Goal: Information Seeking & Learning: Learn about a topic

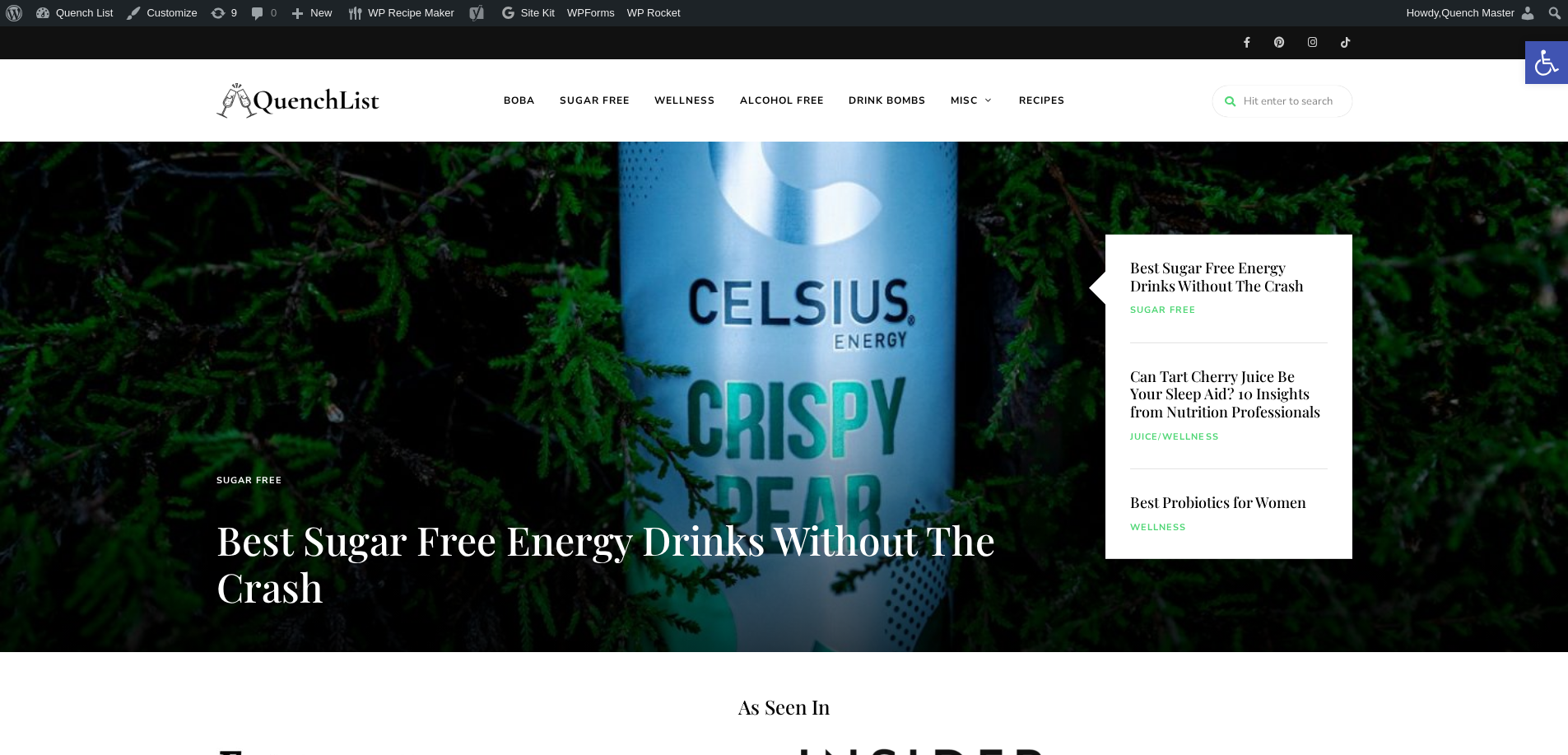
click at [741, 317] on div at bounding box center [784, 396] width 1568 height 511
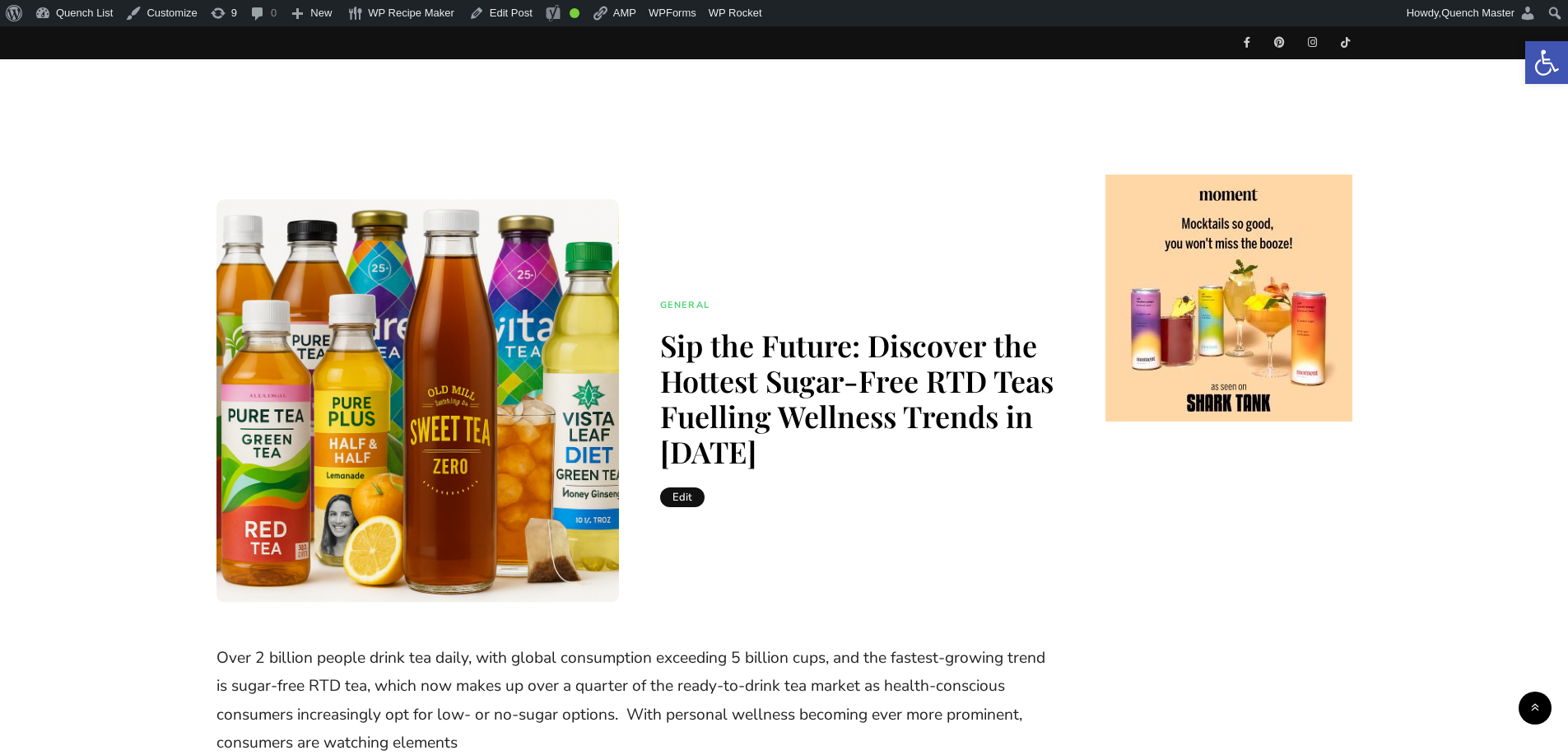
scroll to position [274, 0]
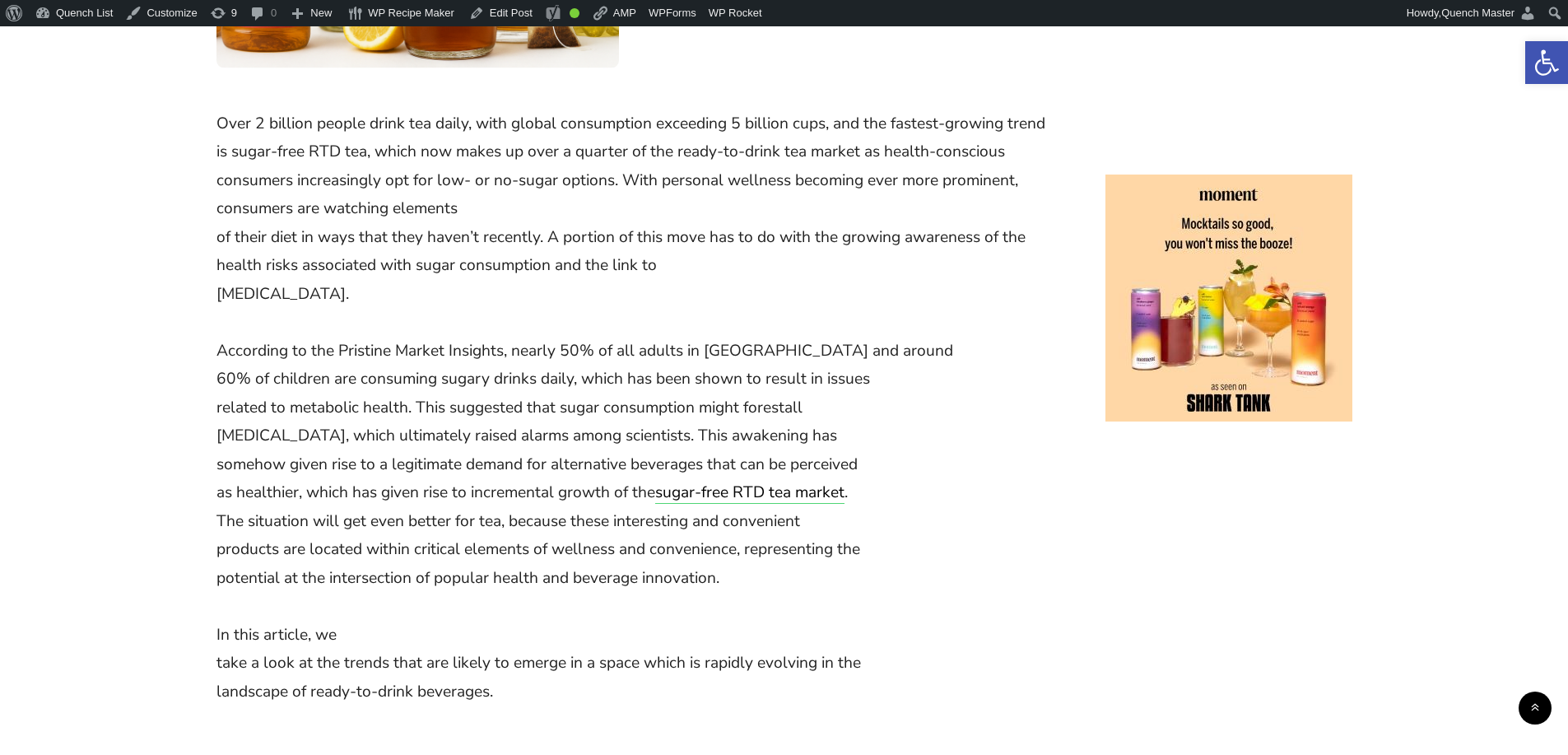
scroll to position [686, 0]
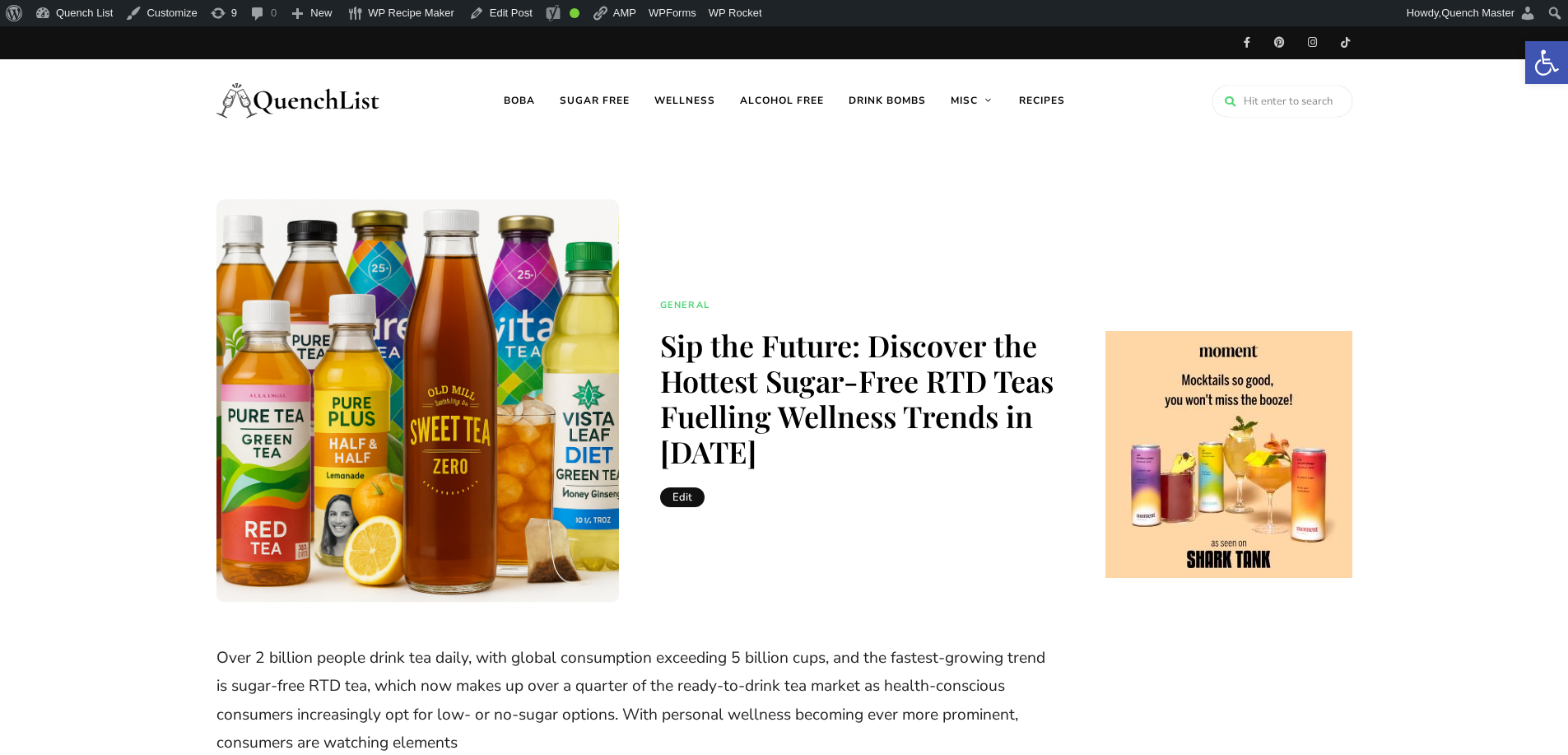
scroll to position [412, 0]
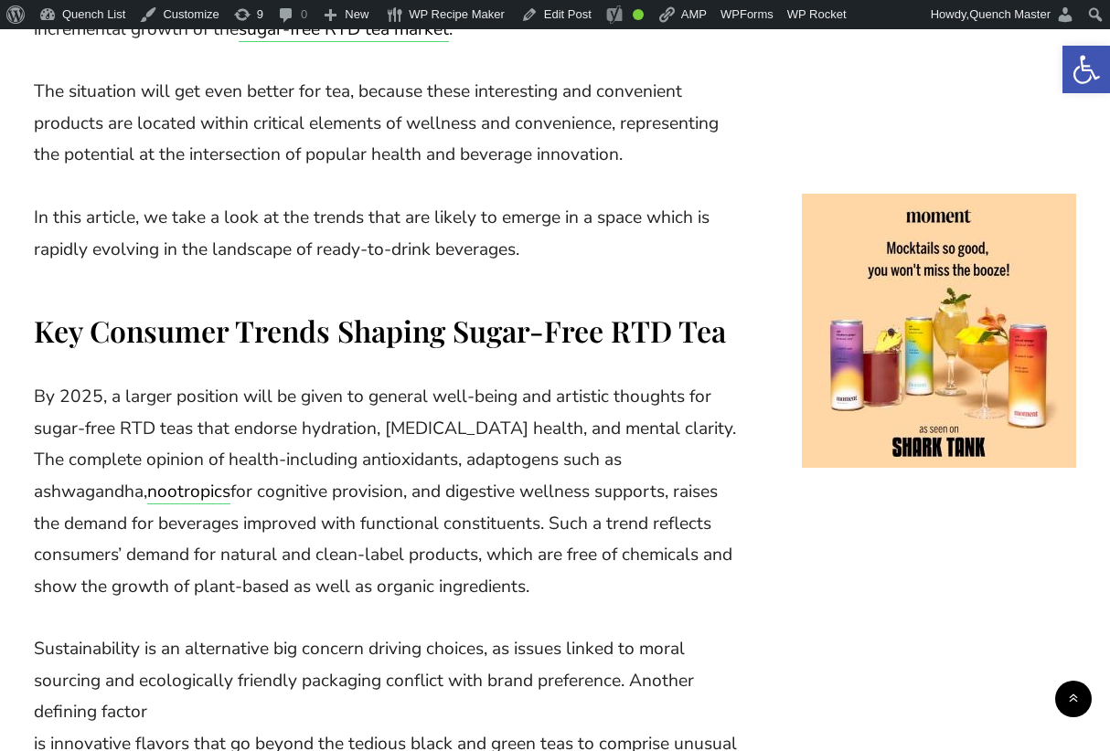
scroll to position [1219, 0]
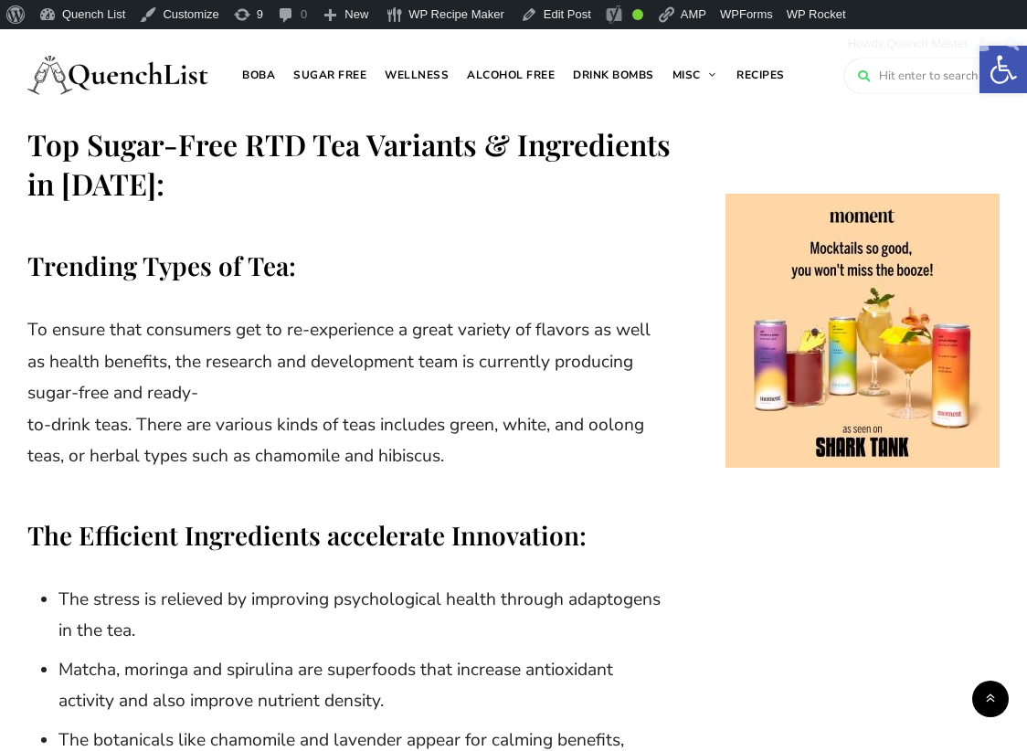
scroll to position [1882, 0]
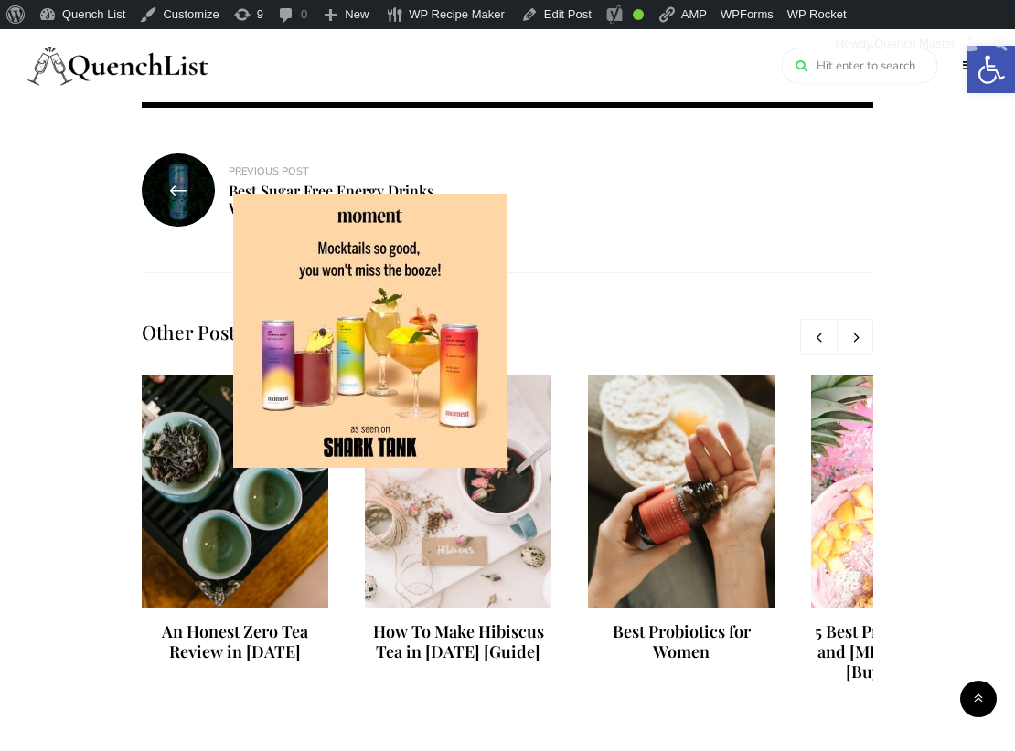
scroll to position [4874, 0]
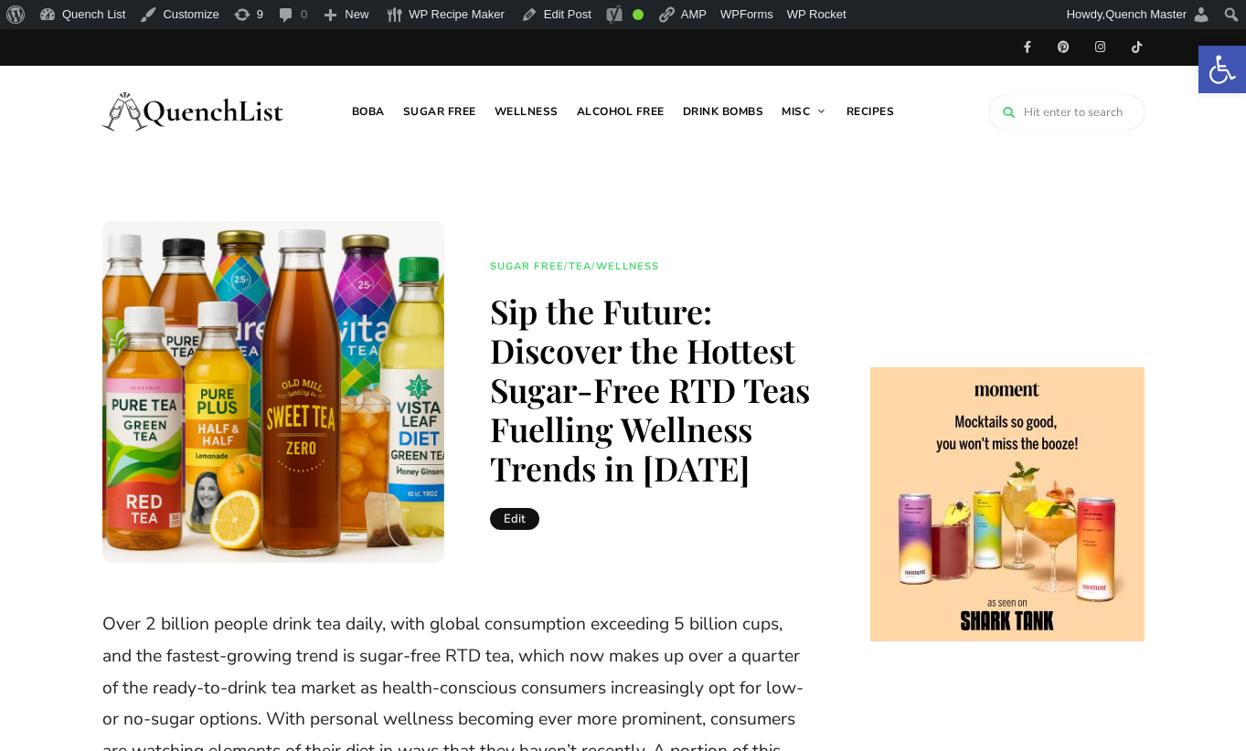
scroll to position [610, 0]
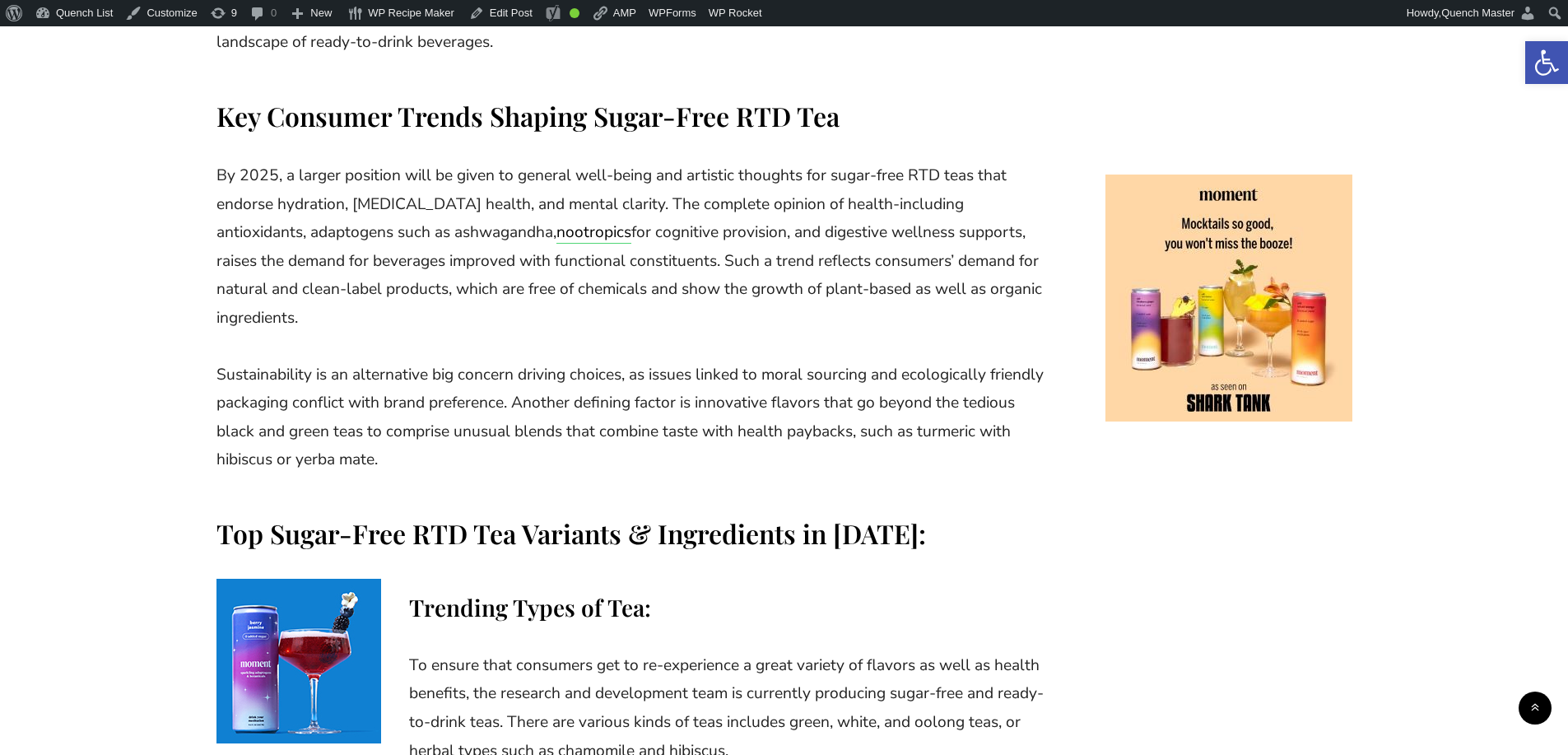
scroll to position [1235, 0]
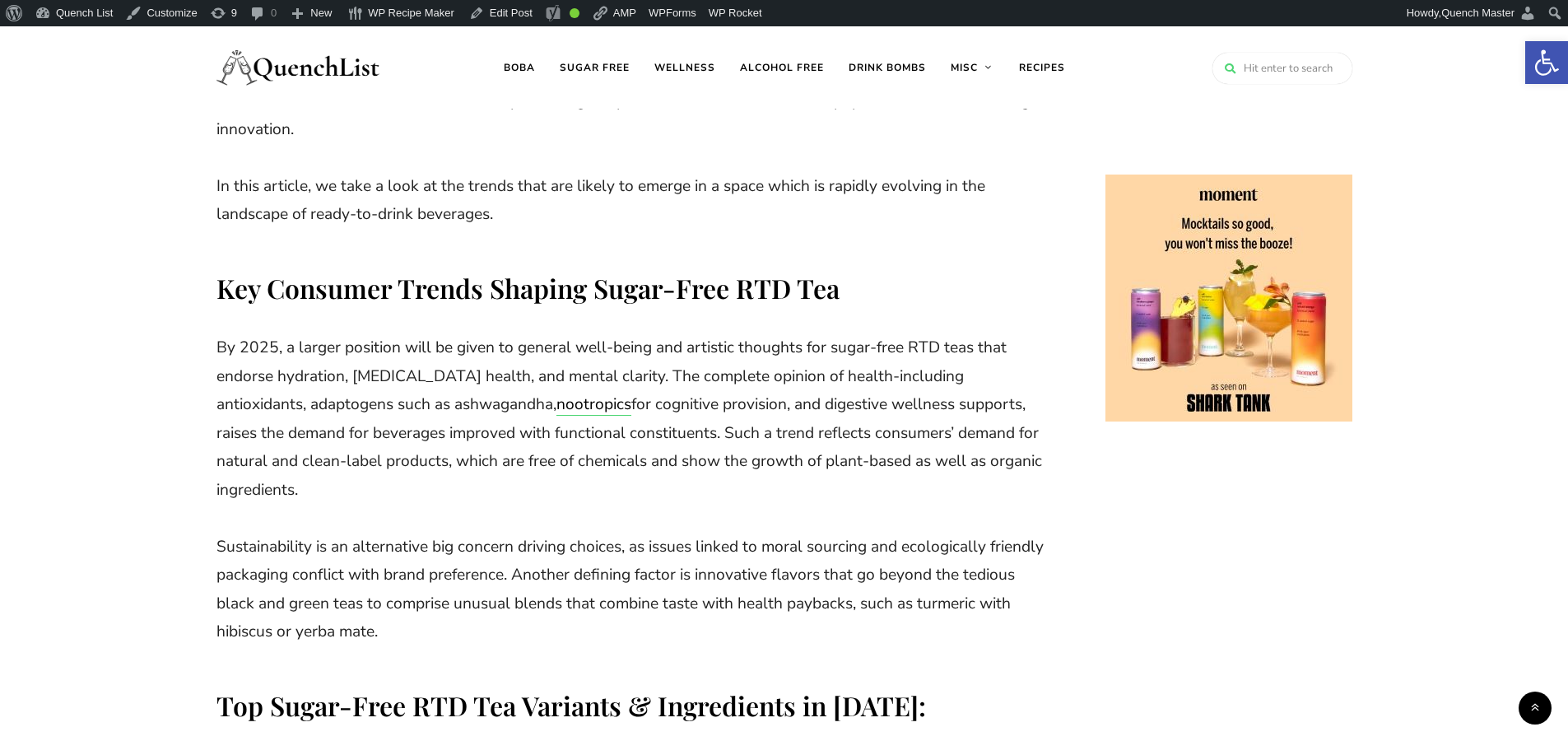
scroll to position [686, 0]
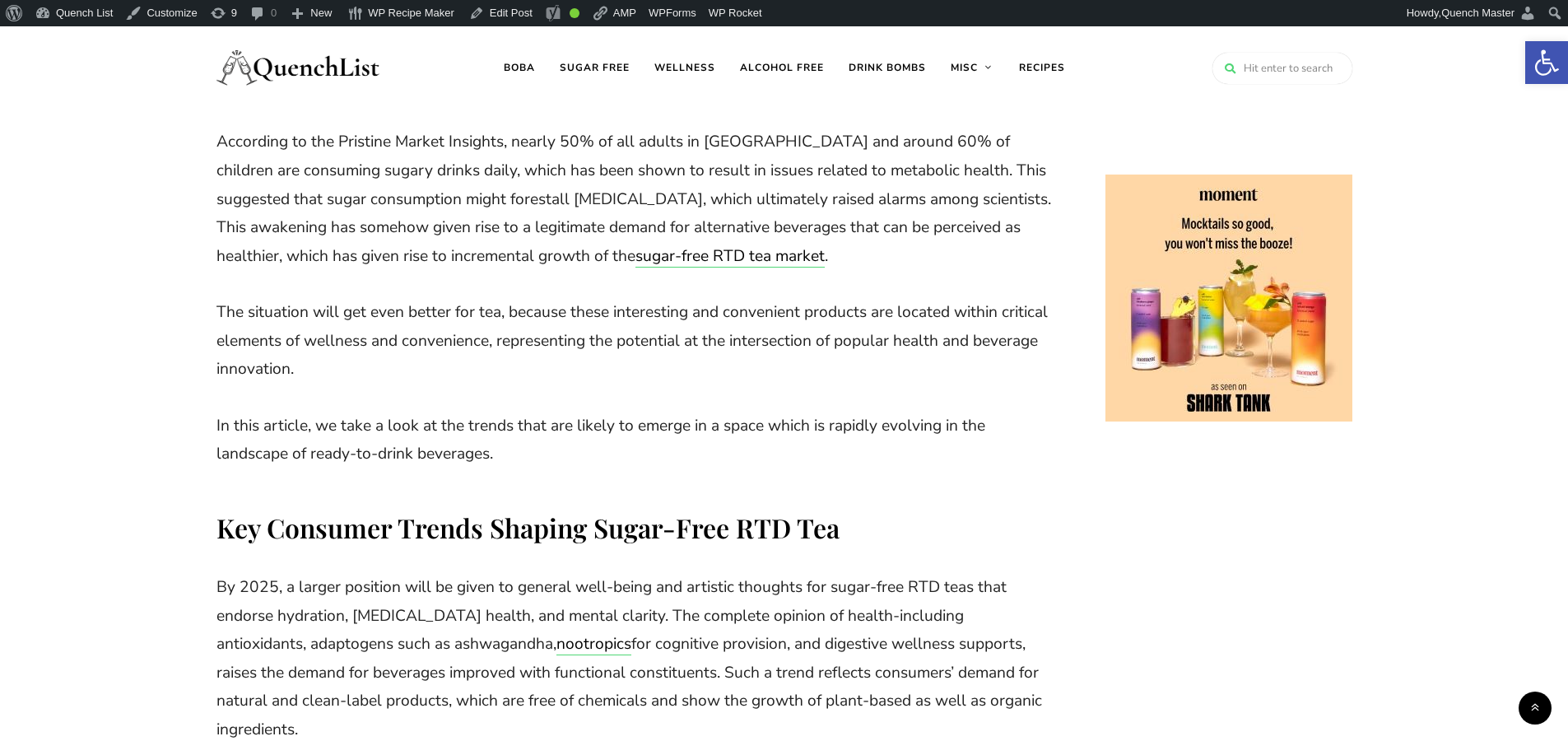
click at [326, 66] on img at bounding box center [298, 67] width 165 height 66
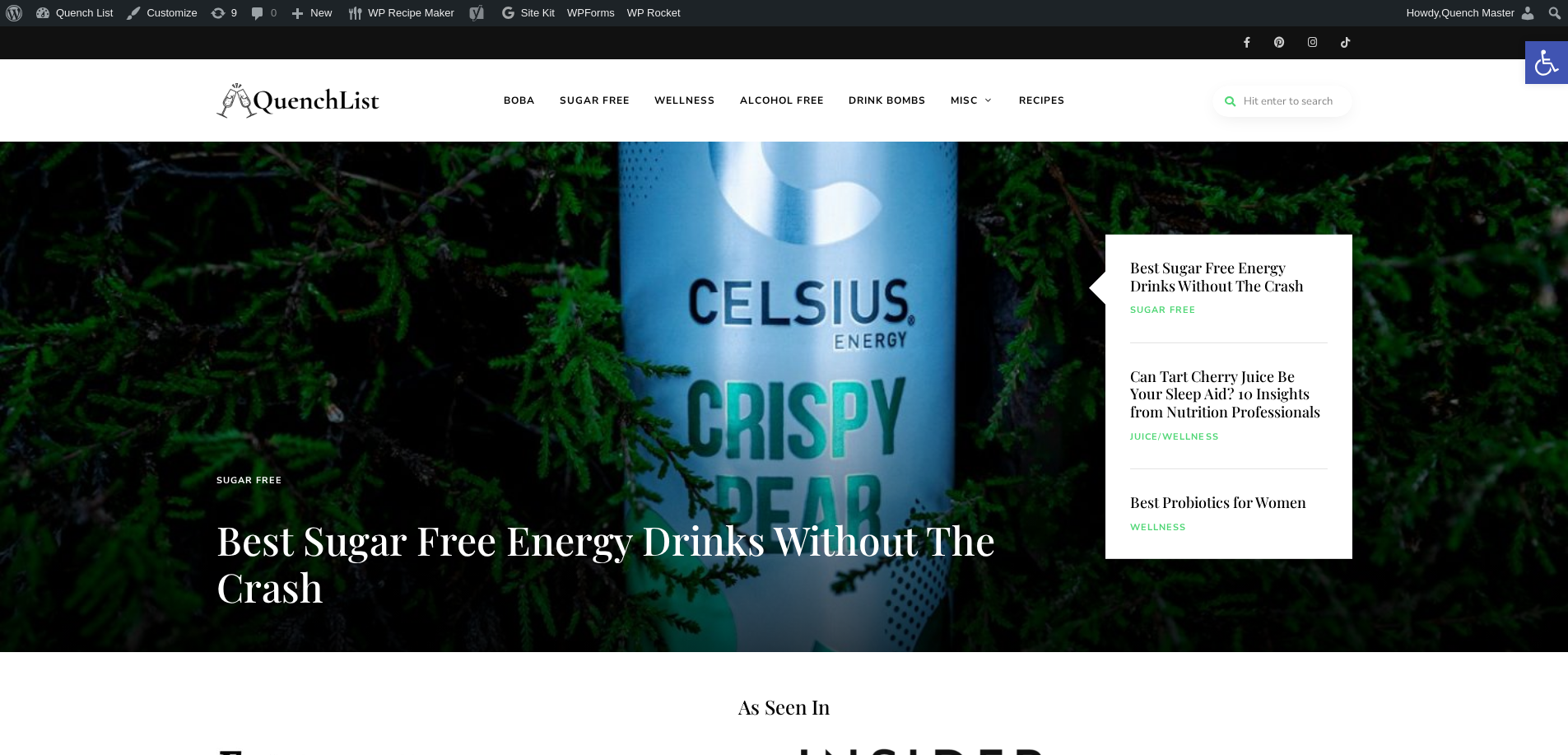
click at [1284, 95] on input "search" at bounding box center [1282, 101] width 140 height 32
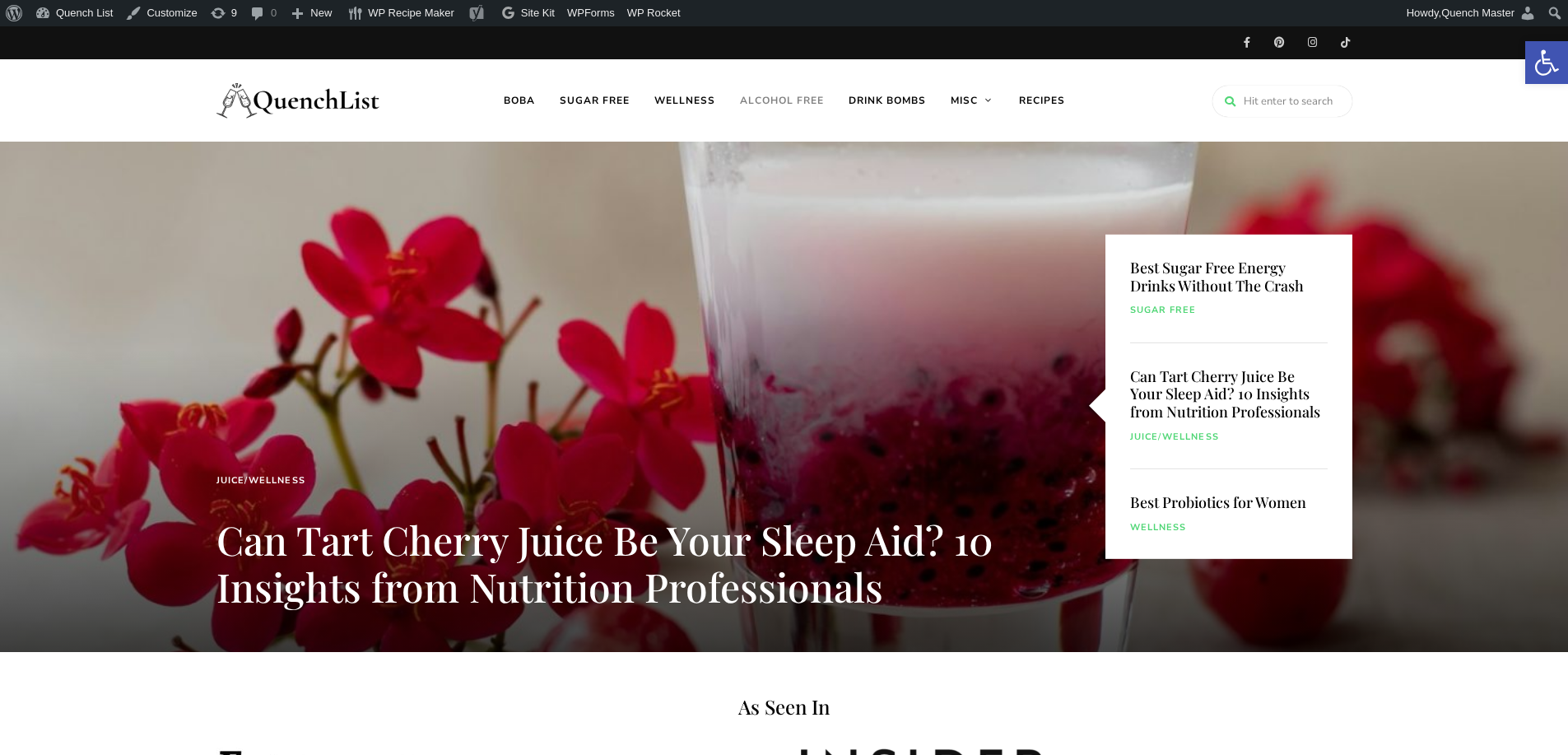
click at [785, 102] on link "Alcohol free" at bounding box center [782, 100] width 109 height 82
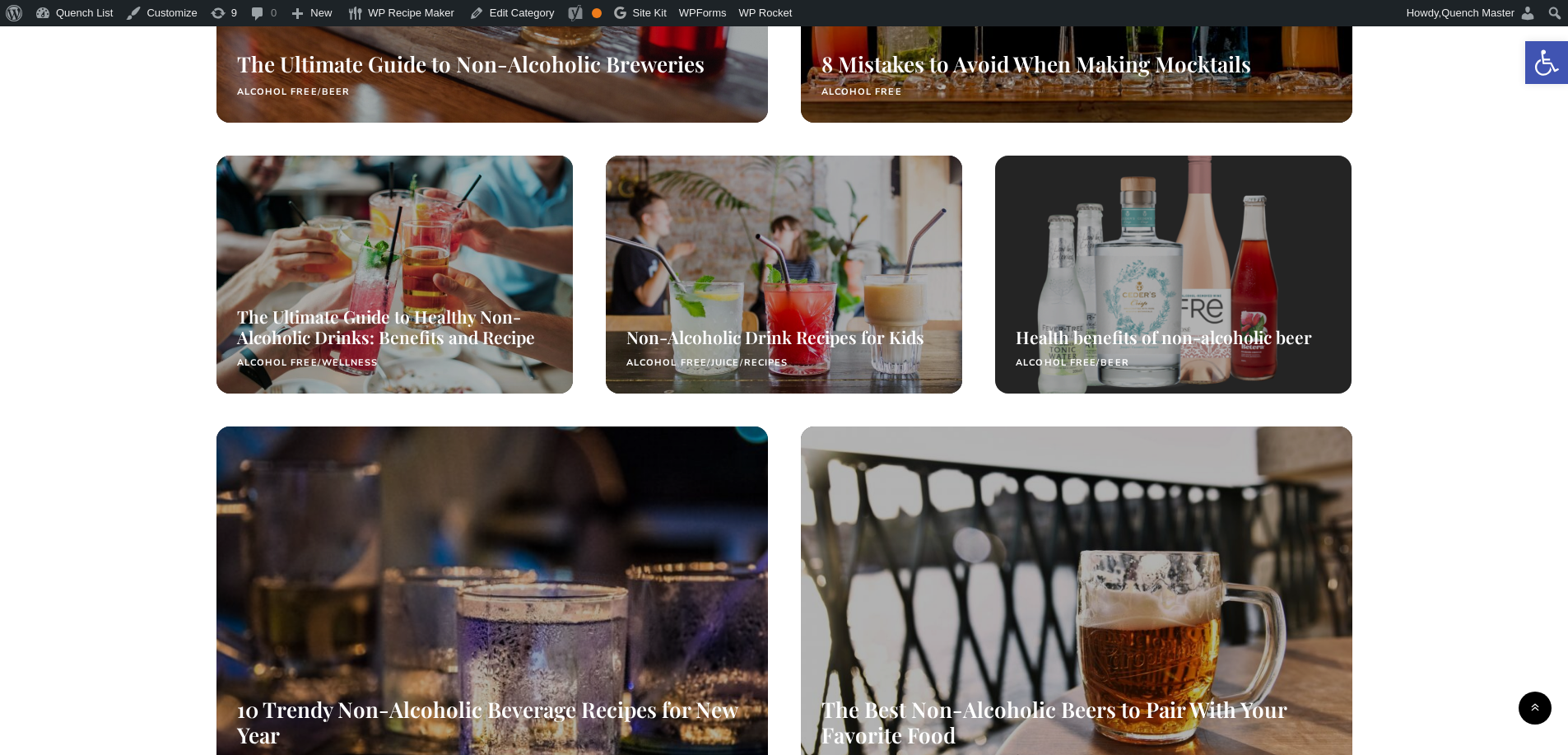
scroll to position [1097, 0]
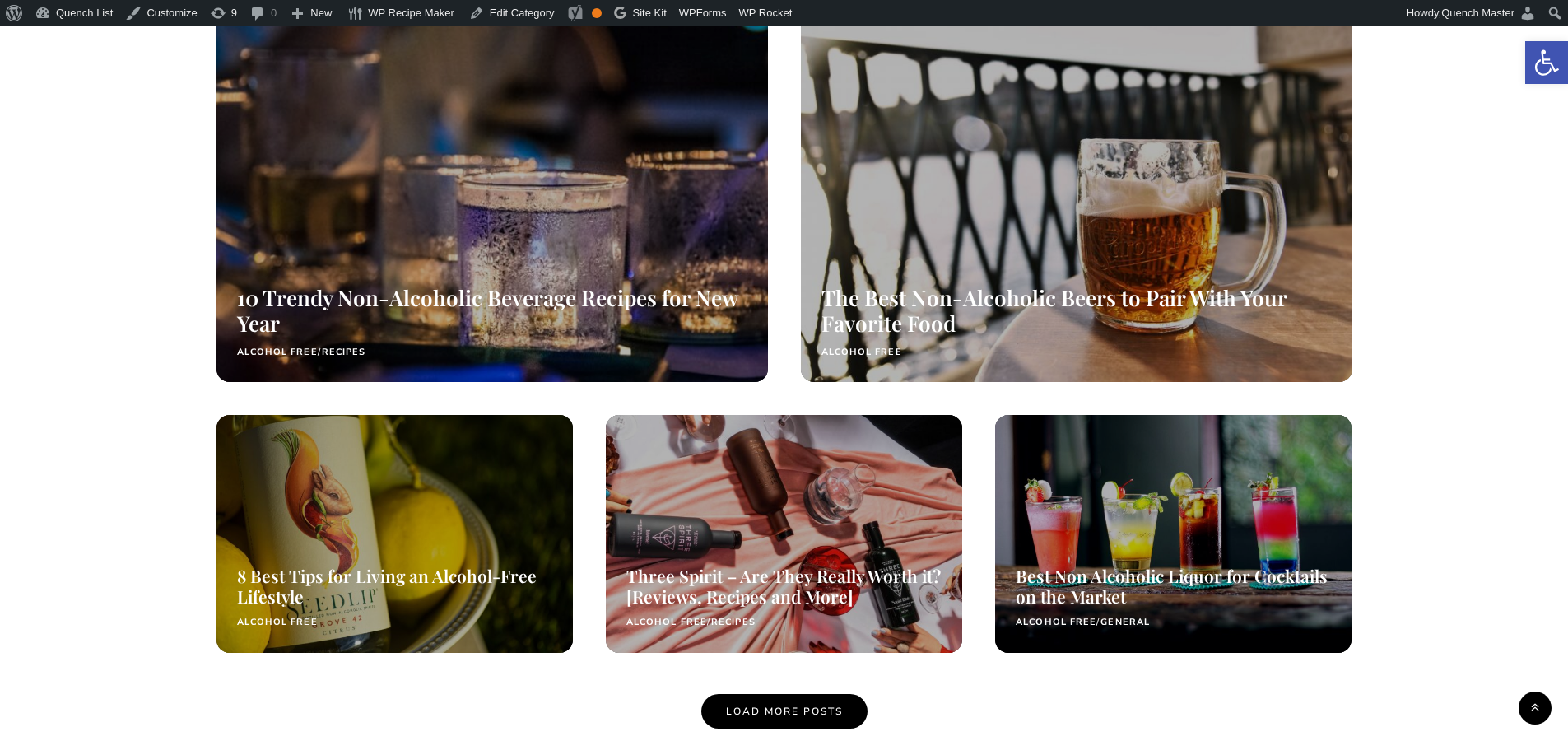
click at [809, 715] on span "Load More Posts" at bounding box center [784, 711] width 117 height 14
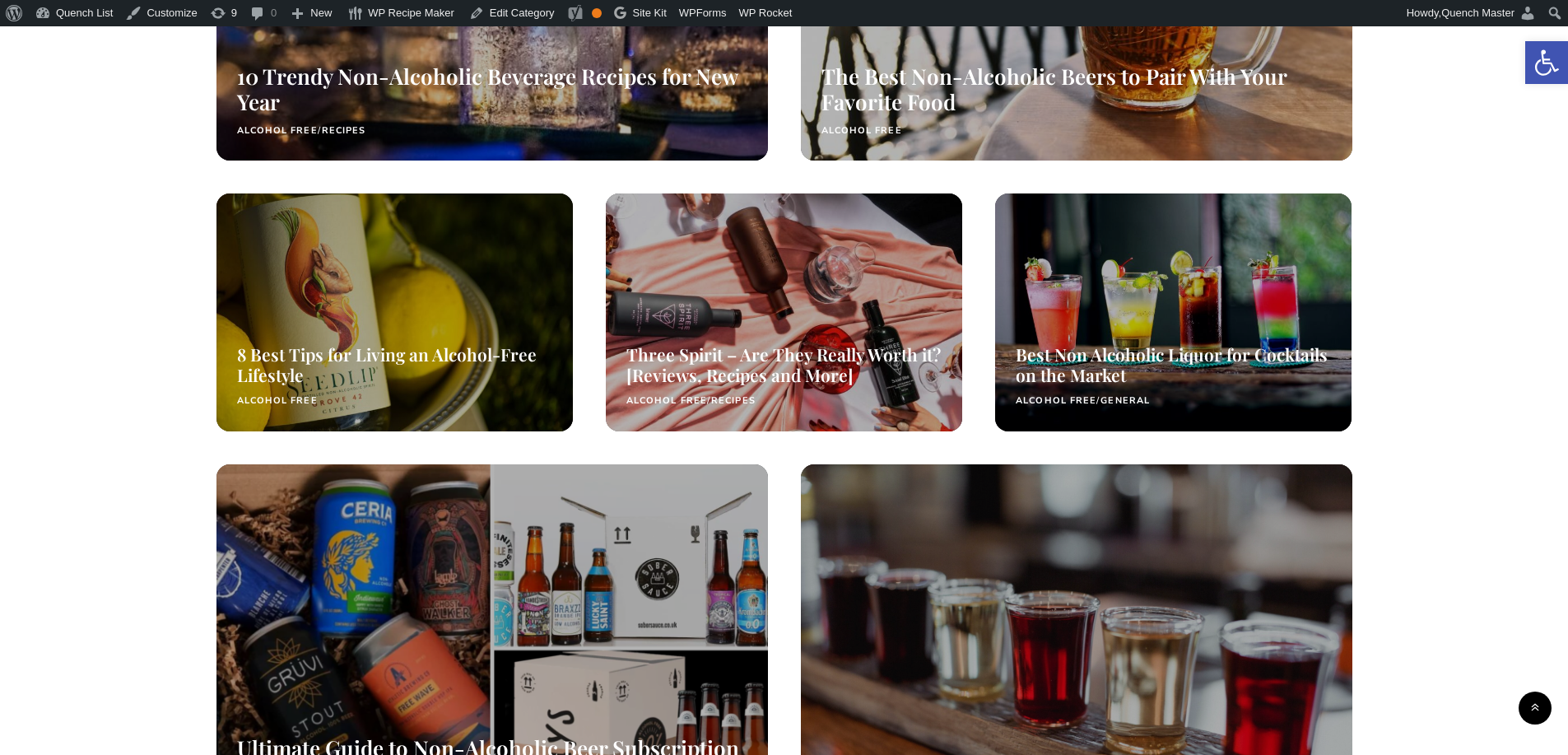
scroll to position [1509, 0]
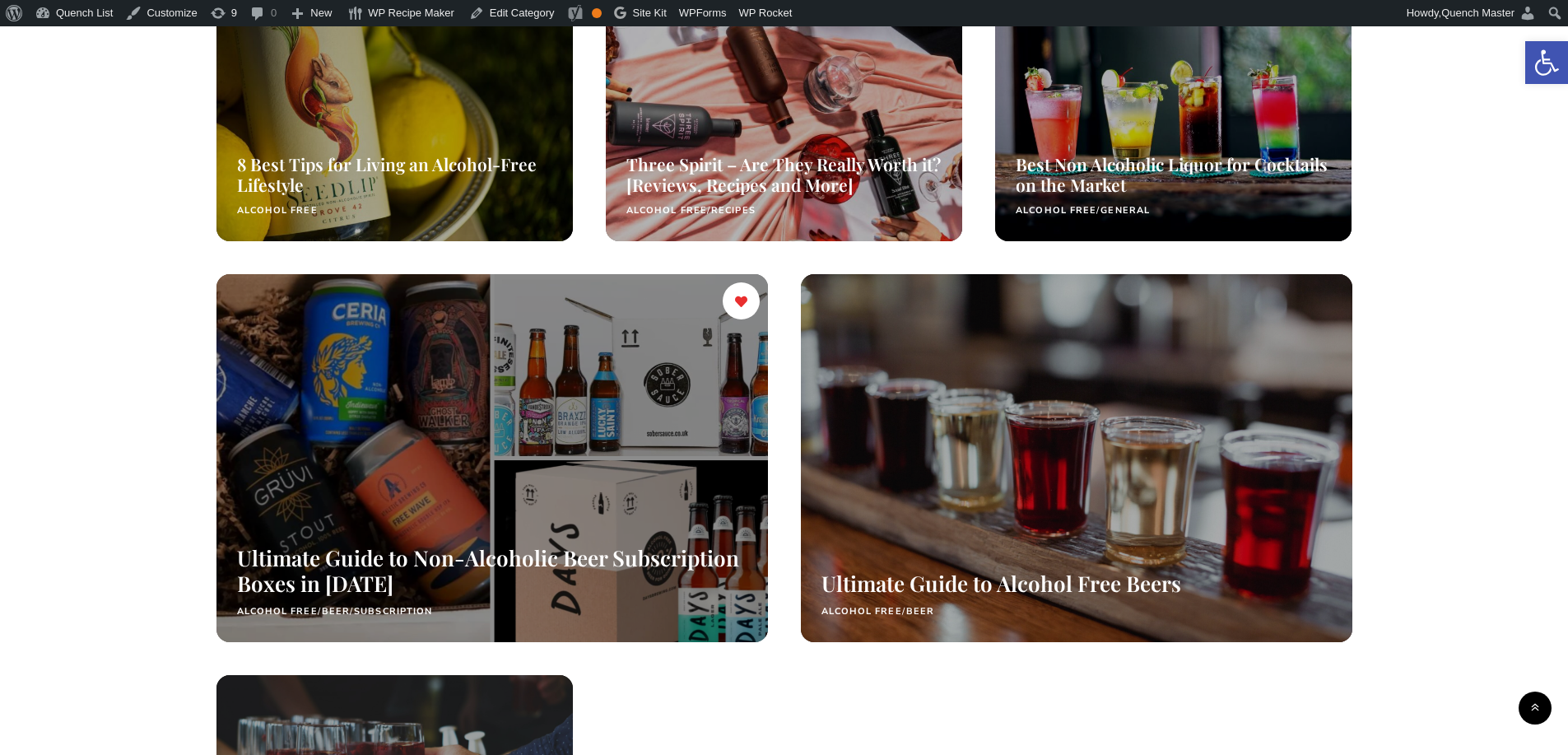
click at [548, 412] on div at bounding box center [491, 458] width 585 height 389
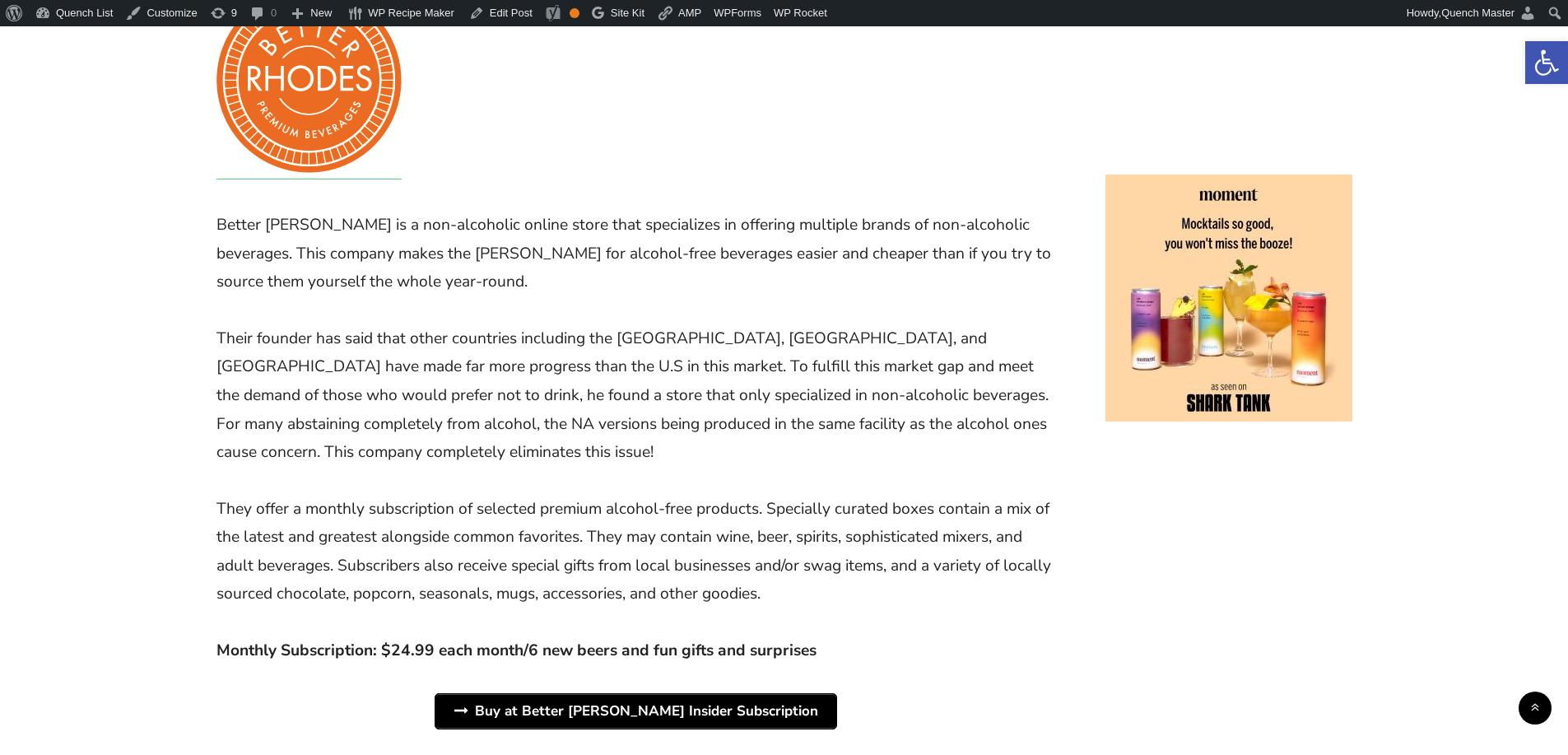
scroll to position [3020, 0]
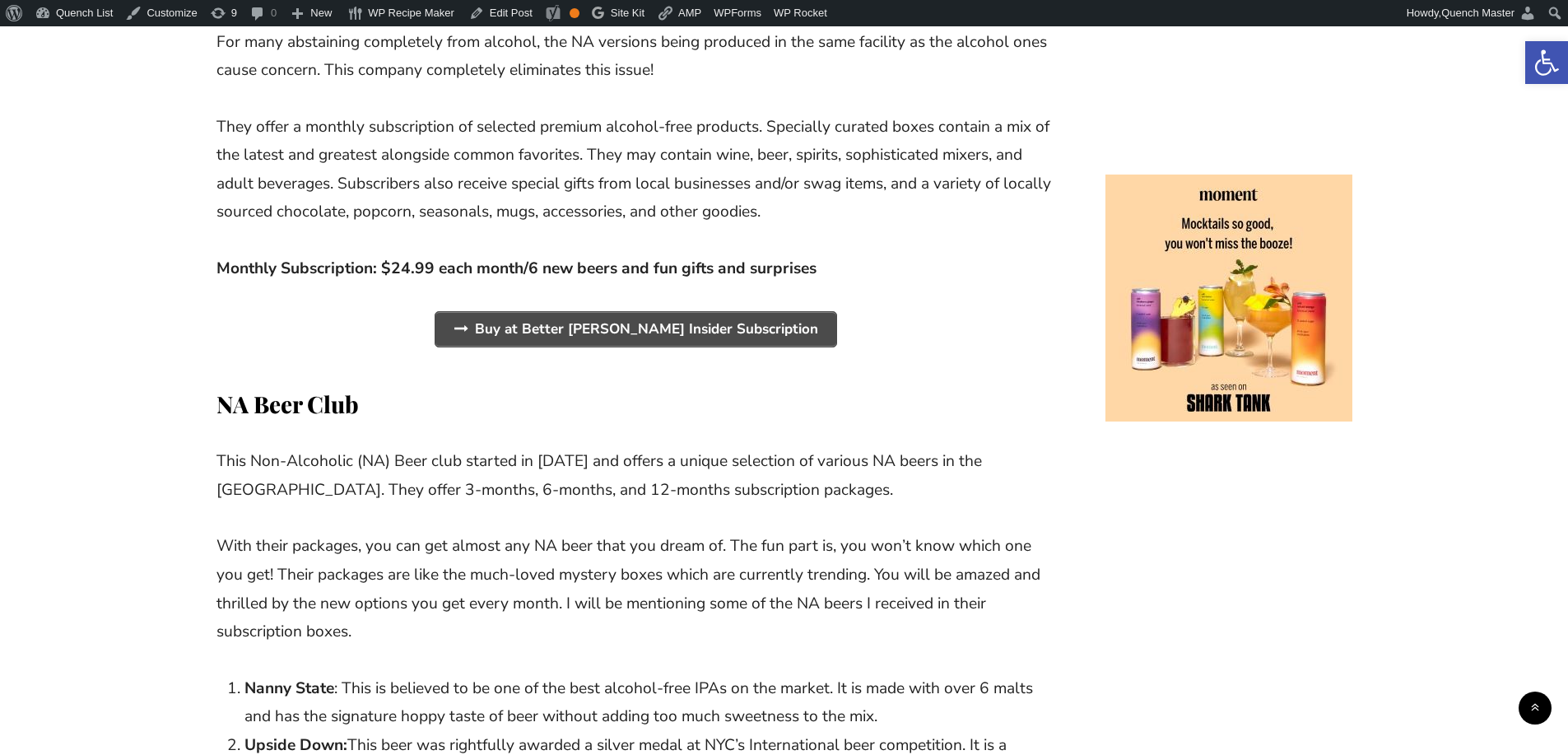
click at [714, 312] on span "Buy at Better Rhodes Insider Subscription" at bounding box center [635, 329] width 401 height 34
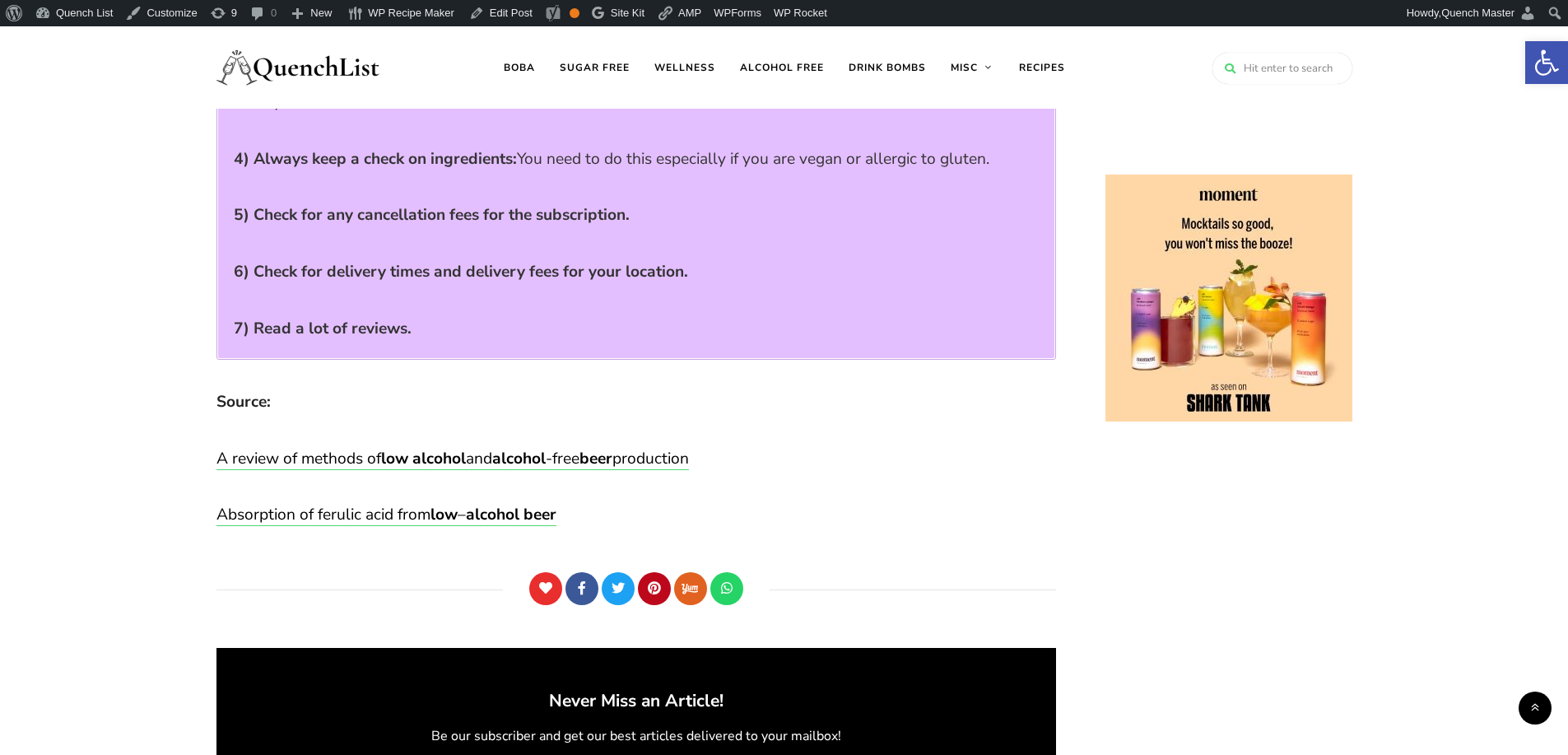
scroll to position [11864, 0]
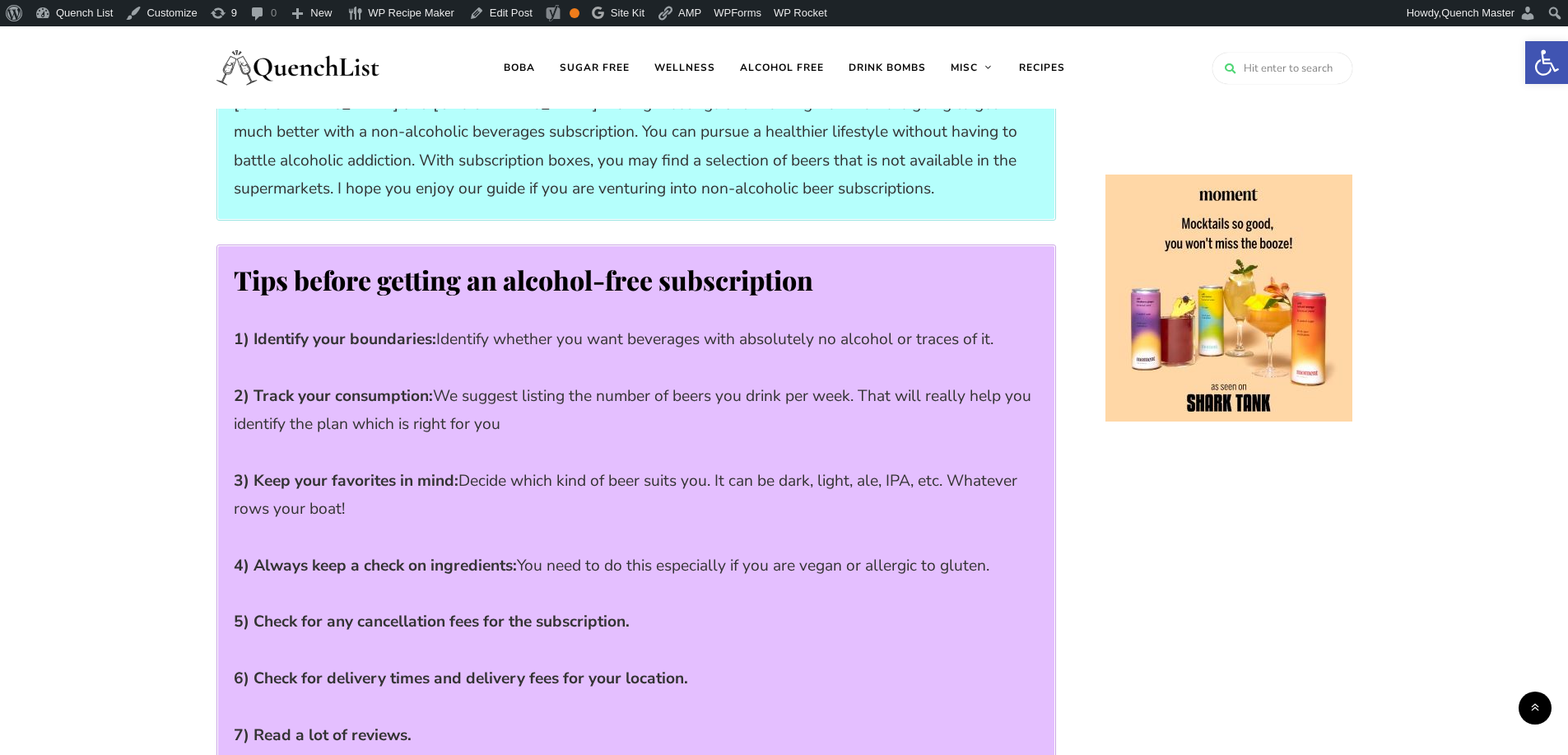
click at [329, 66] on img at bounding box center [298, 67] width 165 height 66
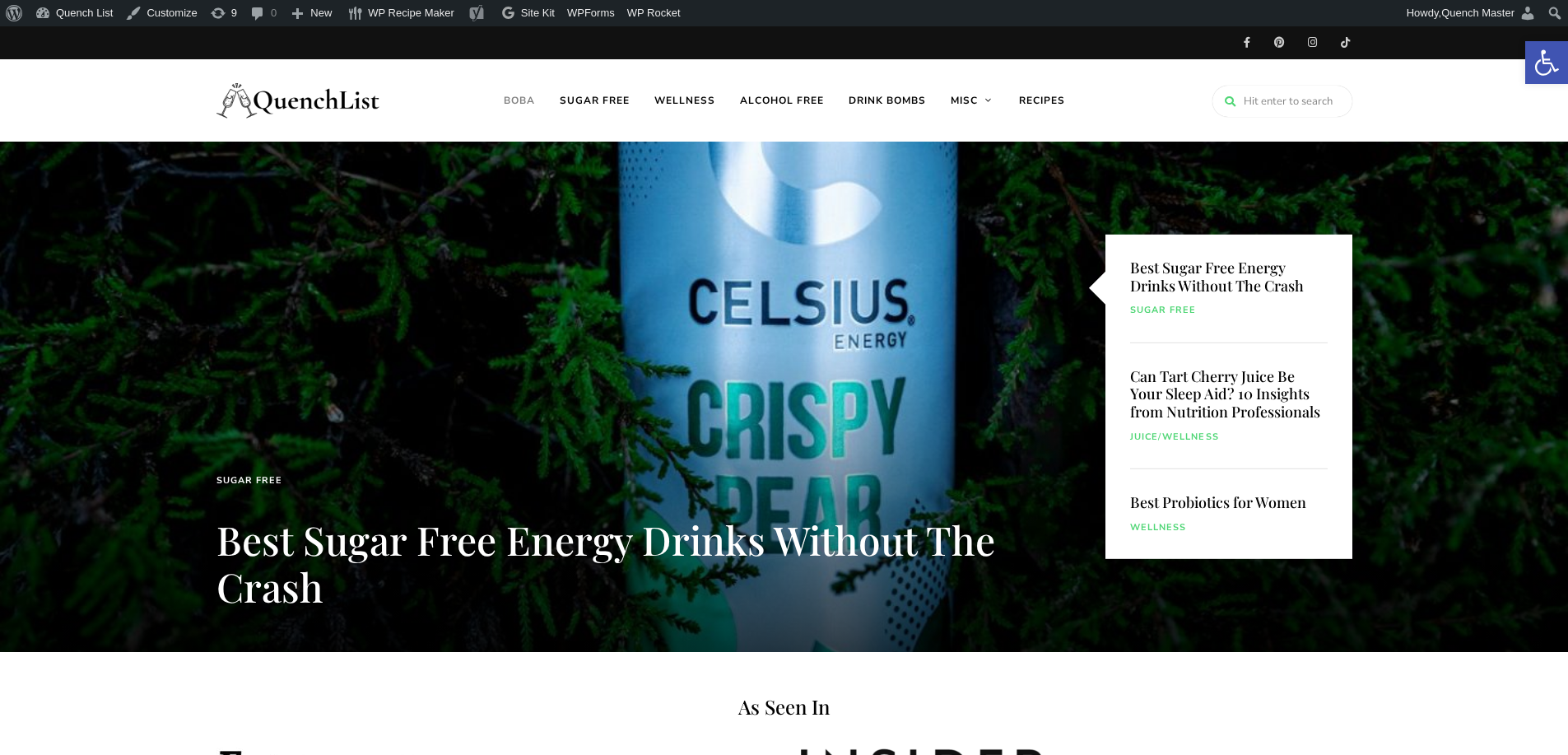
click at [521, 96] on link "Boba" at bounding box center [520, 100] width 56 height 82
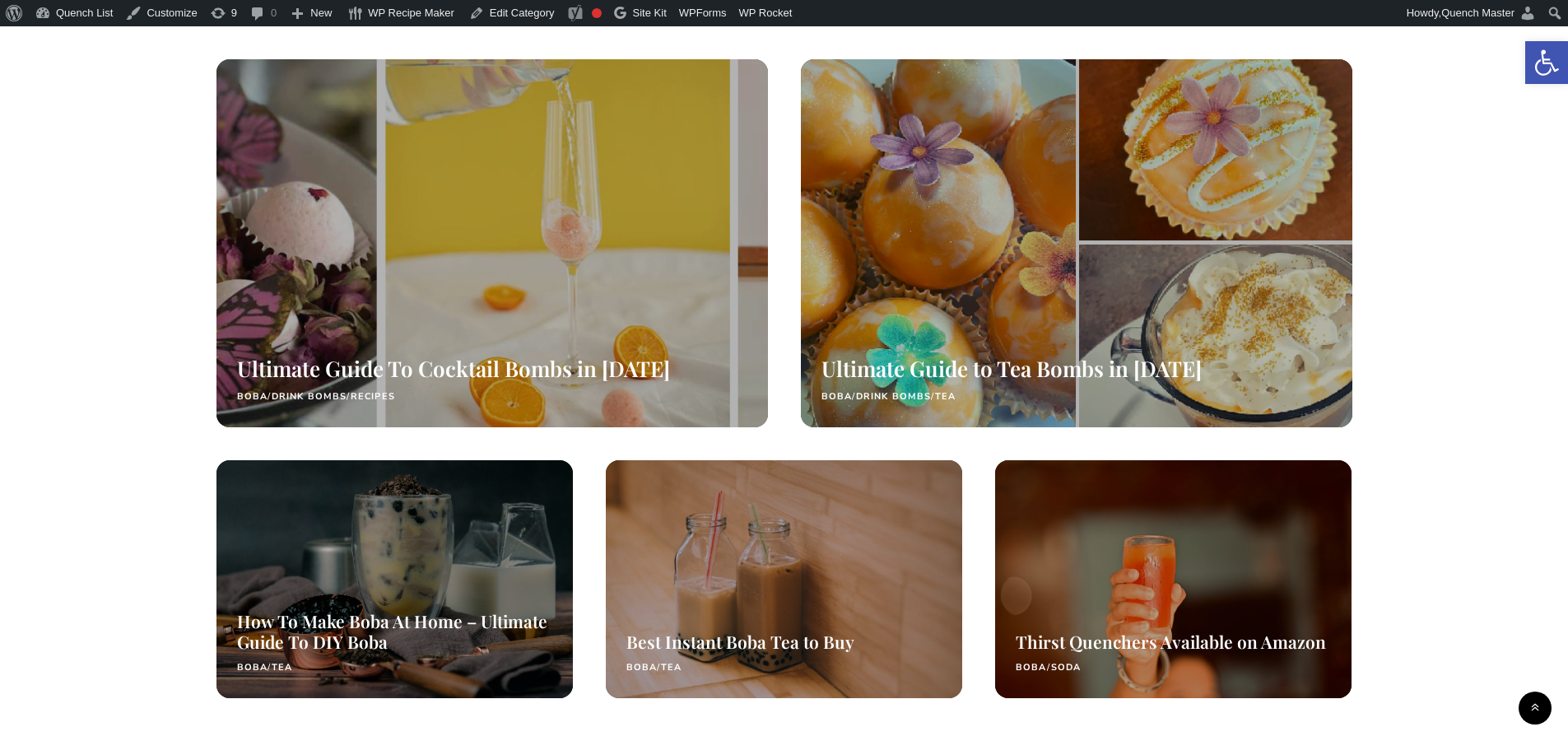
scroll to position [1373, 0]
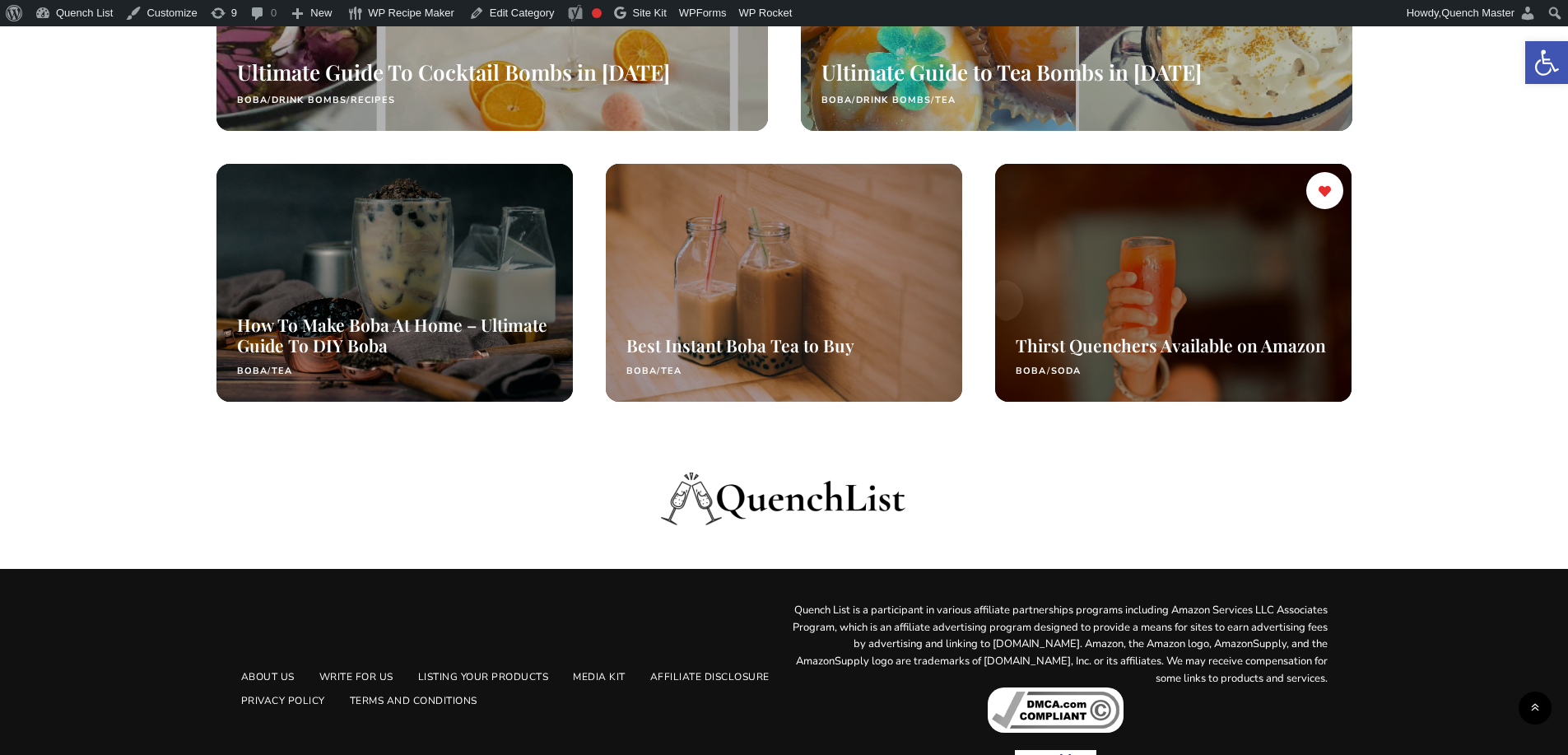
click at [1134, 330] on div at bounding box center [1174, 283] width 378 height 252
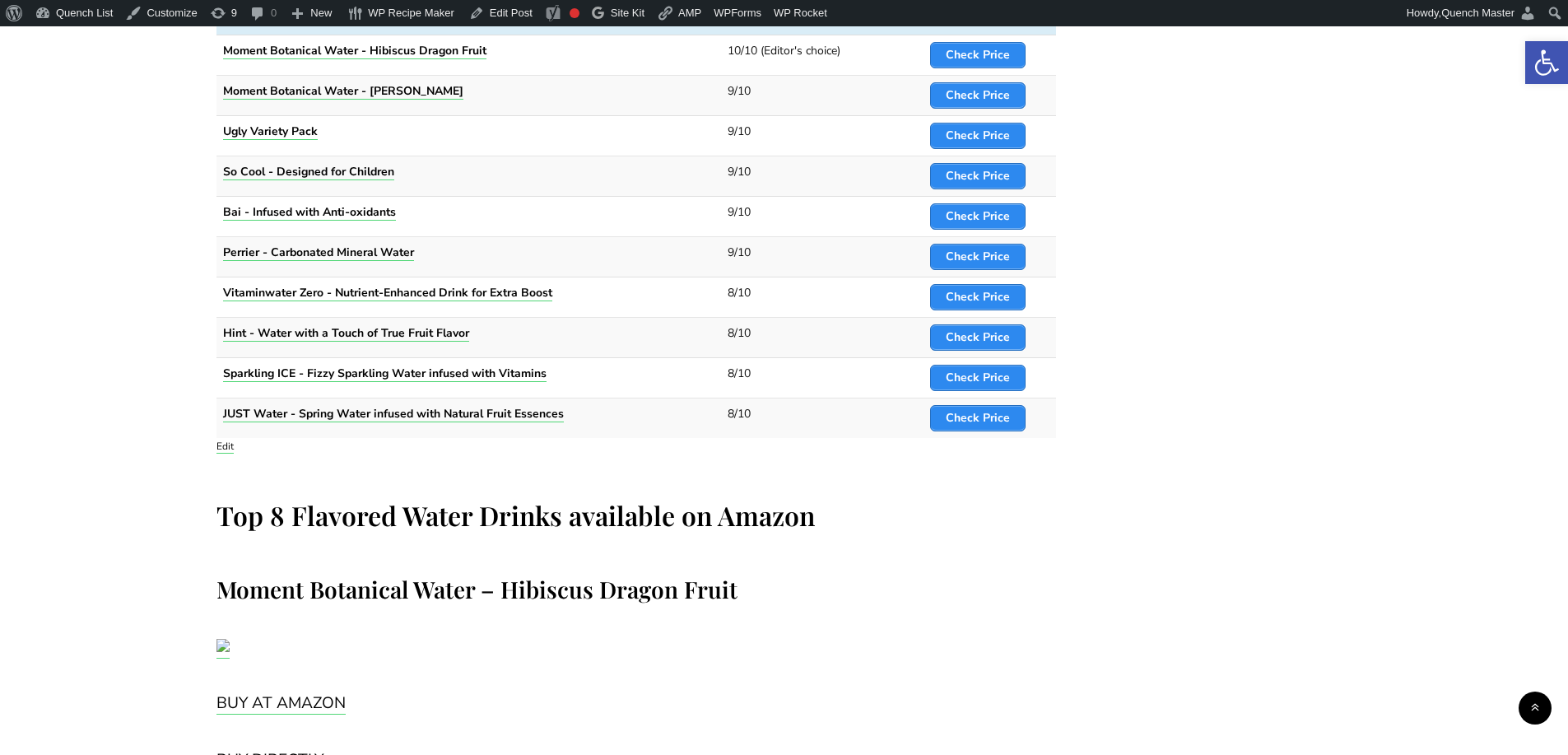
scroll to position [823, 0]
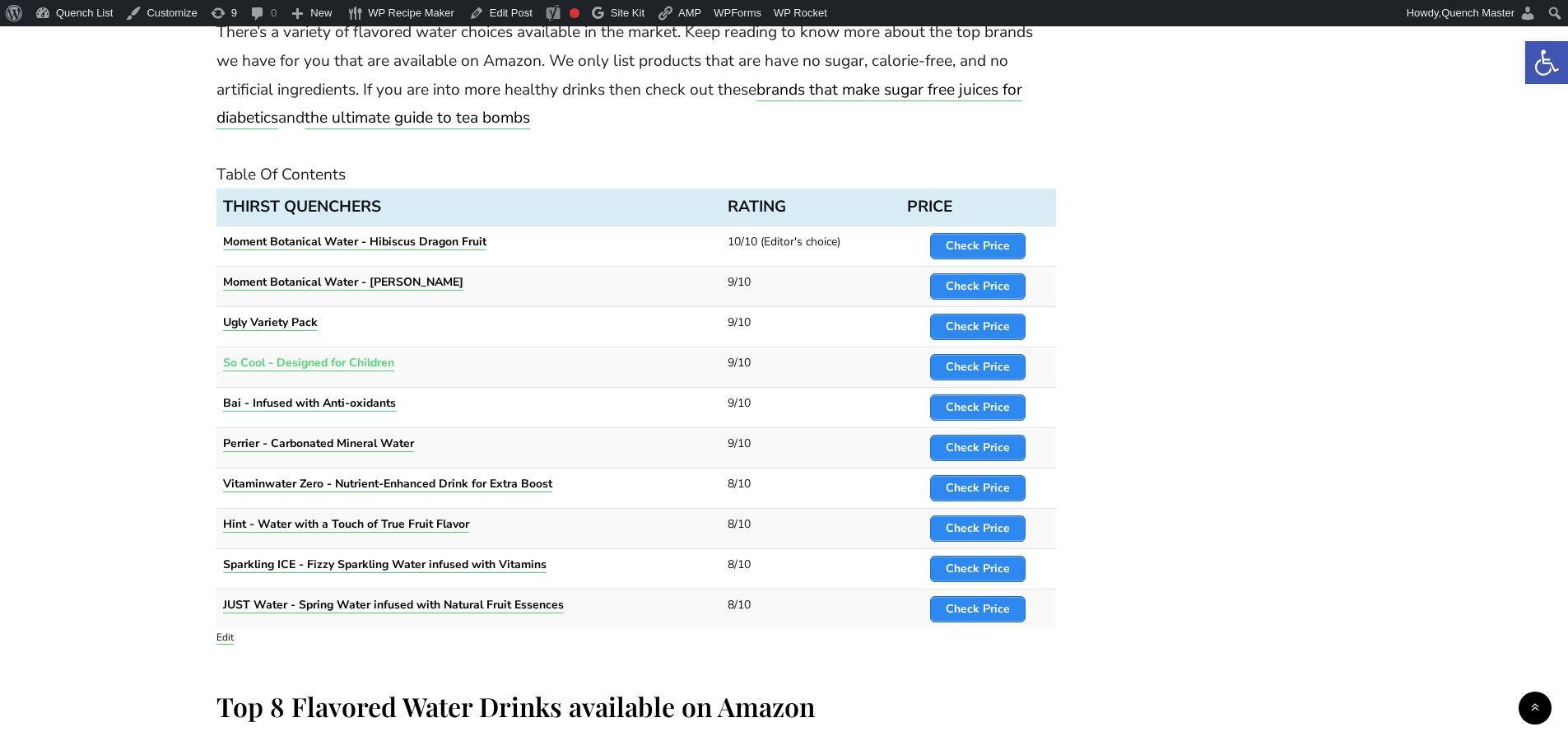
click at [369, 359] on strong "So Cool - Designed for Children" at bounding box center [309, 362] width 171 height 15
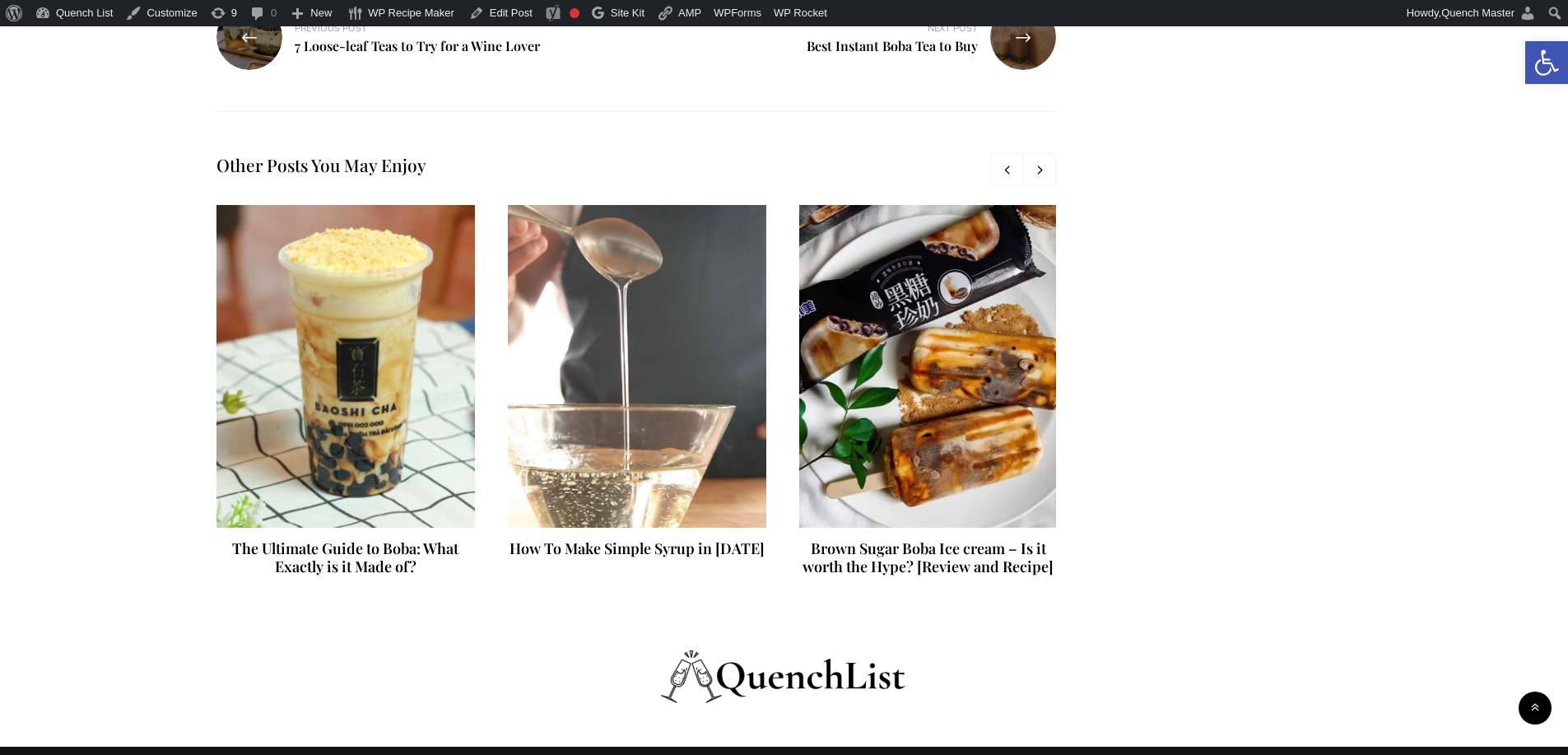
scroll to position [9319, 0]
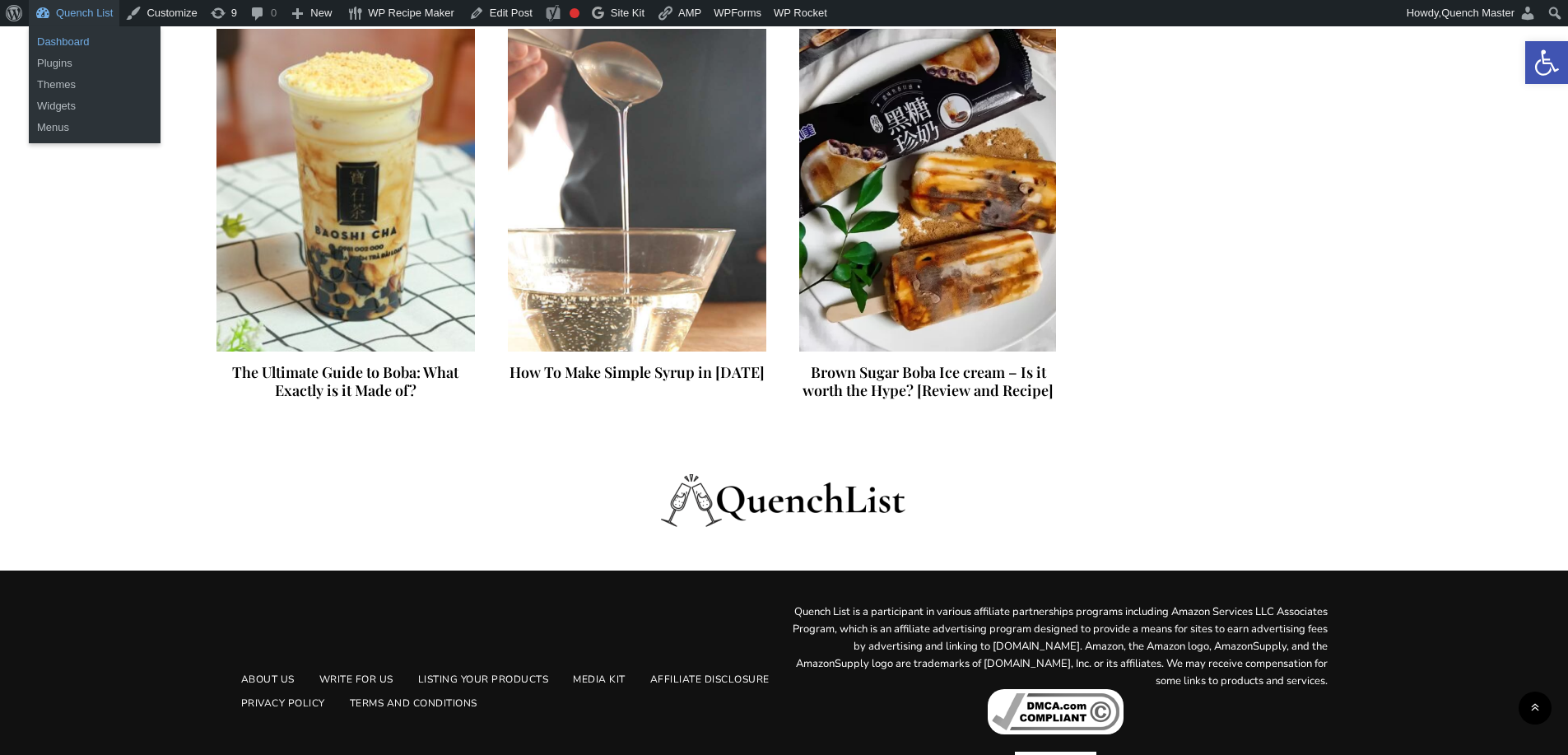
click at [72, 41] on link "Dashboard" at bounding box center [95, 42] width 131 height 22
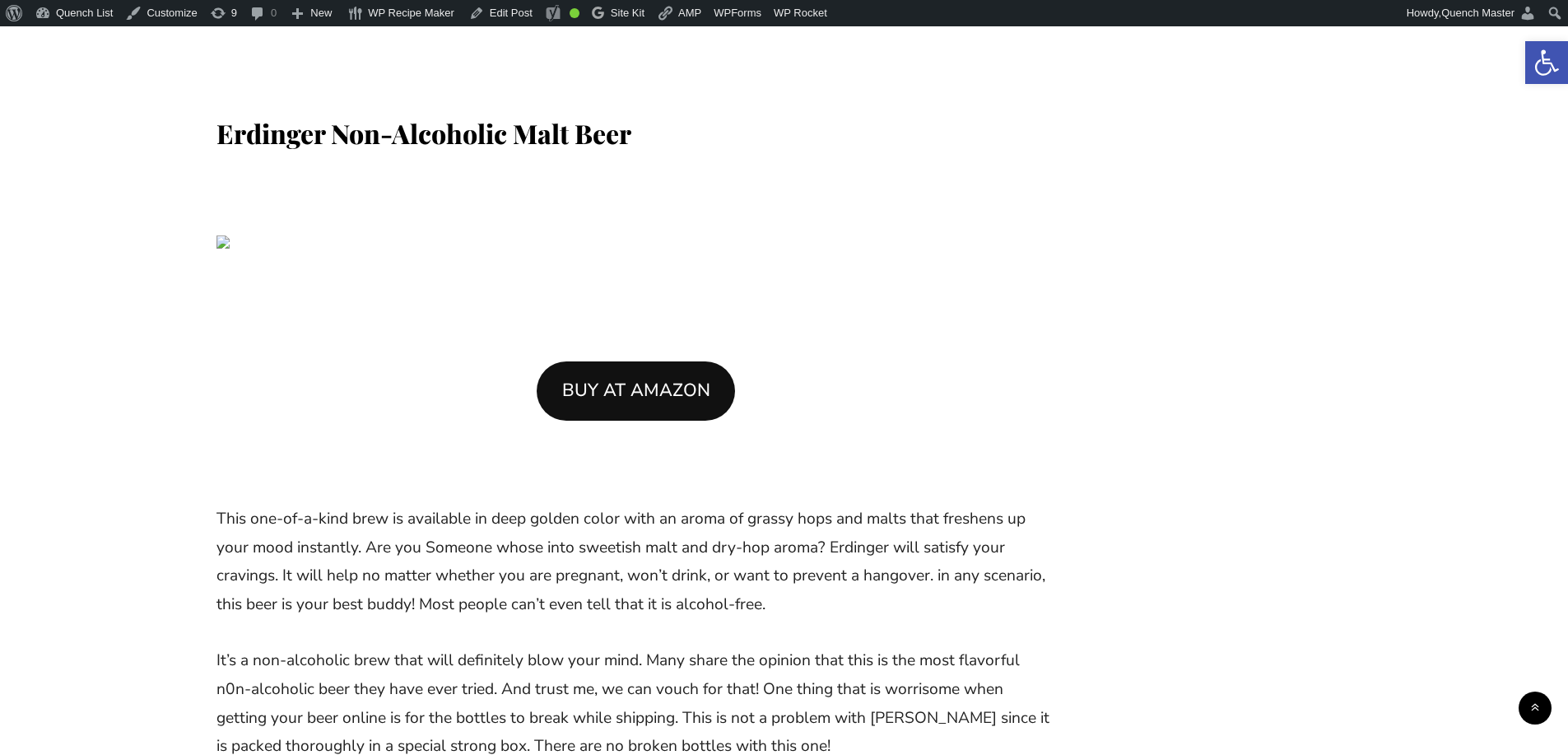
scroll to position [1647, 0]
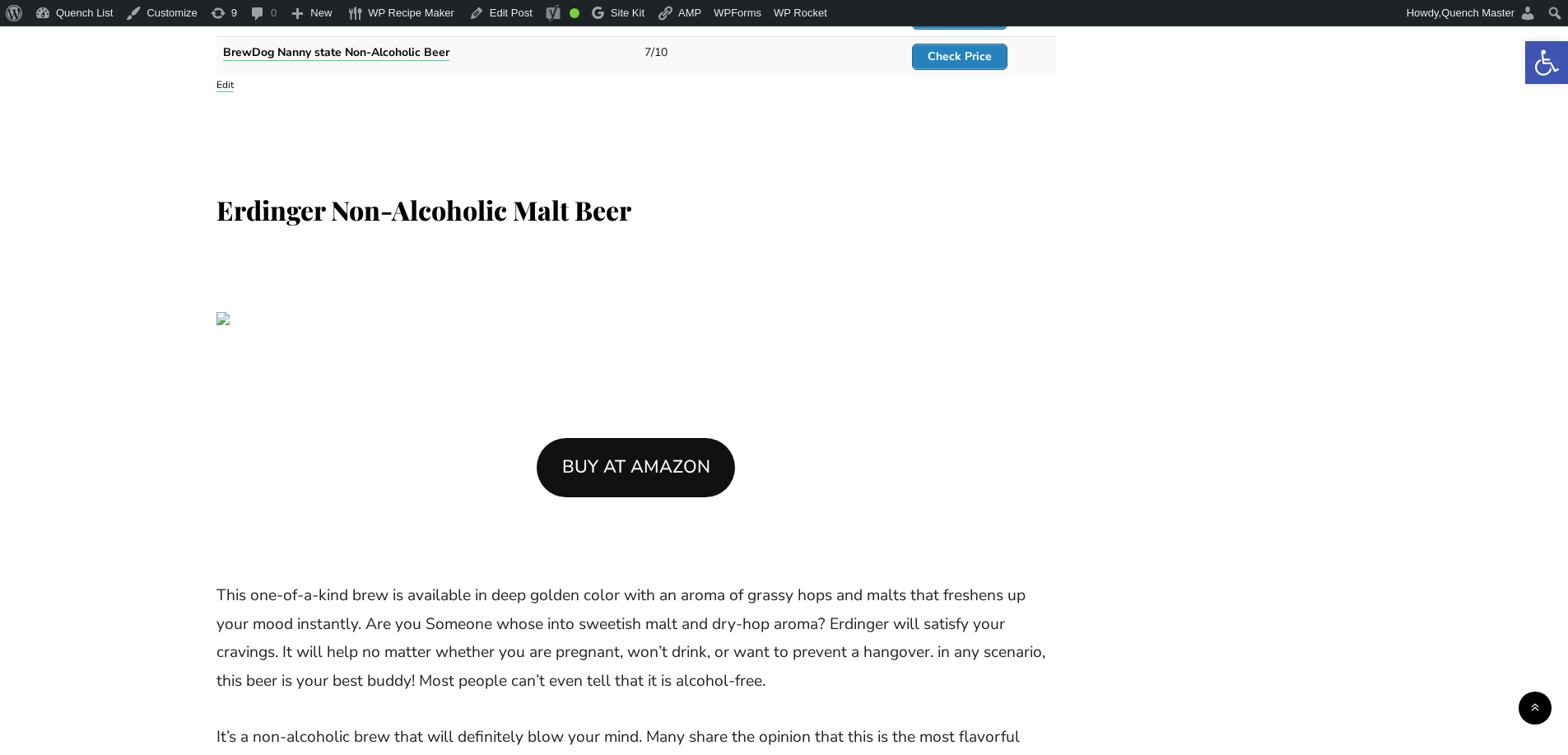
click at [219, 315] on img at bounding box center [636, 318] width 839 height 14
click at [624, 477] on link "BUY AT AMAZON" at bounding box center [636, 468] width 199 height 59
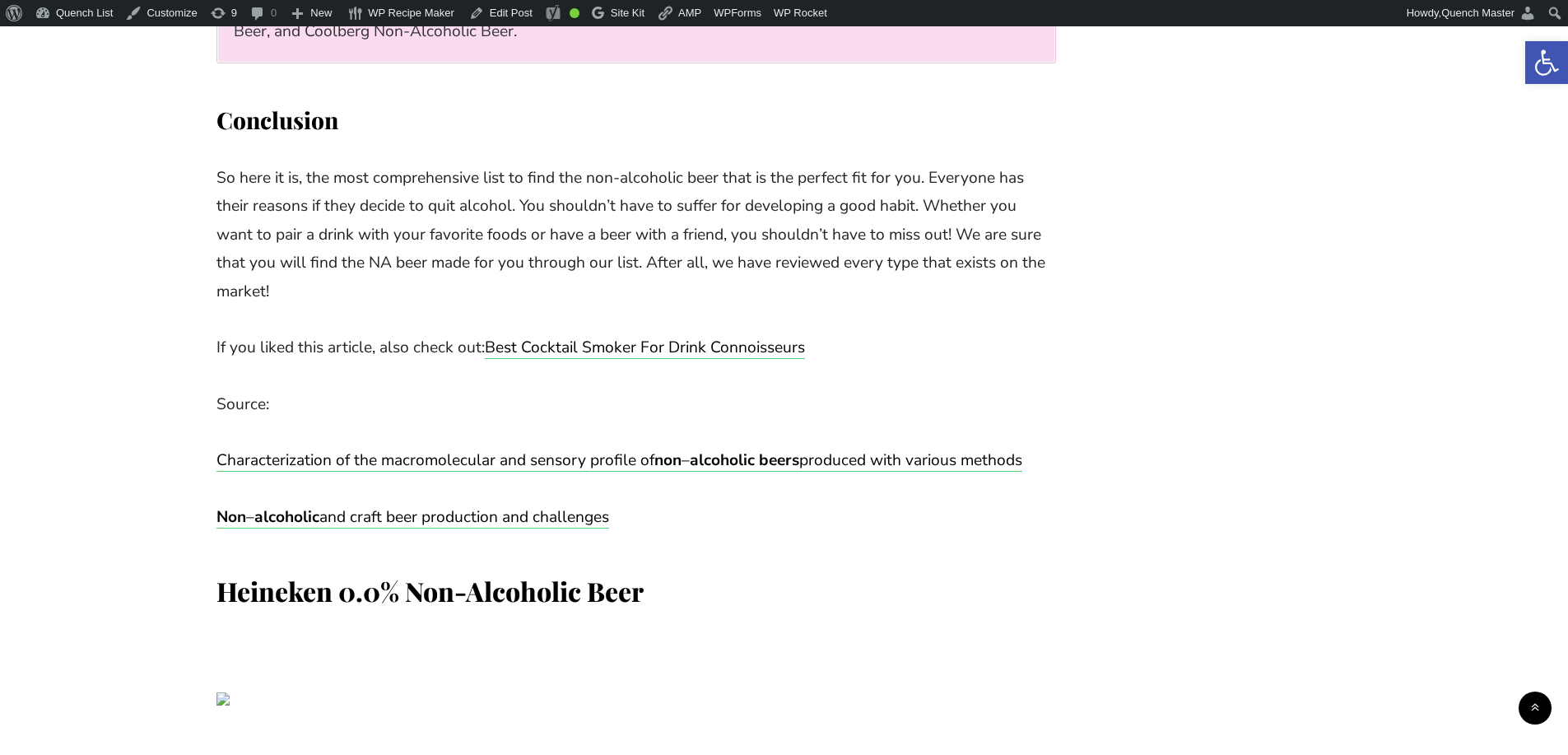
scroll to position [30742, 0]
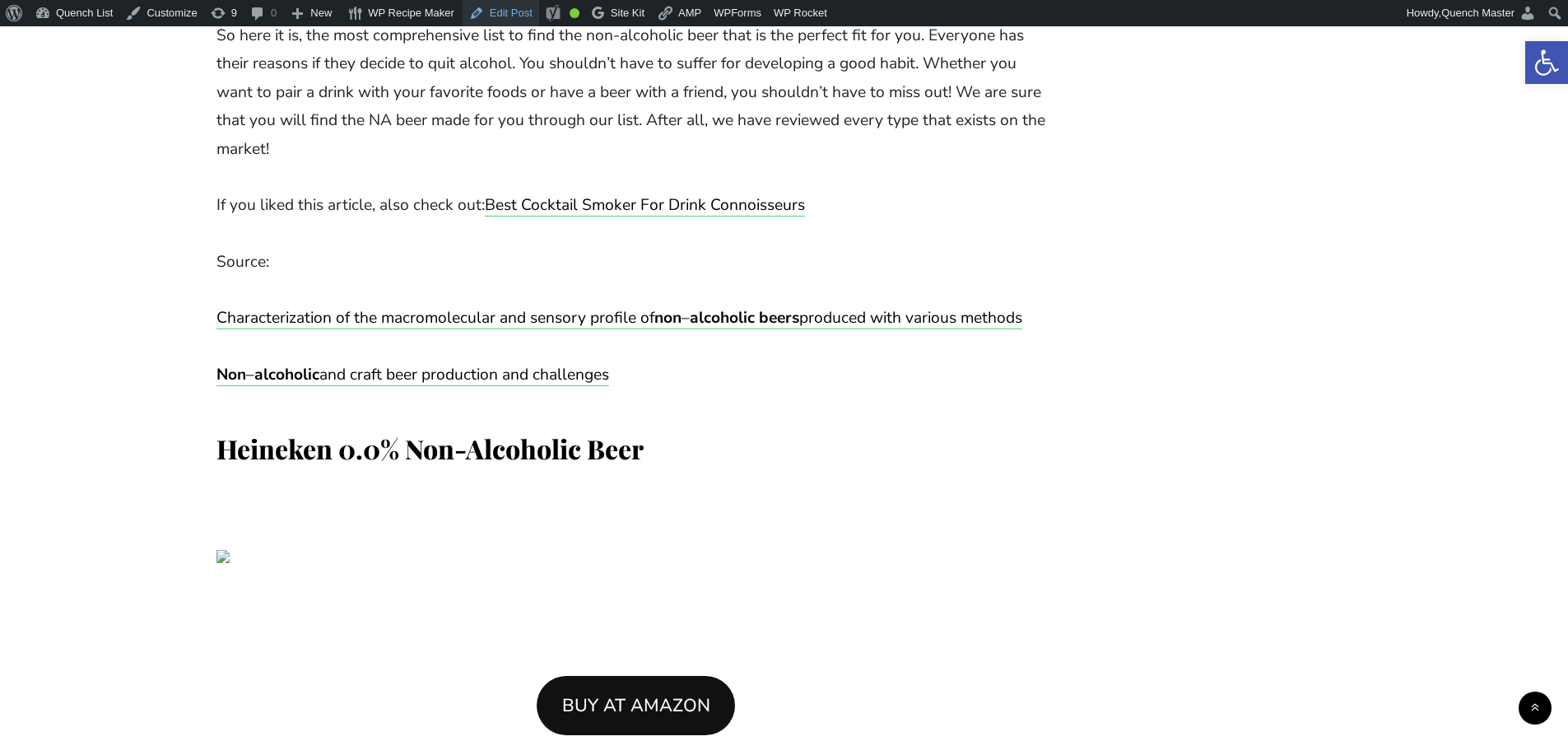
click at [498, 12] on link "Edit Post" at bounding box center [501, 13] width 77 height 26
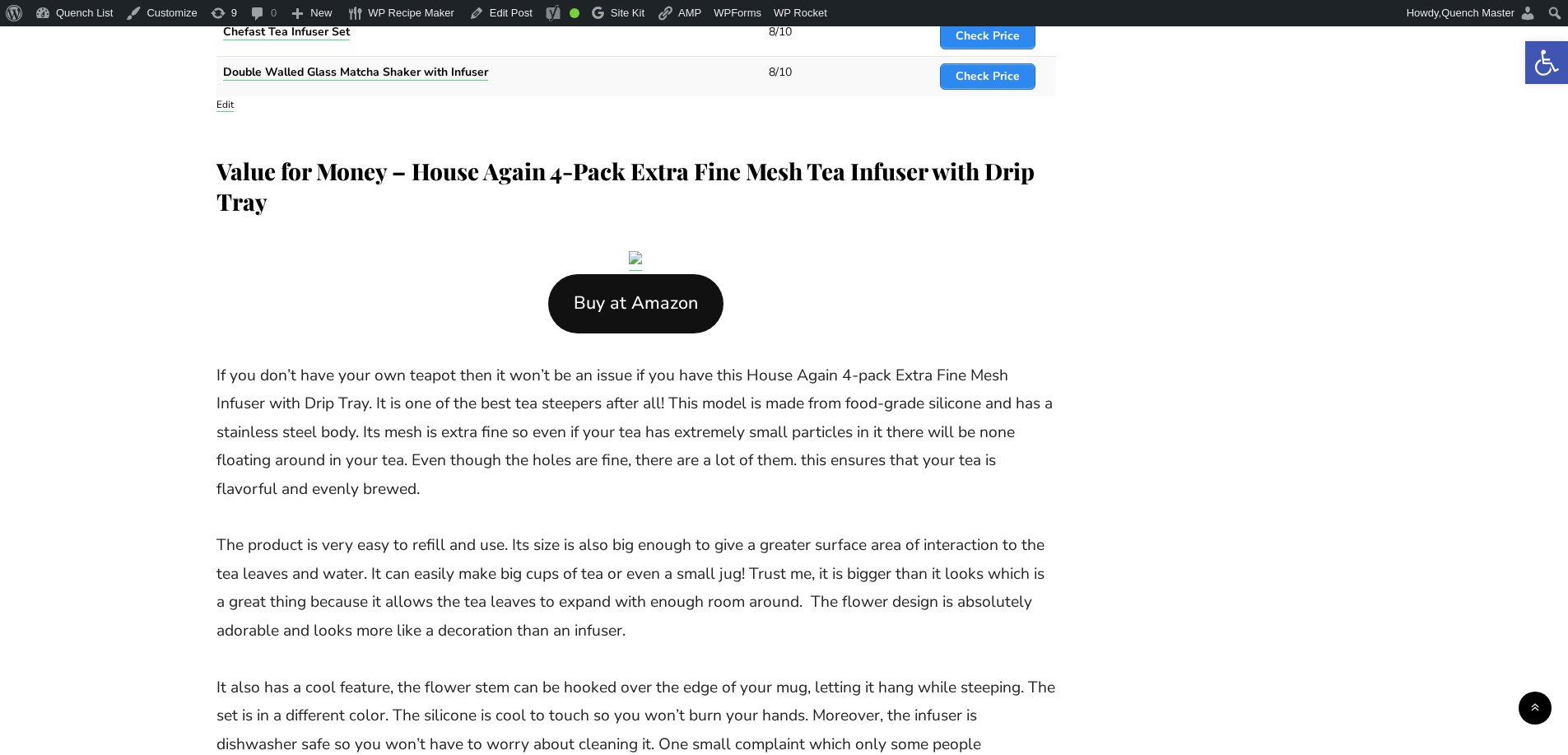
scroll to position [2059, 0]
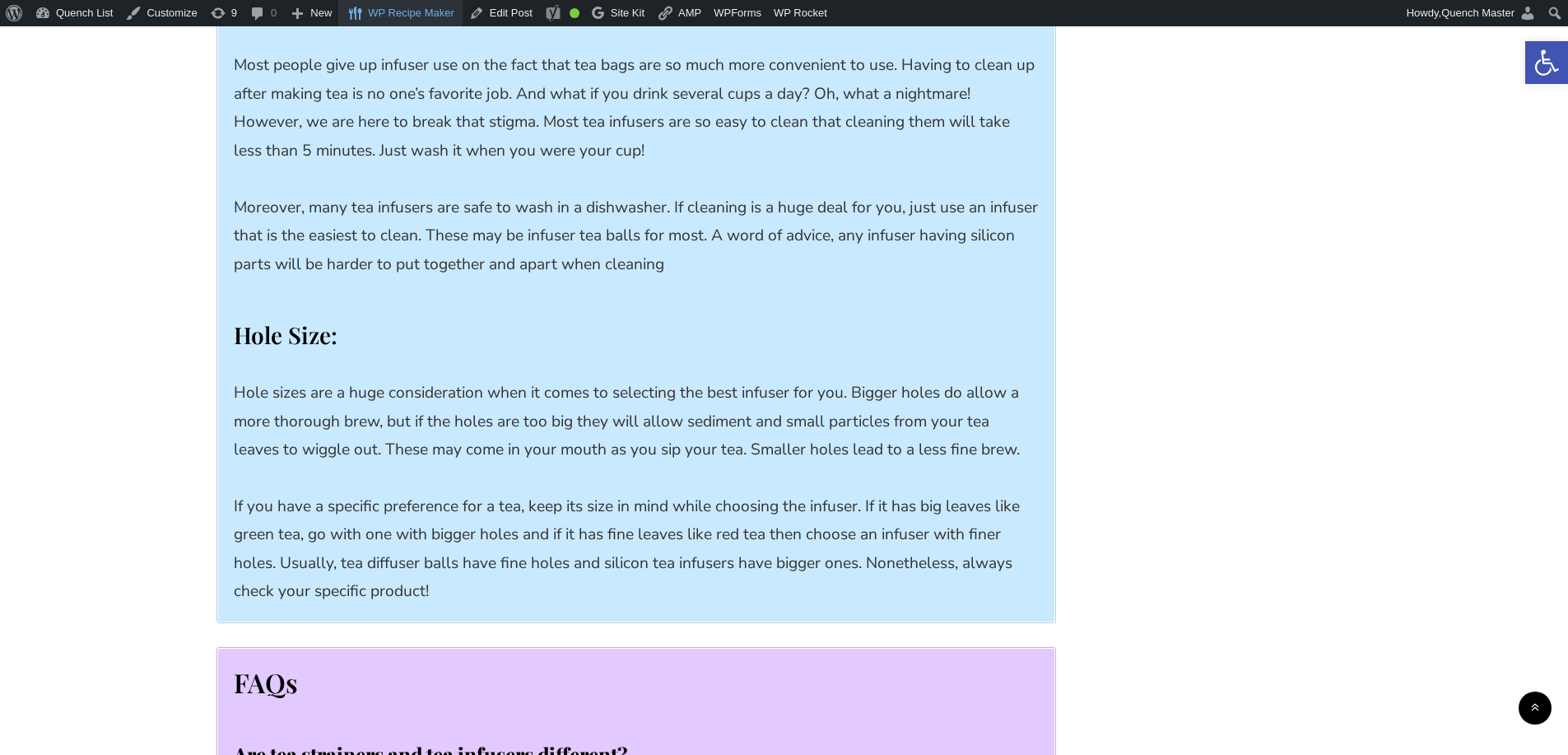
scroll to position [8744, 0]
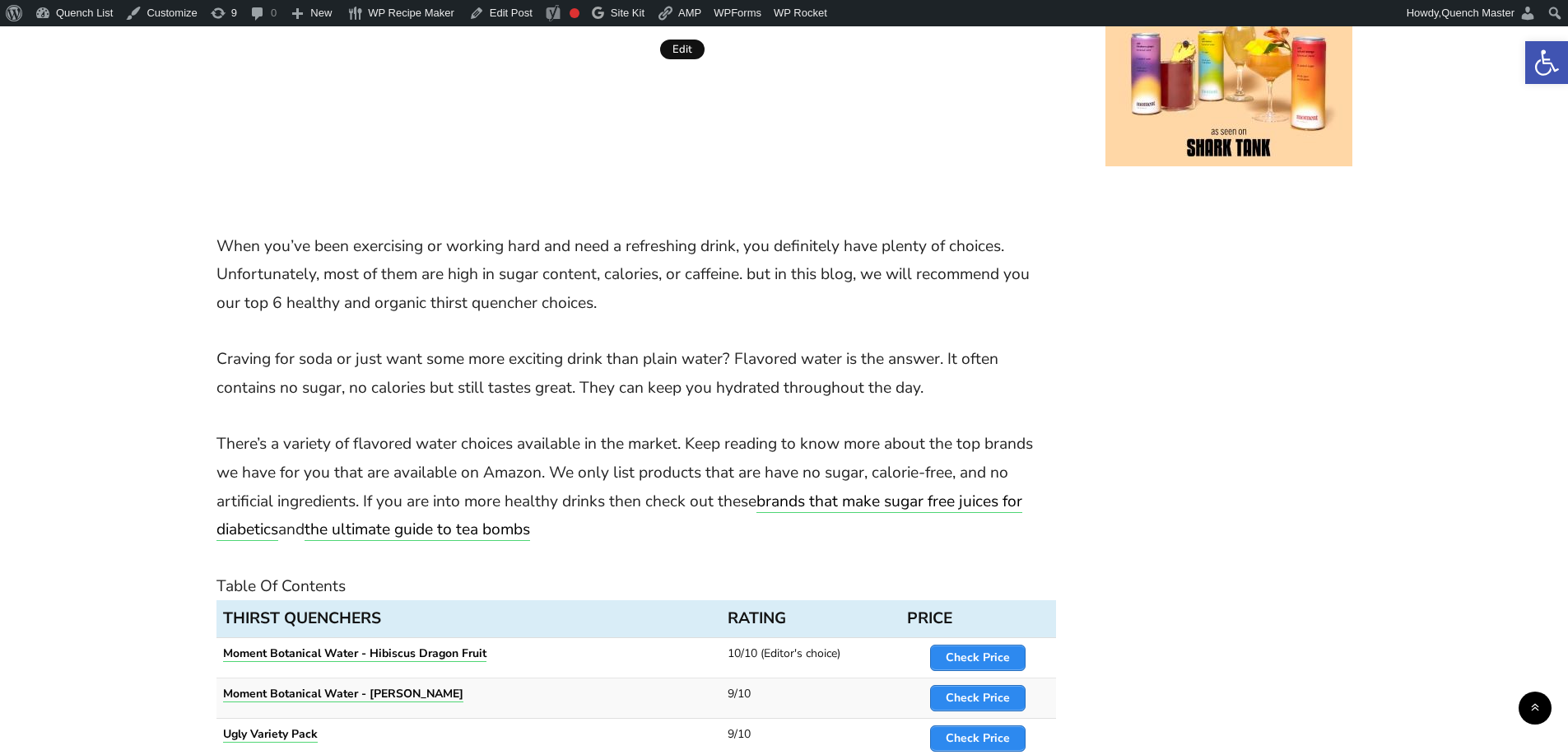
scroll to position [823, 0]
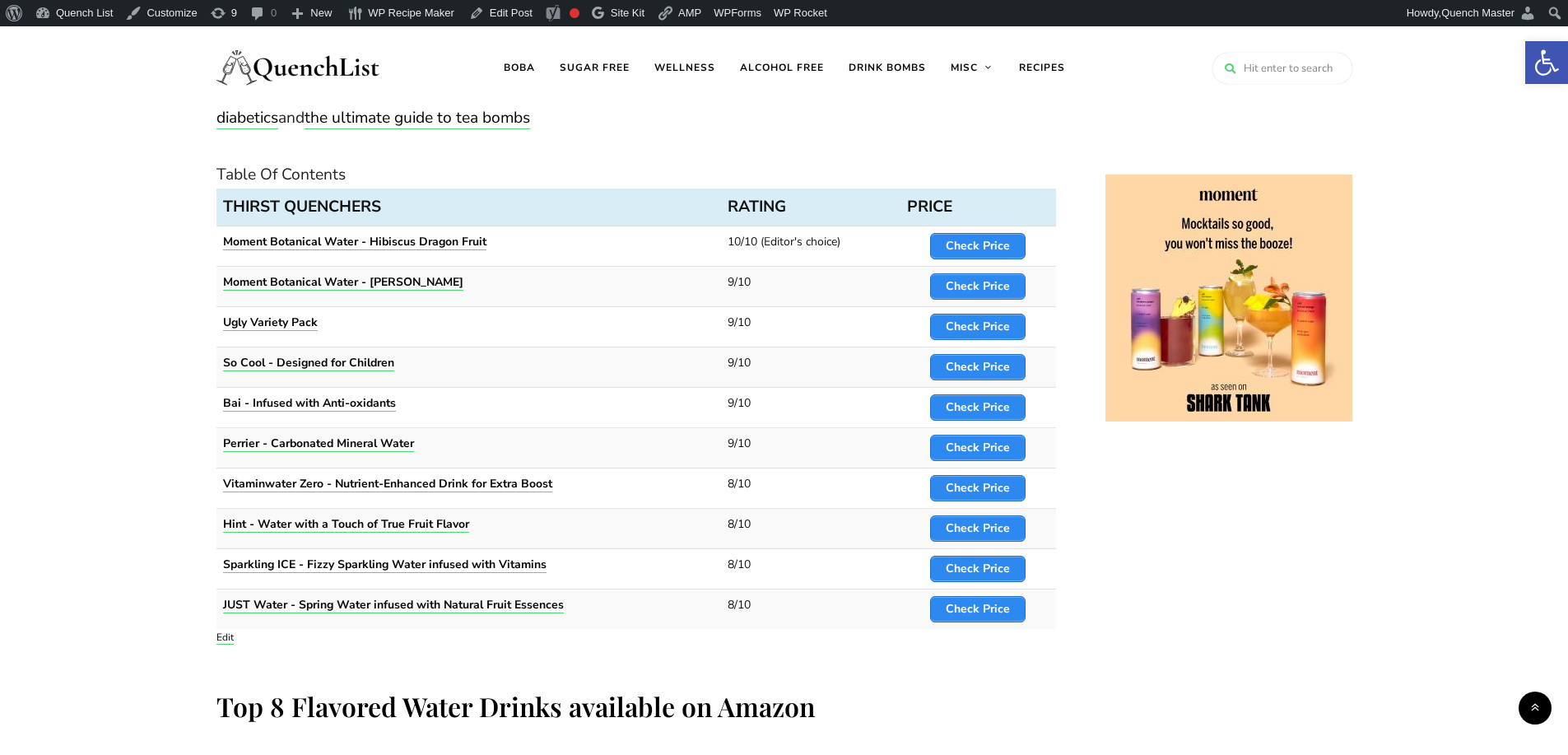
drag, startPoint x: 231, startPoint y: 641, endPoint x: 248, endPoint y: 639, distance: 17.1
click at [231, 641] on link "Edit" at bounding box center [224, 637] width 17 height 14
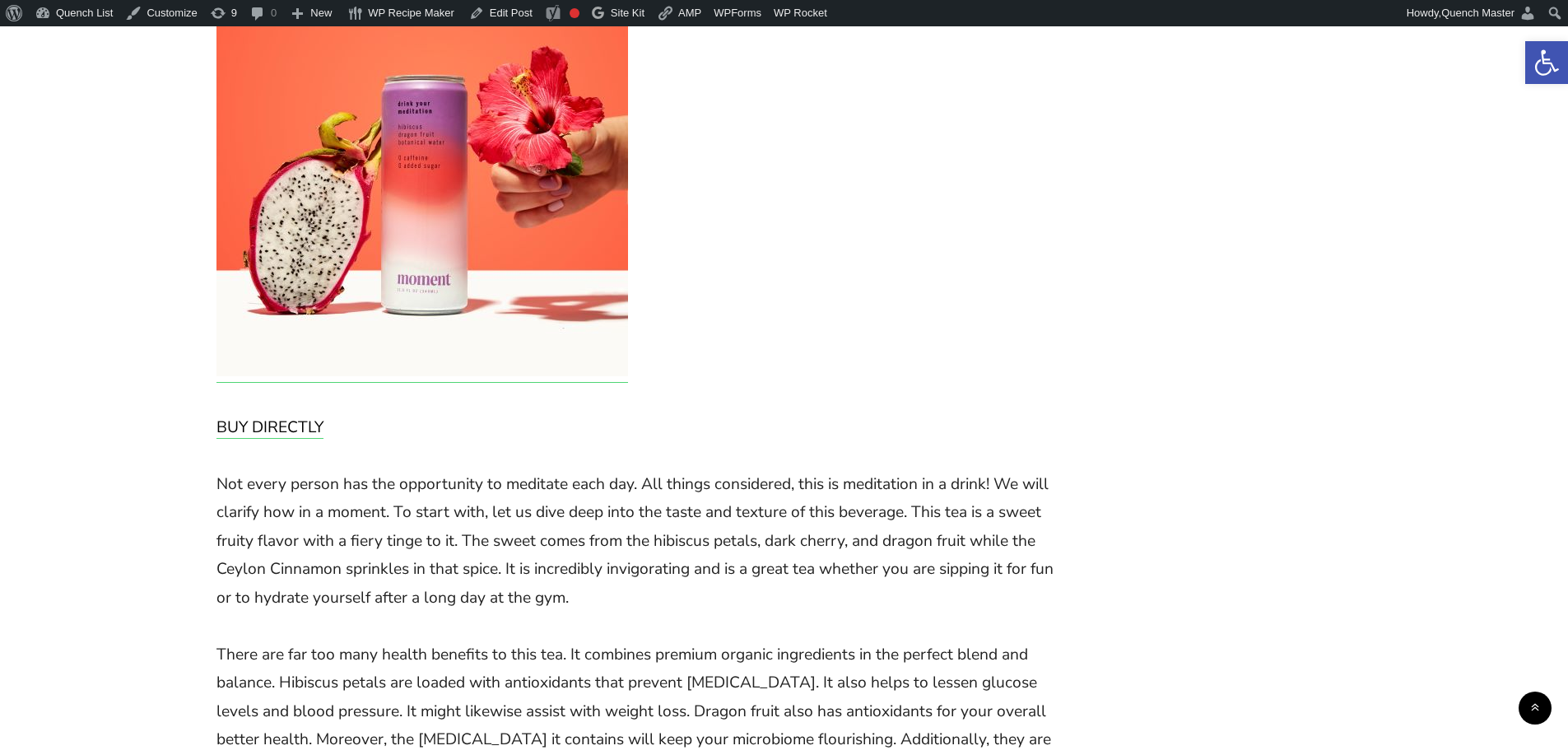
scroll to position [1373, 0]
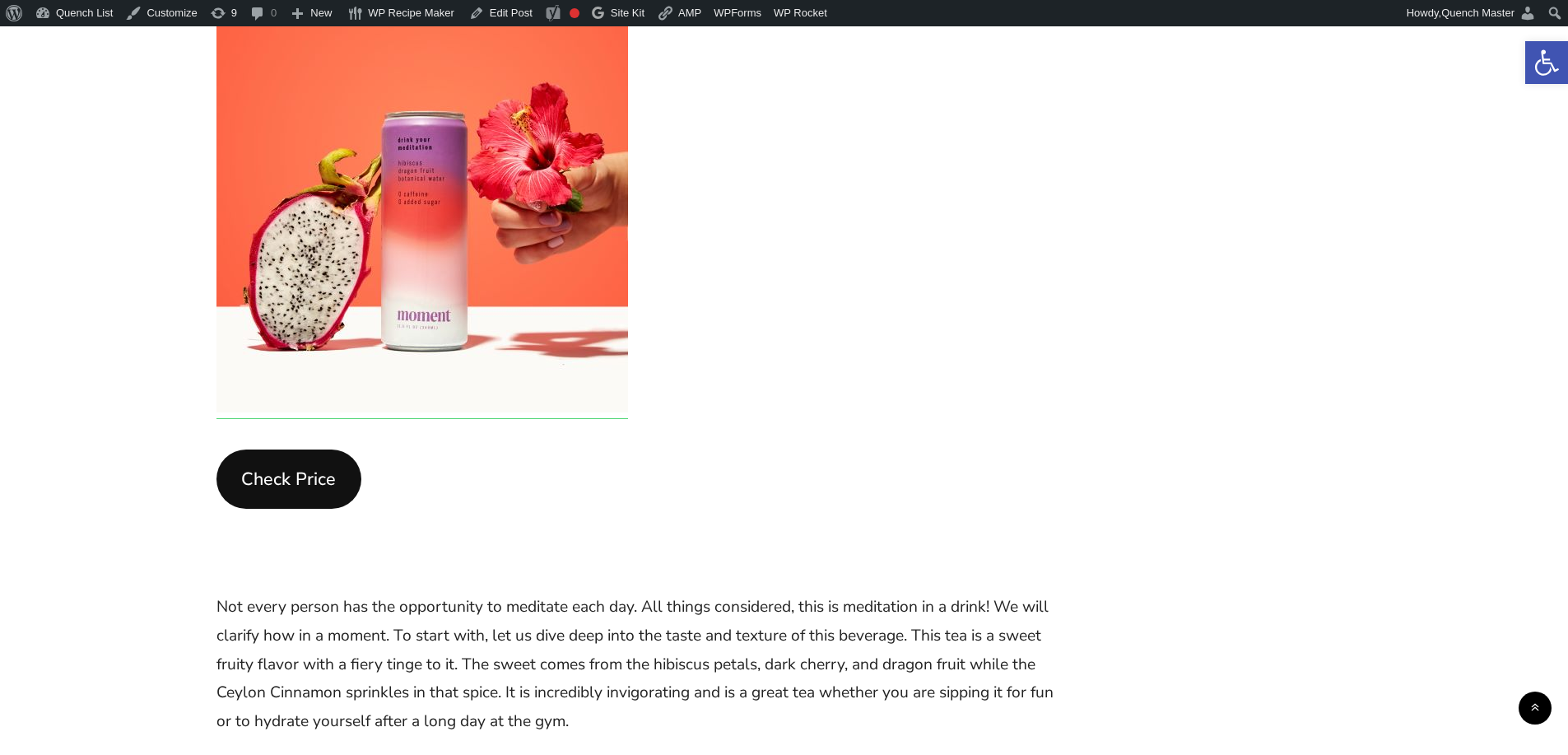
scroll to position [961, 0]
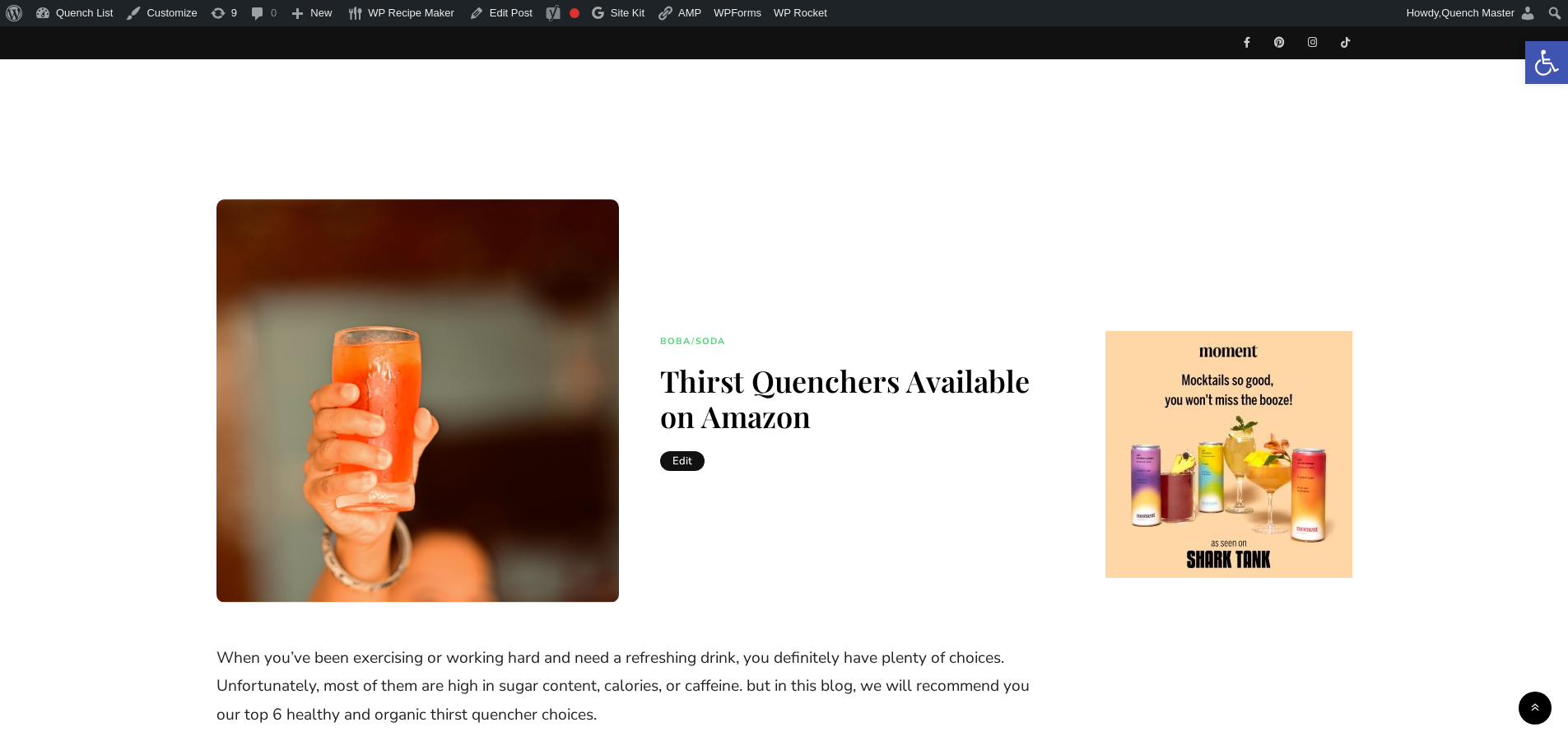
scroll to position [958, 0]
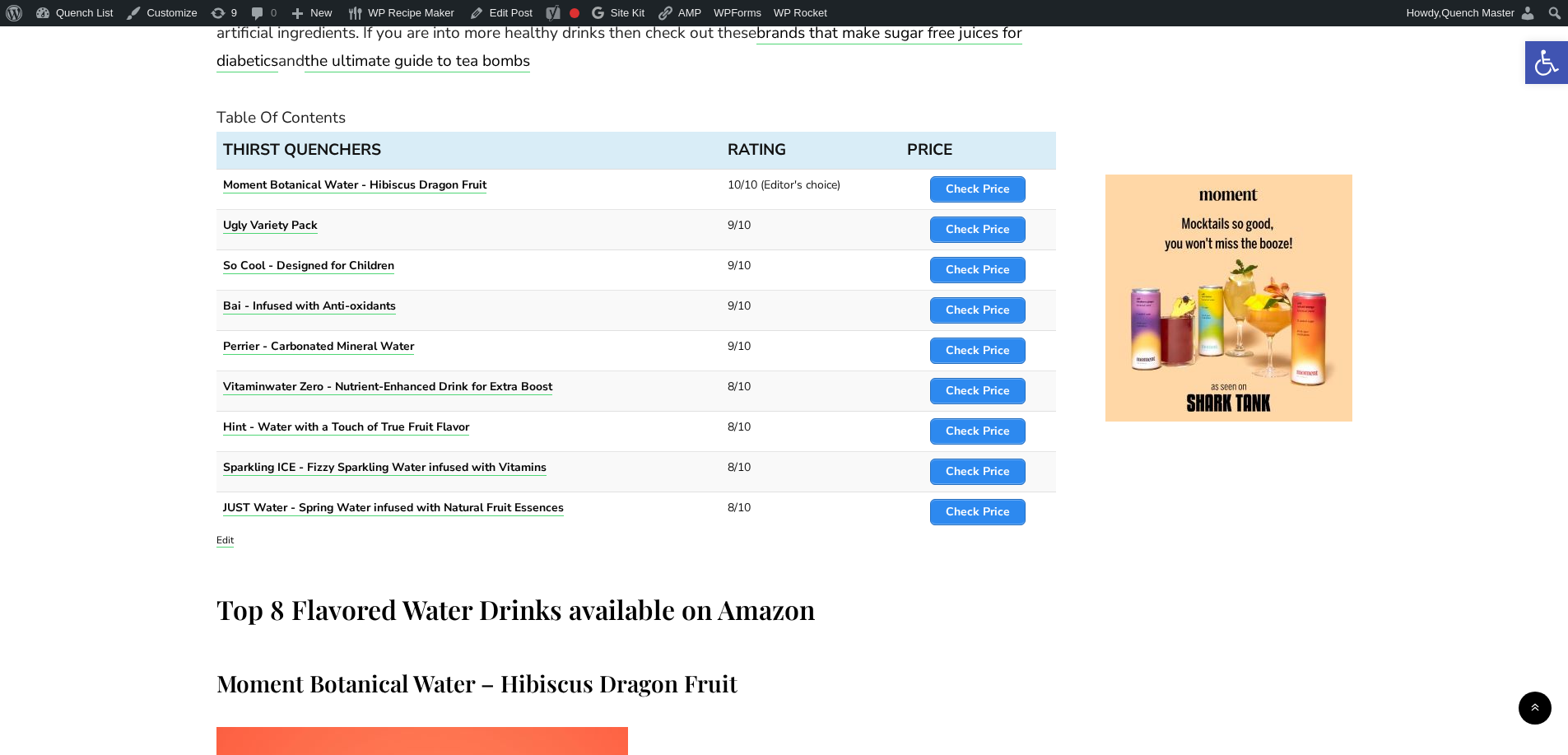
scroll to position [1097, 0]
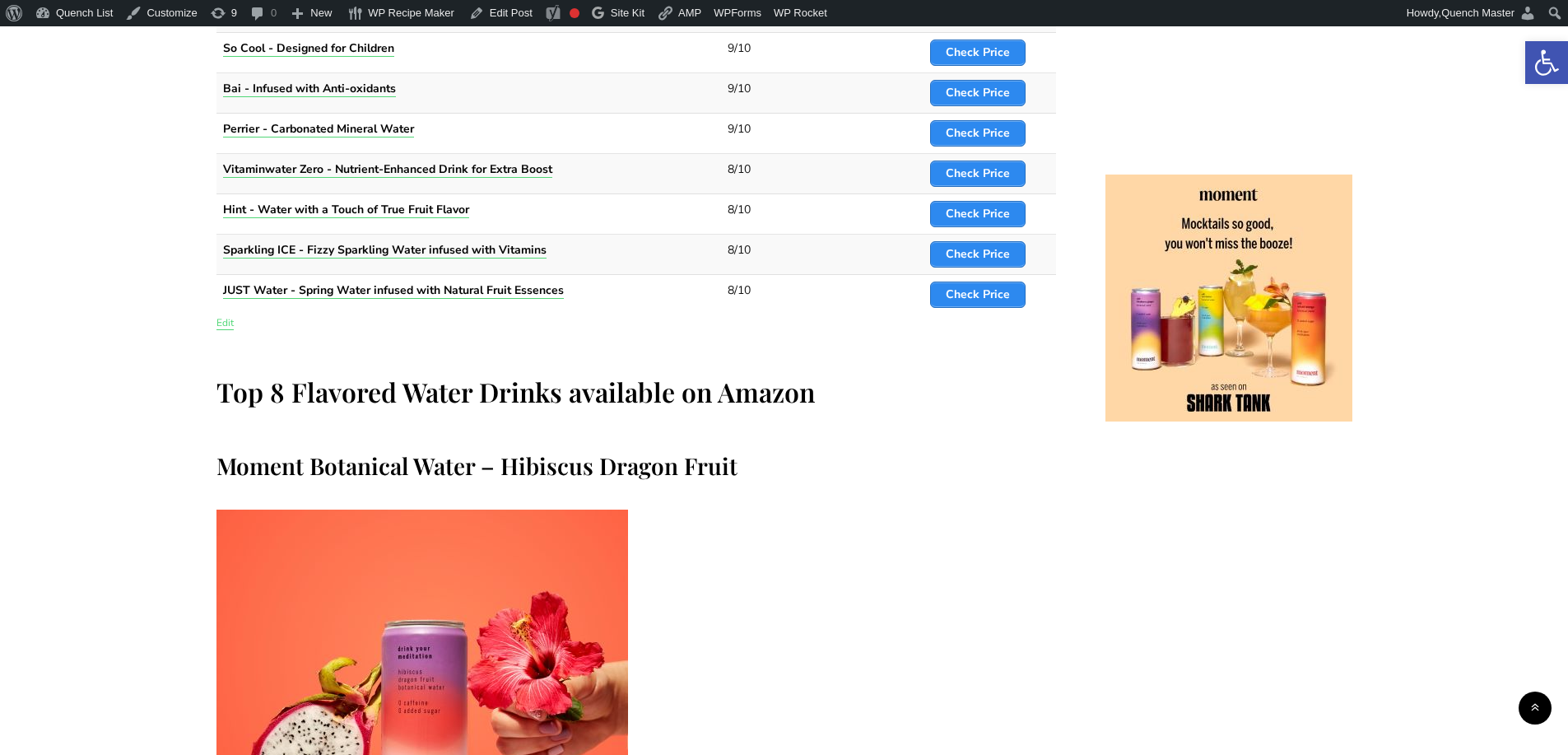
click at [219, 322] on link "Edit" at bounding box center [224, 323] width 17 height 14
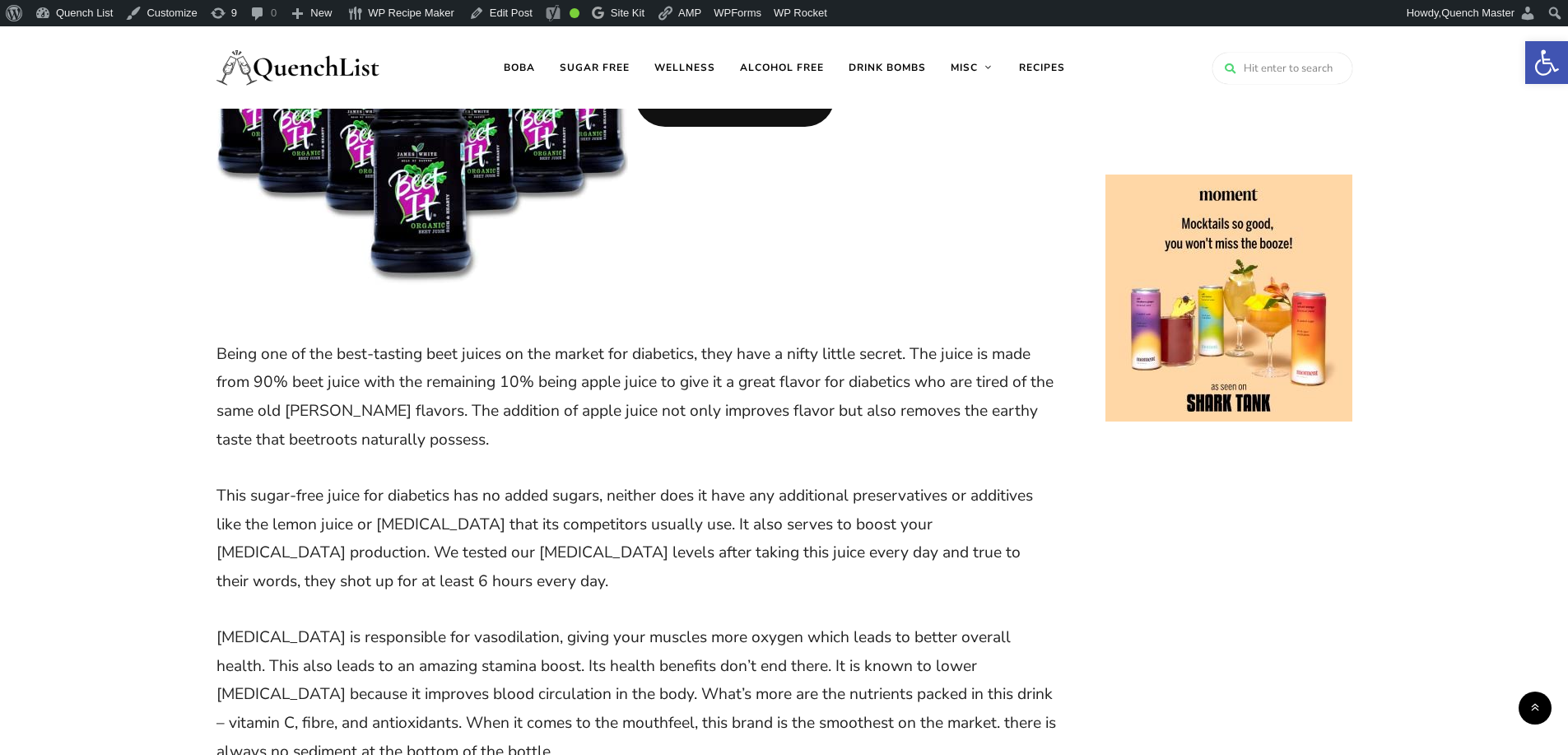
scroll to position [2744, 0]
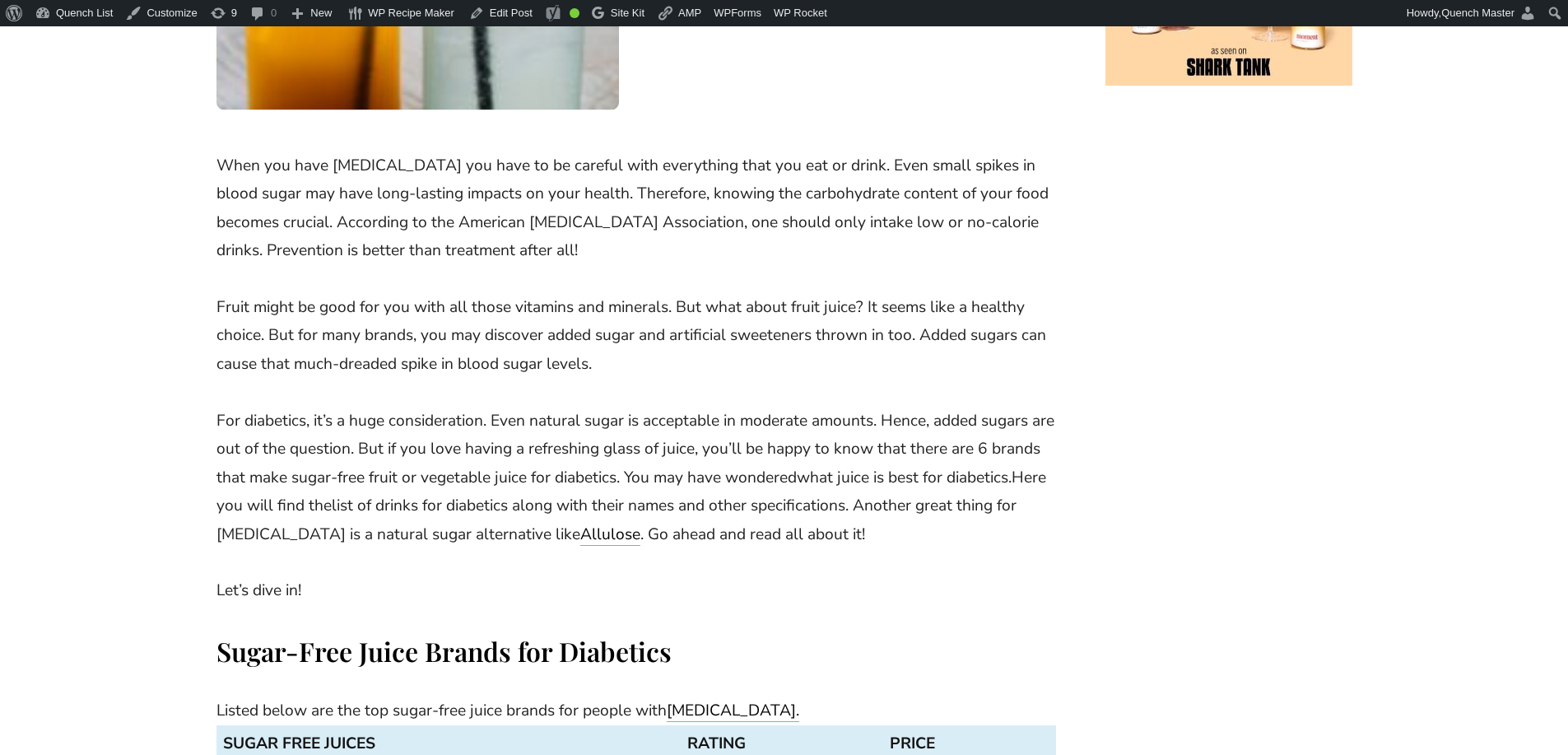
scroll to position [823, 0]
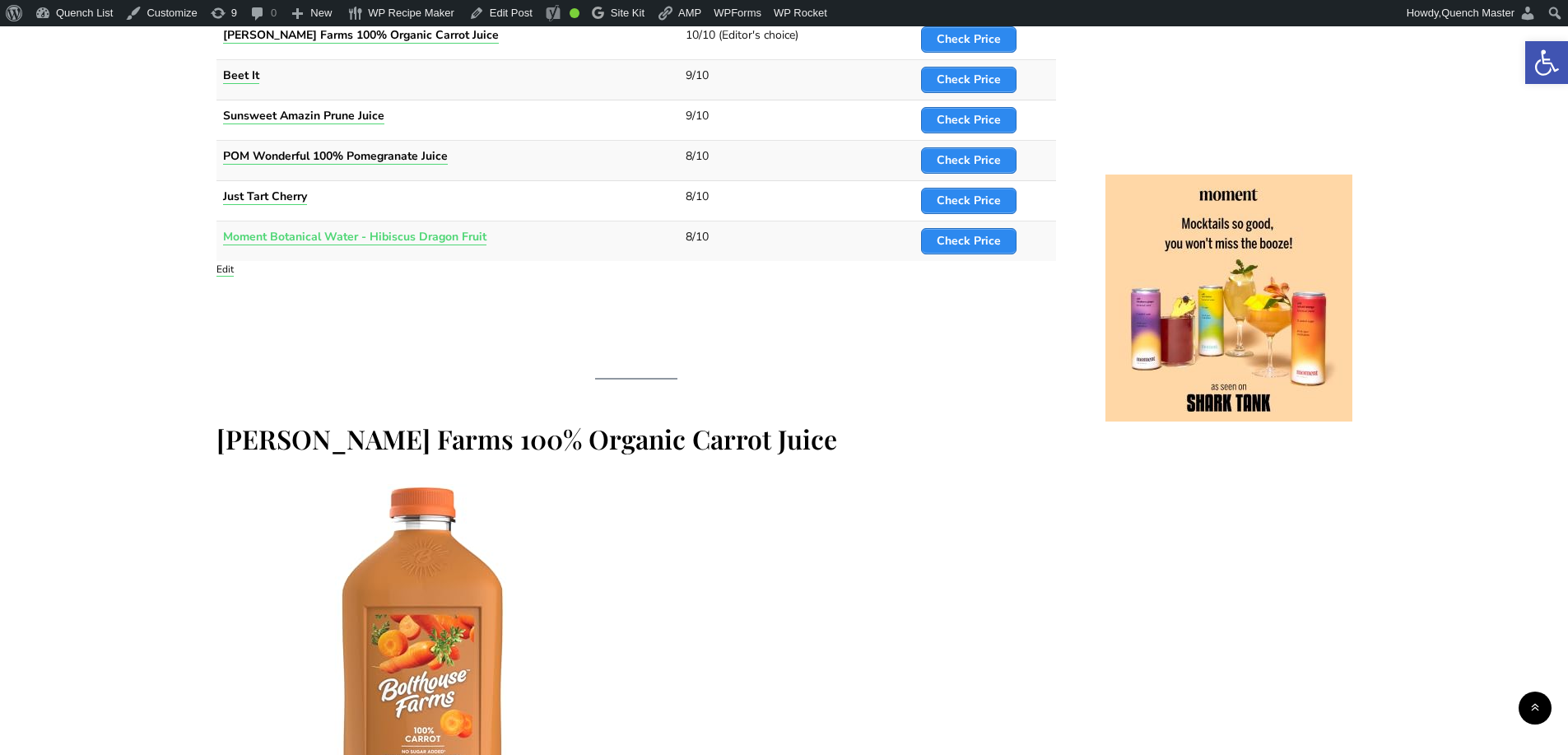
click at [449, 235] on strong "Moment Botanical Water - Hibiscus Dragon Fruit" at bounding box center [355, 236] width 263 height 15
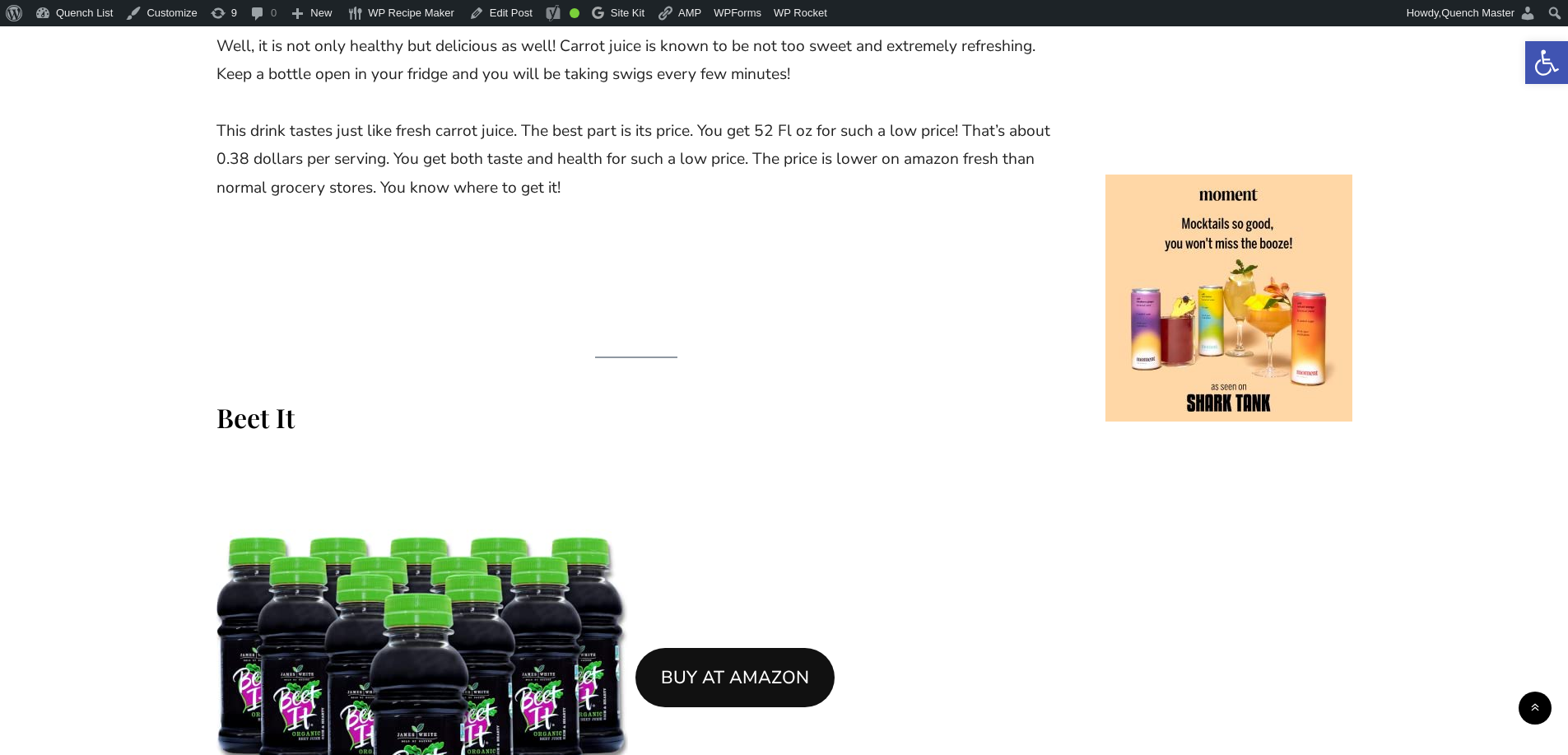
scroll to position [2640, 0]
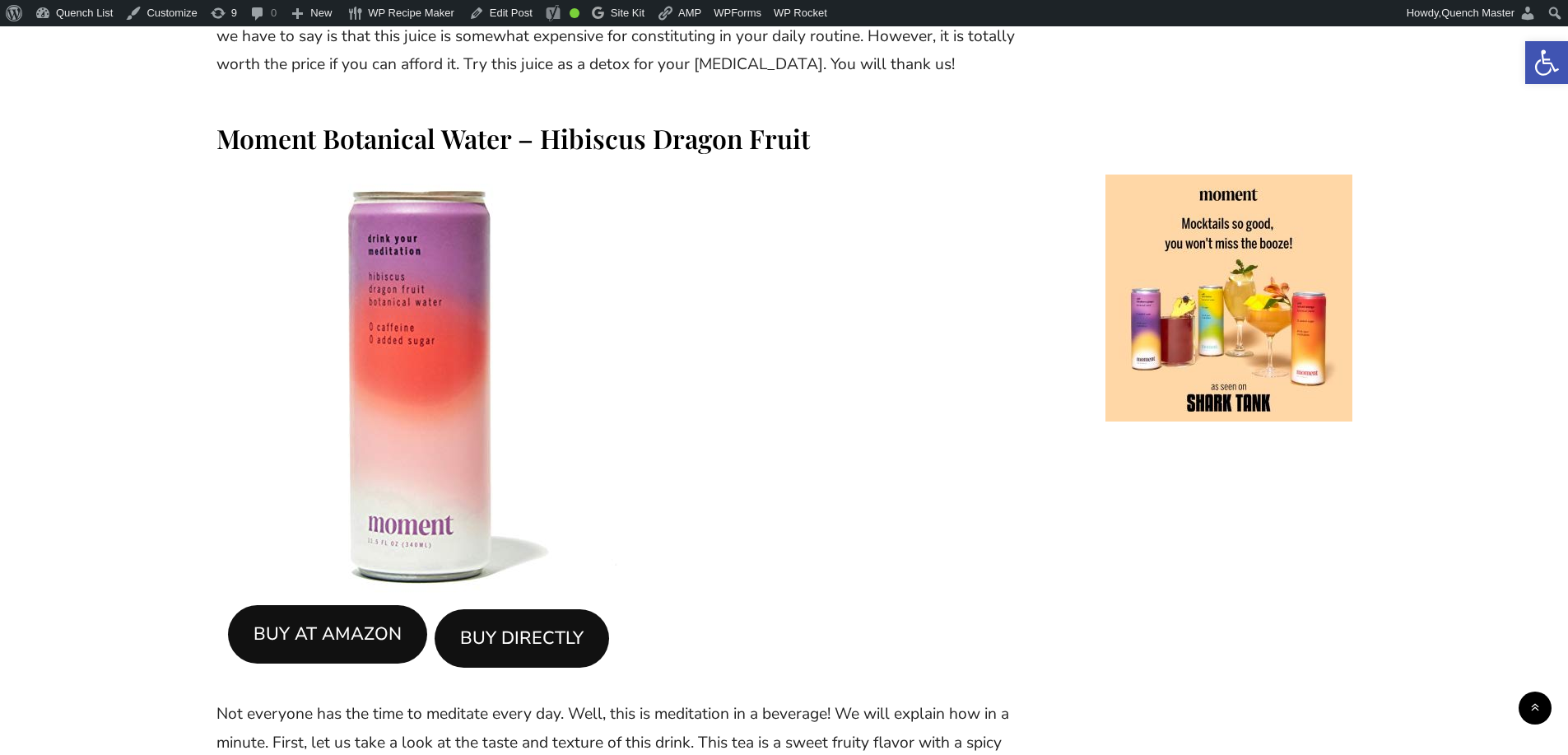
scroll to position [7548, 0]
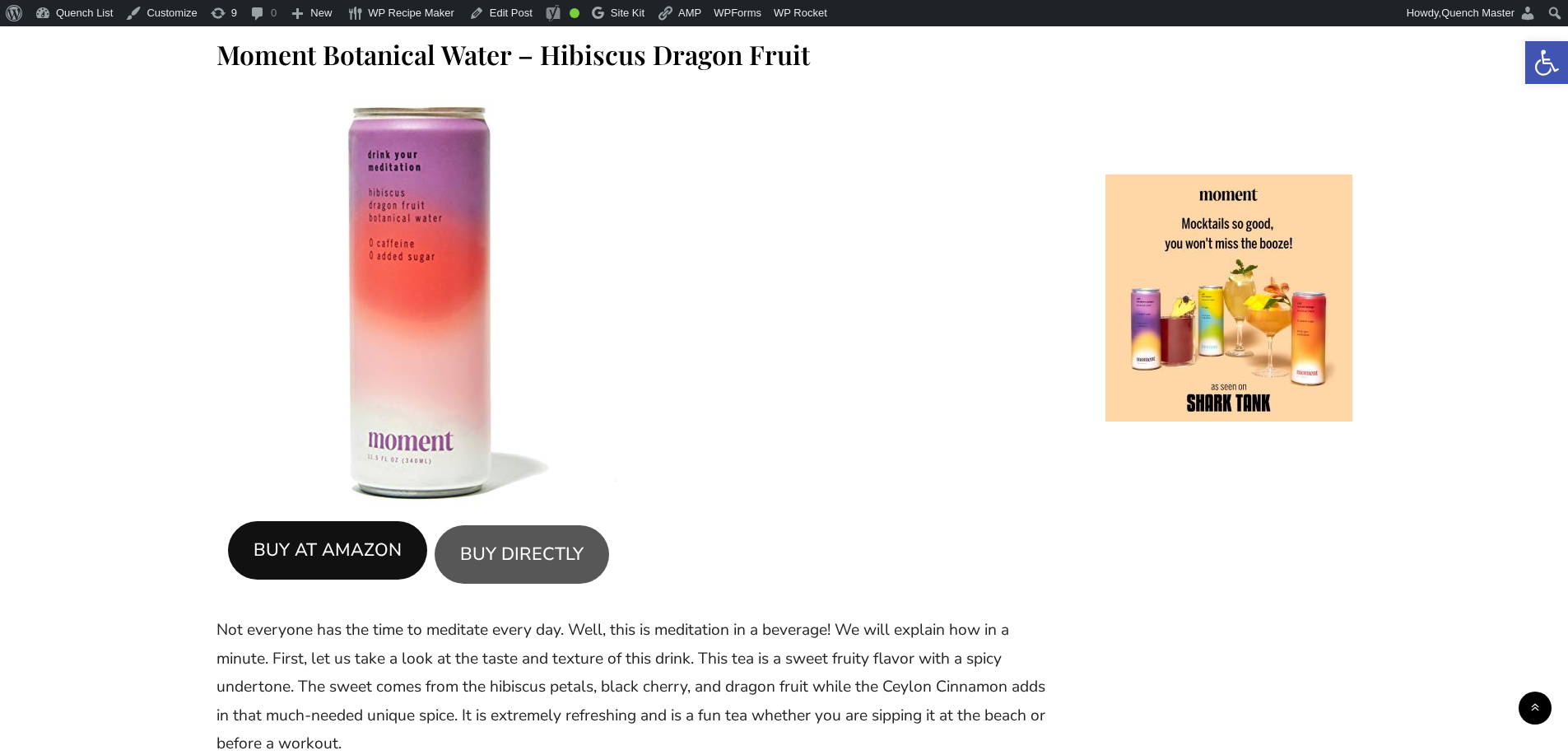
click at [540, 525] on link "BUY DIRECTLY" at bounding box center [522, 555] width 175 height 59
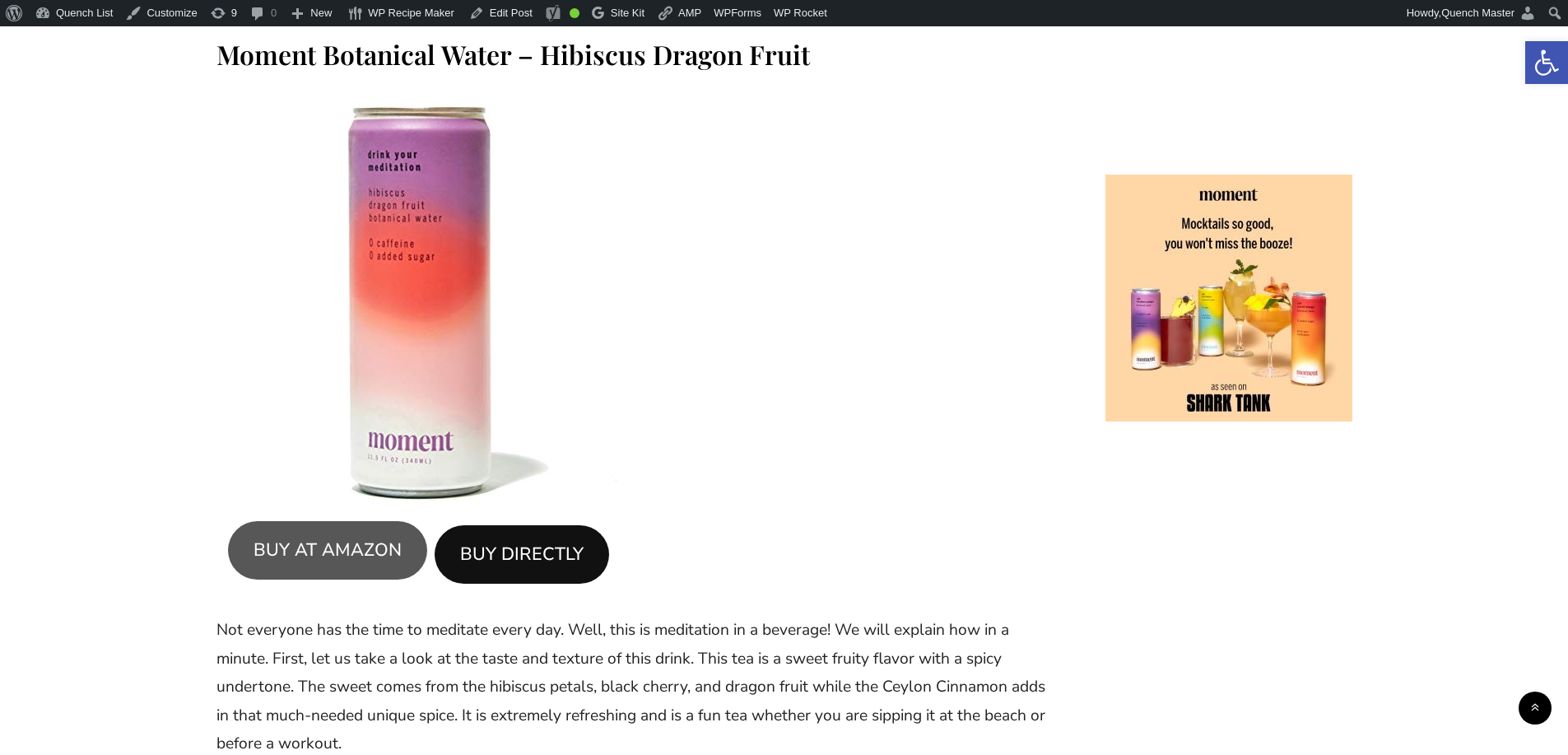
click at [313, 522] on link "BUY AT AMAZON" at bounding box center [327, 551] width 199 height 59
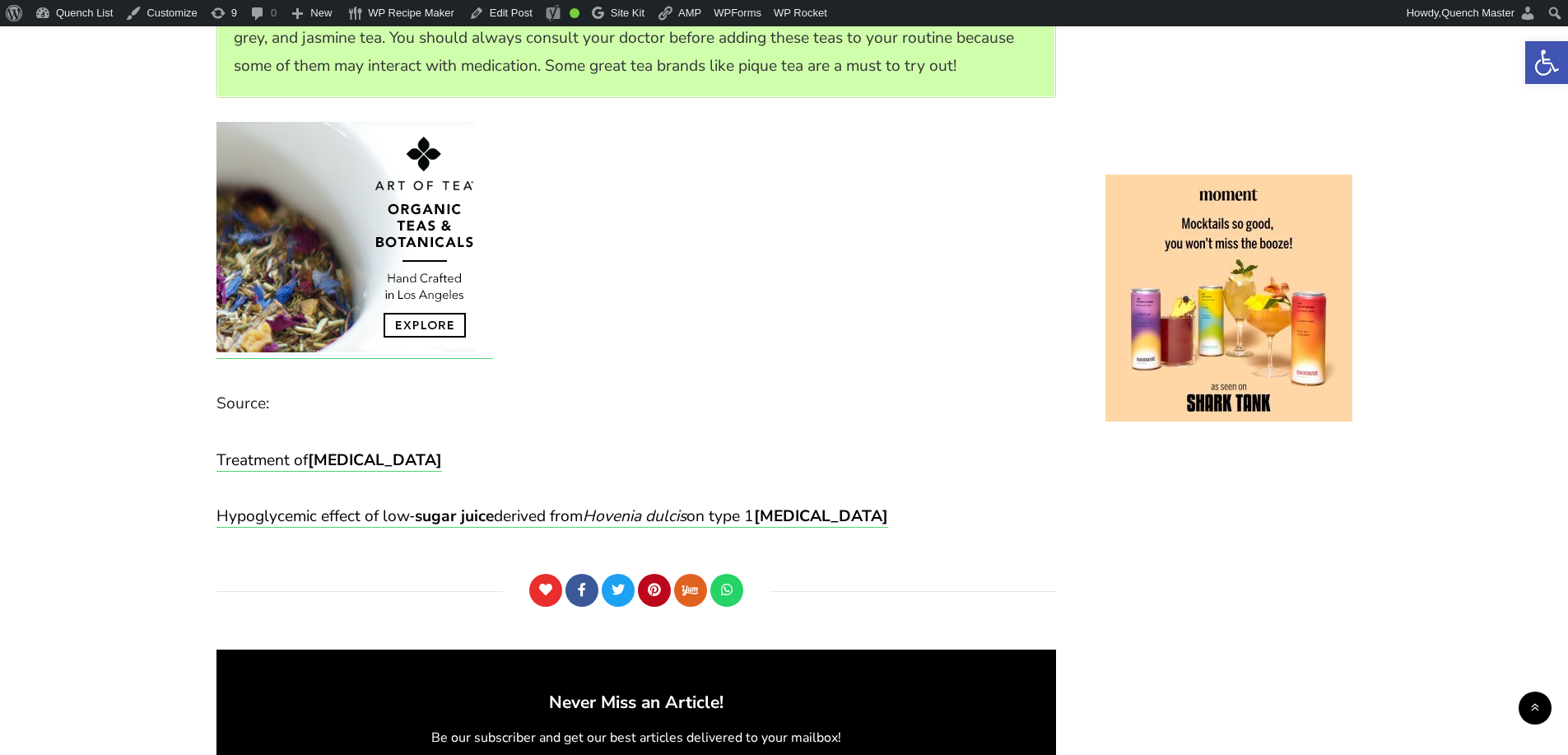
scroll to position [12901, 0]
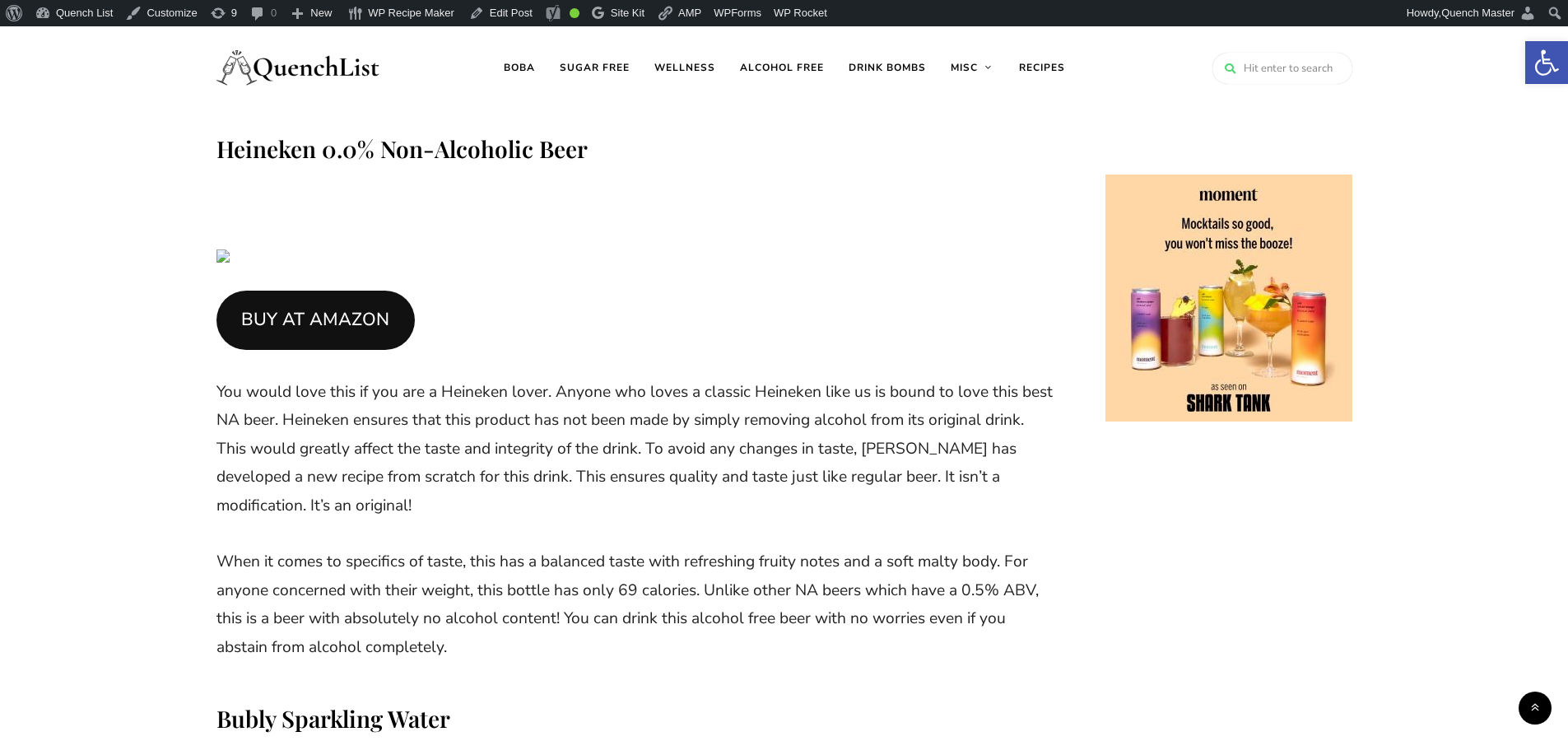
scroll to position [11803, 0]
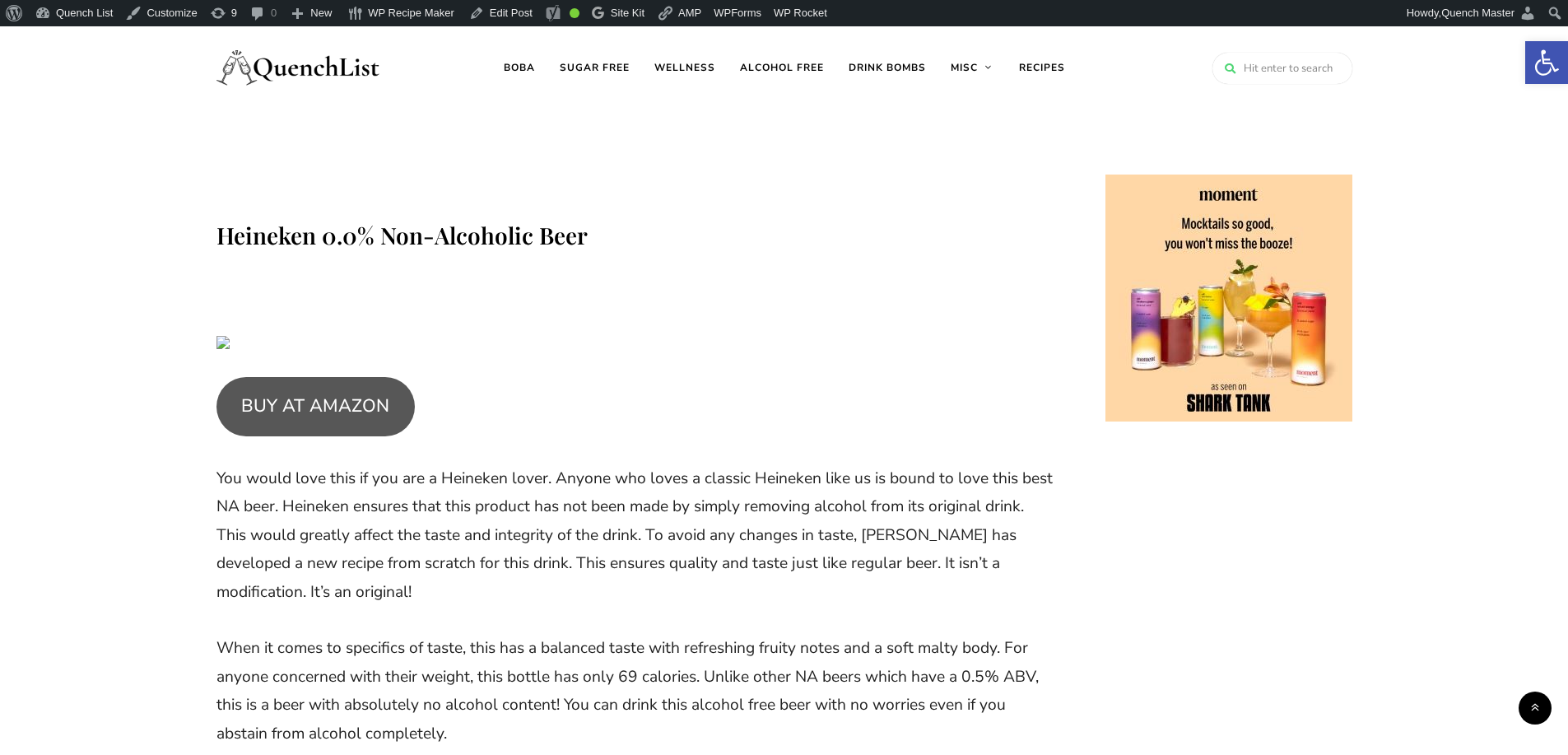
click at [349, 378] on link "BUY AT AMAZON" at bounding box center [315, 407] width 199 height 59
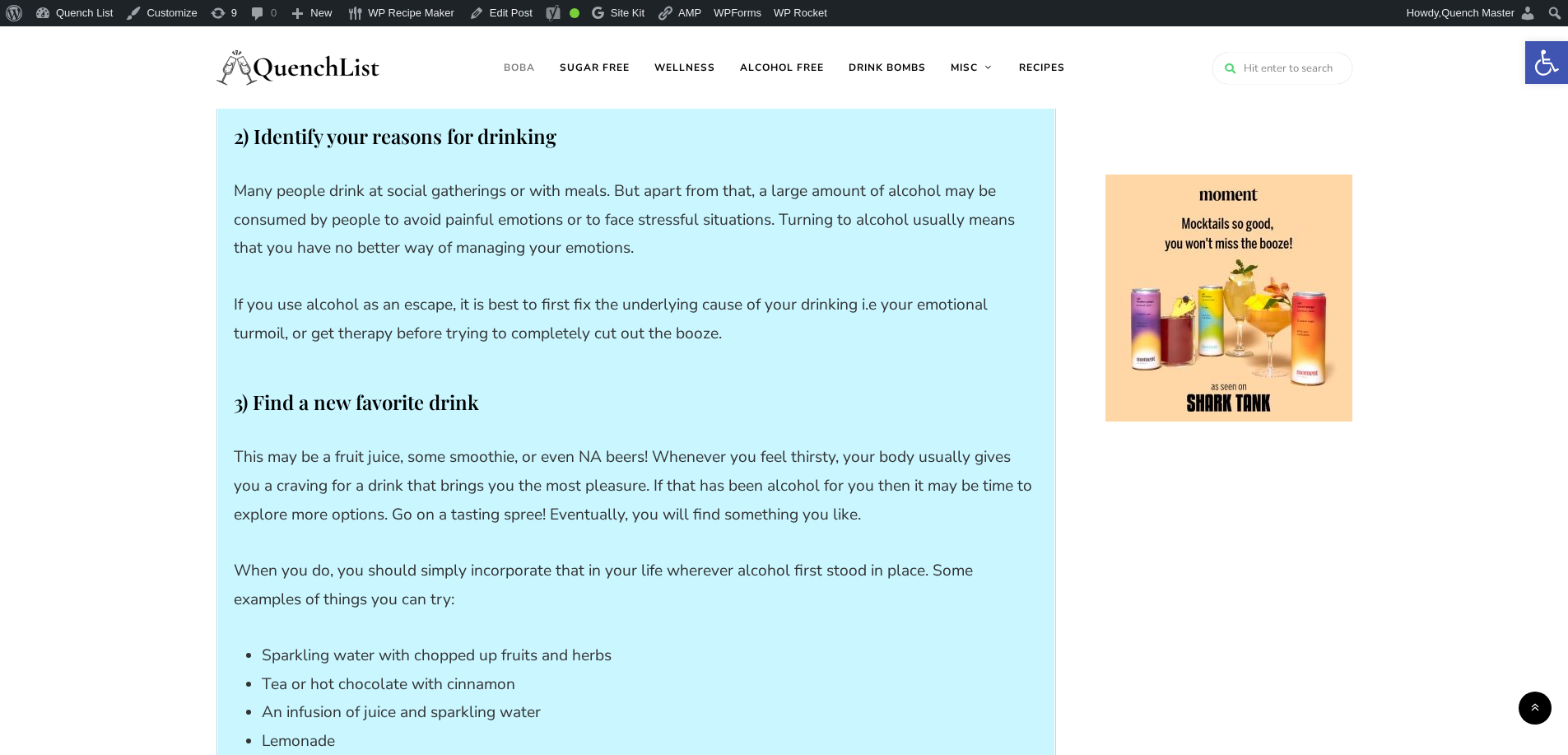
scroll to position [7960, 0]
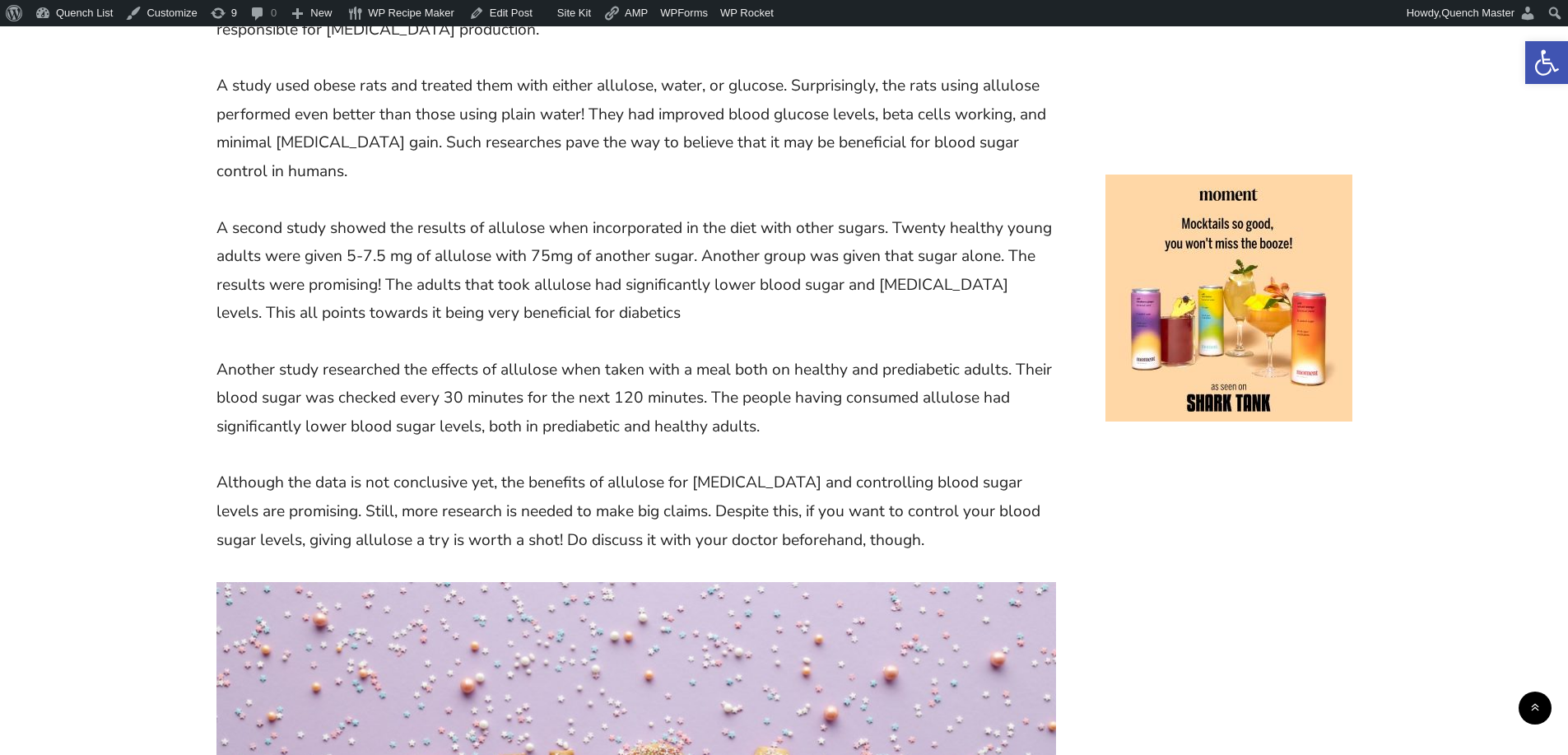
scroll to position [2882, 0]
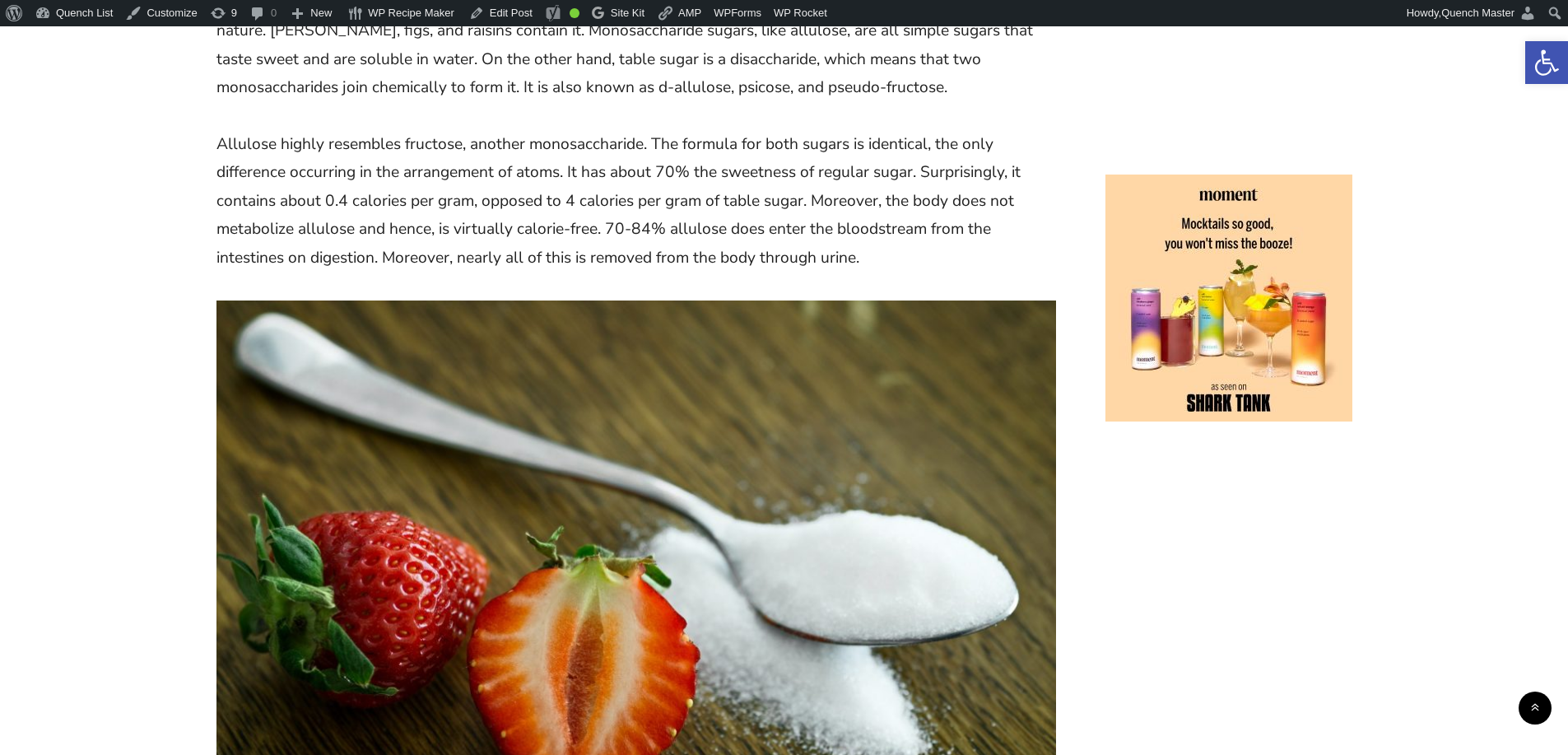
scroll to position [1785, 0]
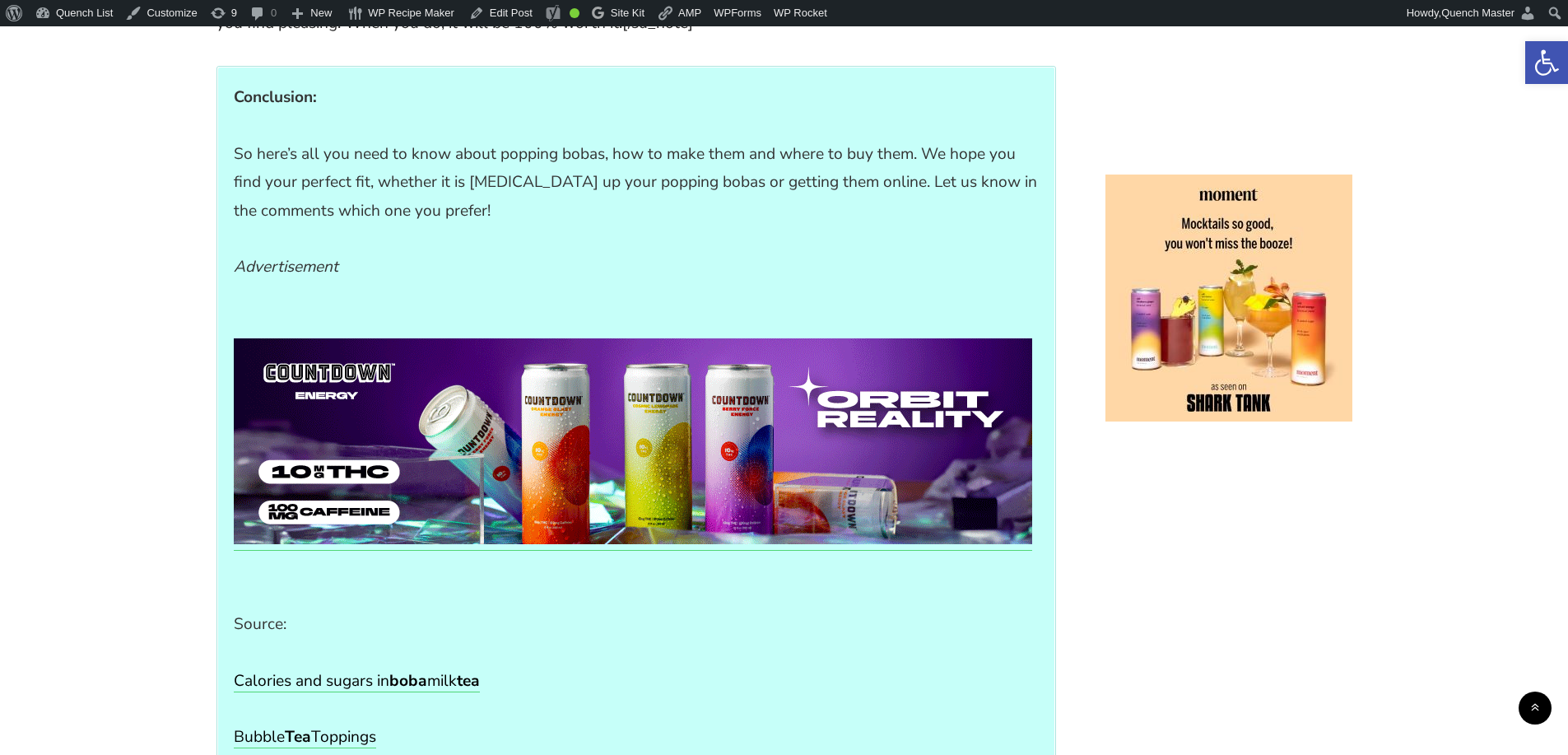
scroll to position [8783, 0]
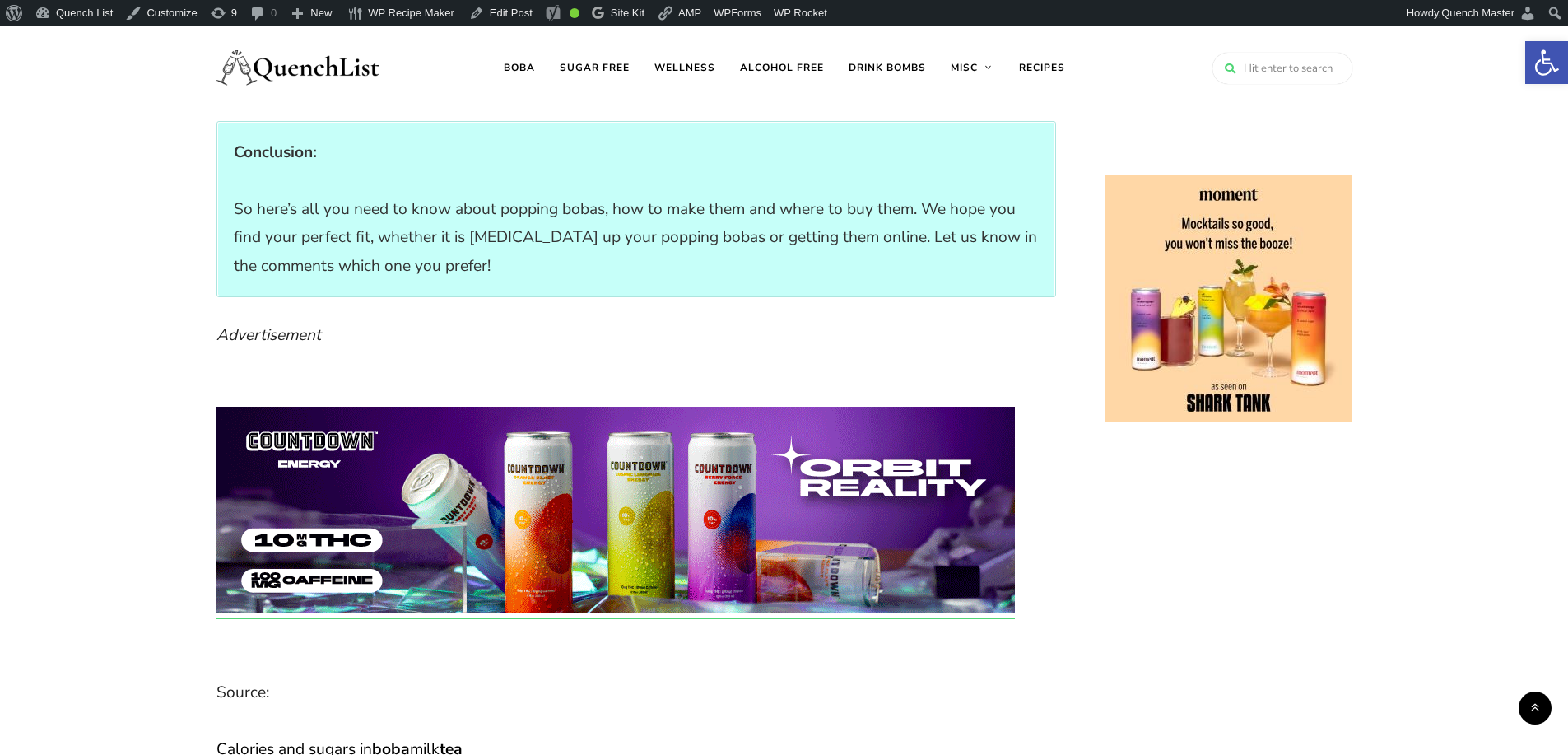
scroll to position [8372, 0]
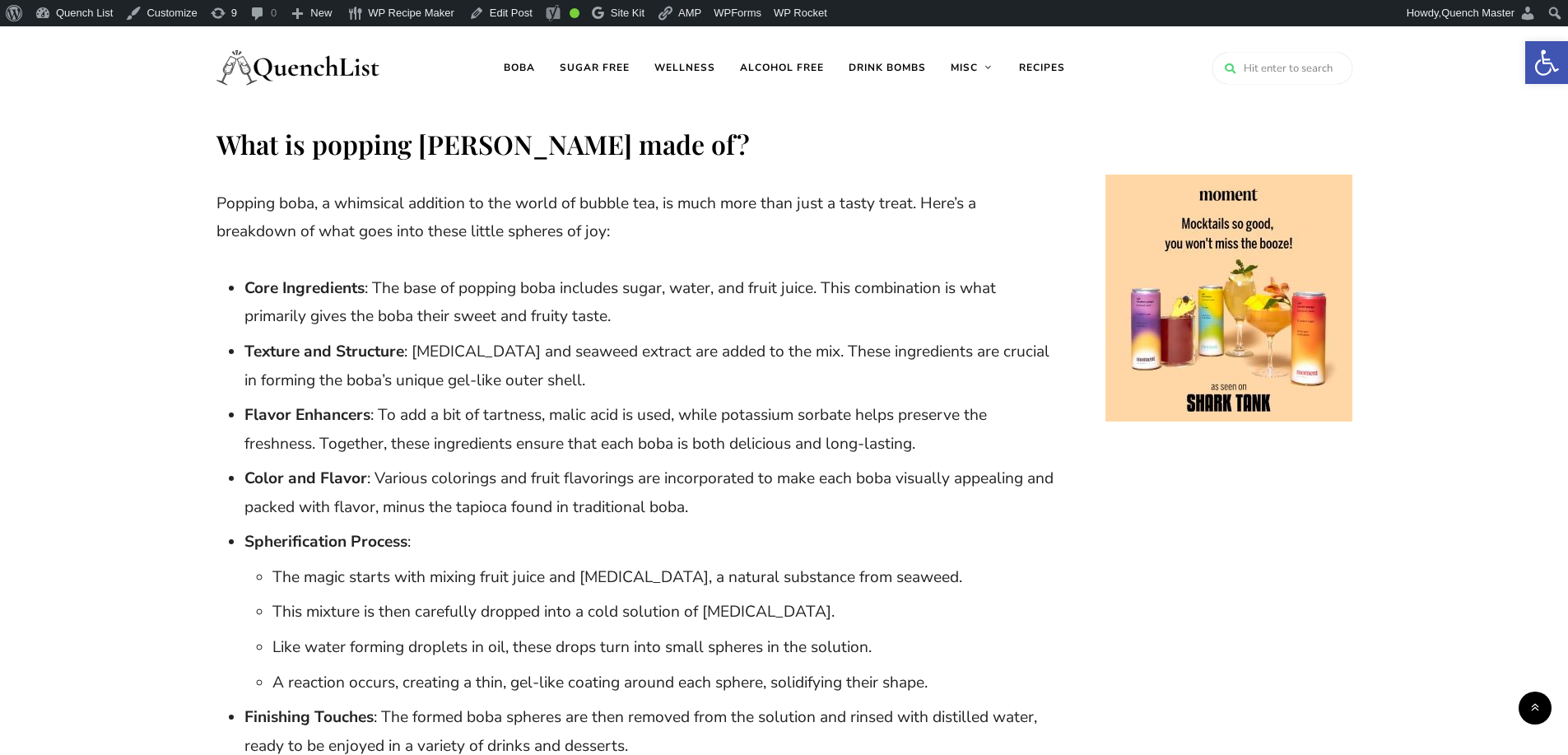
scroll to position [686, 0]
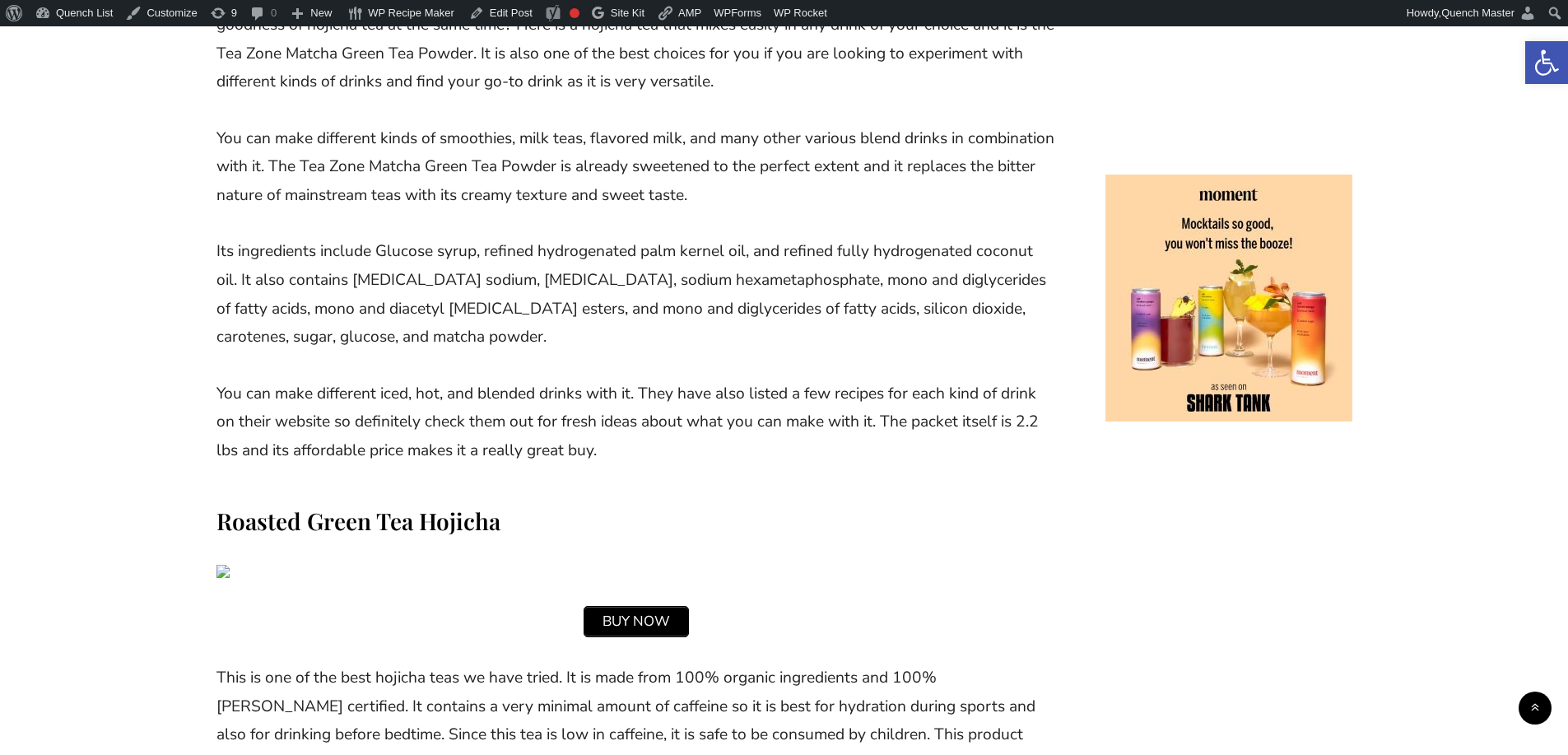
scroll to position [9470, 0]
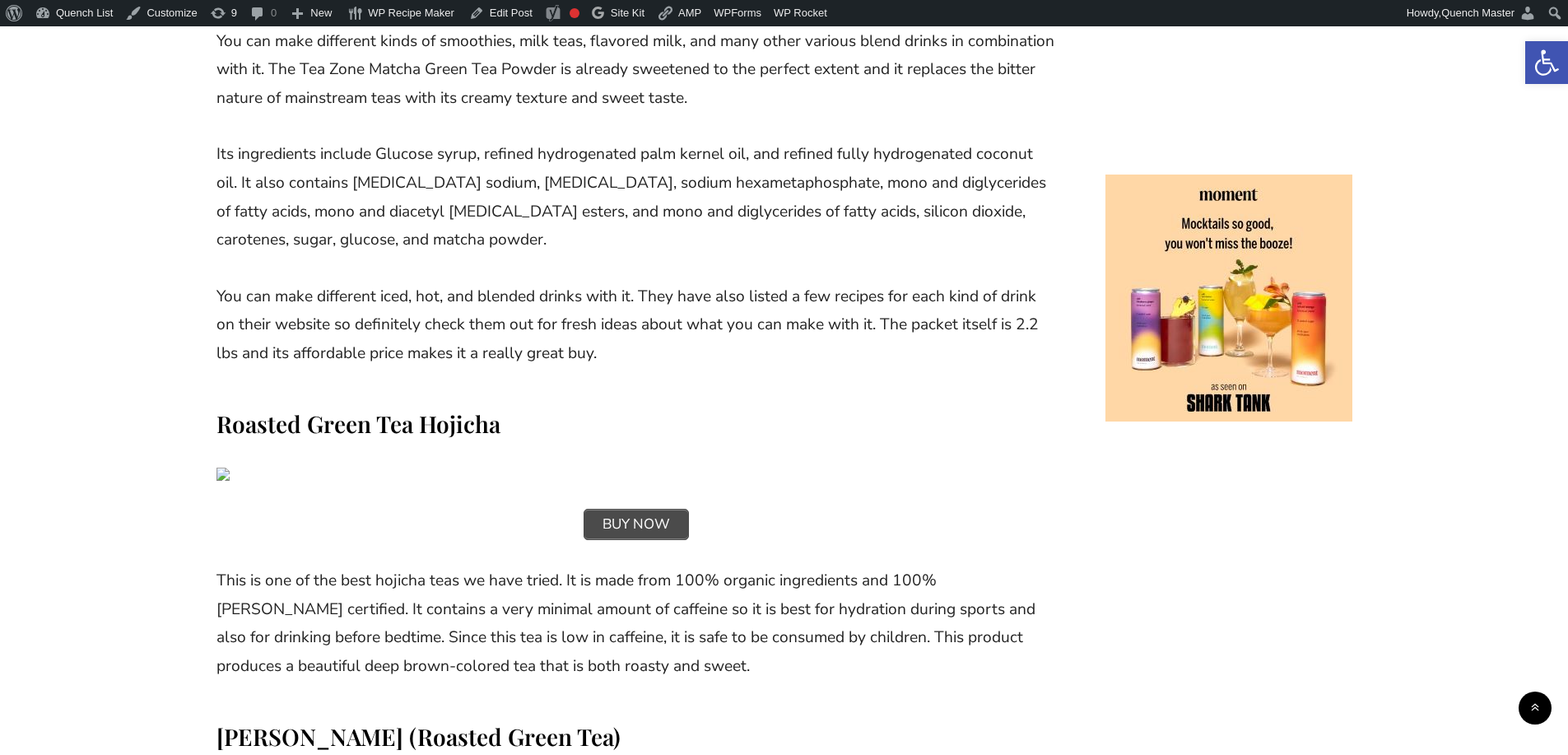
click at [640, 510] on span "BUY NOW" at bounding box center [636, 524] width 104 height 30
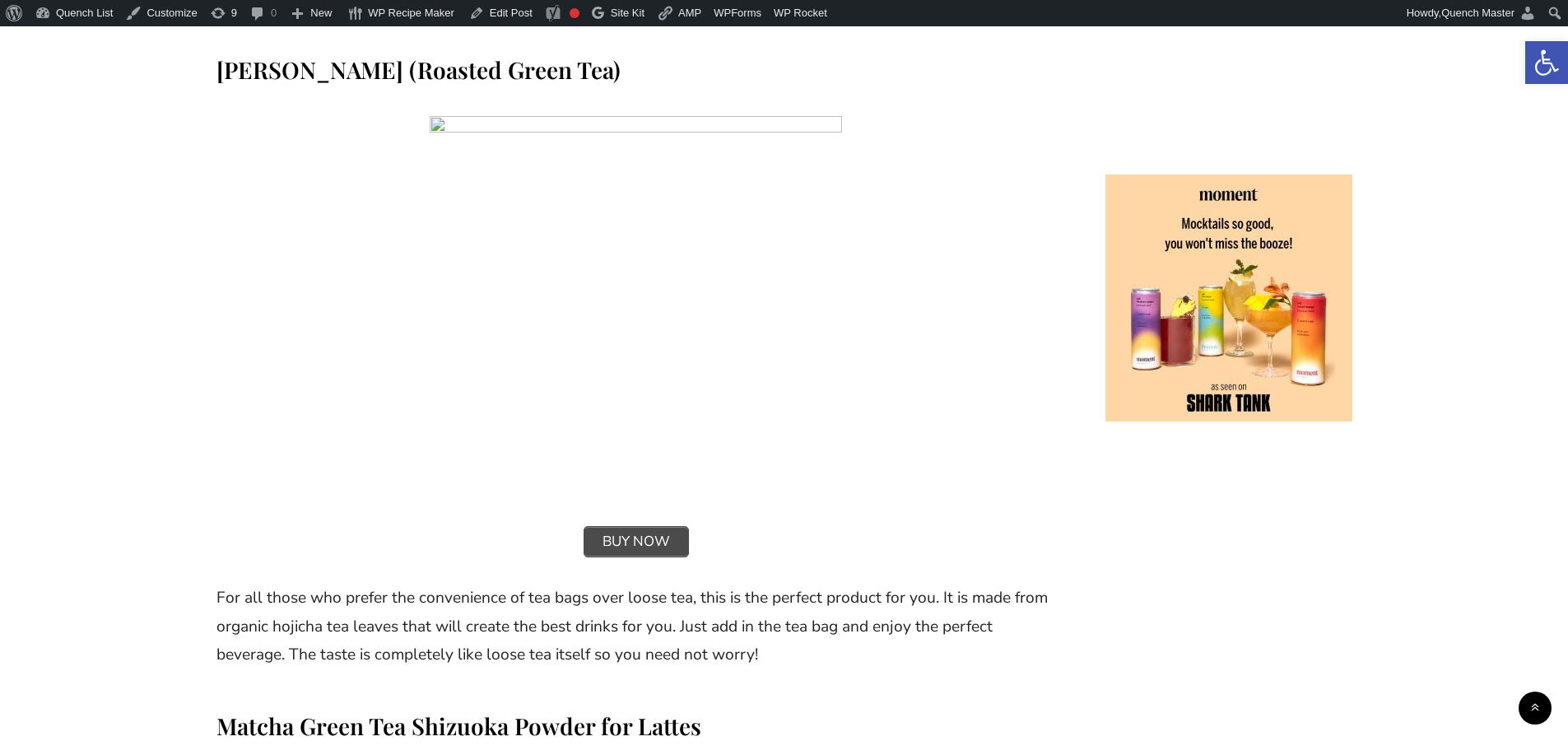
scroll to position [10156, 0]
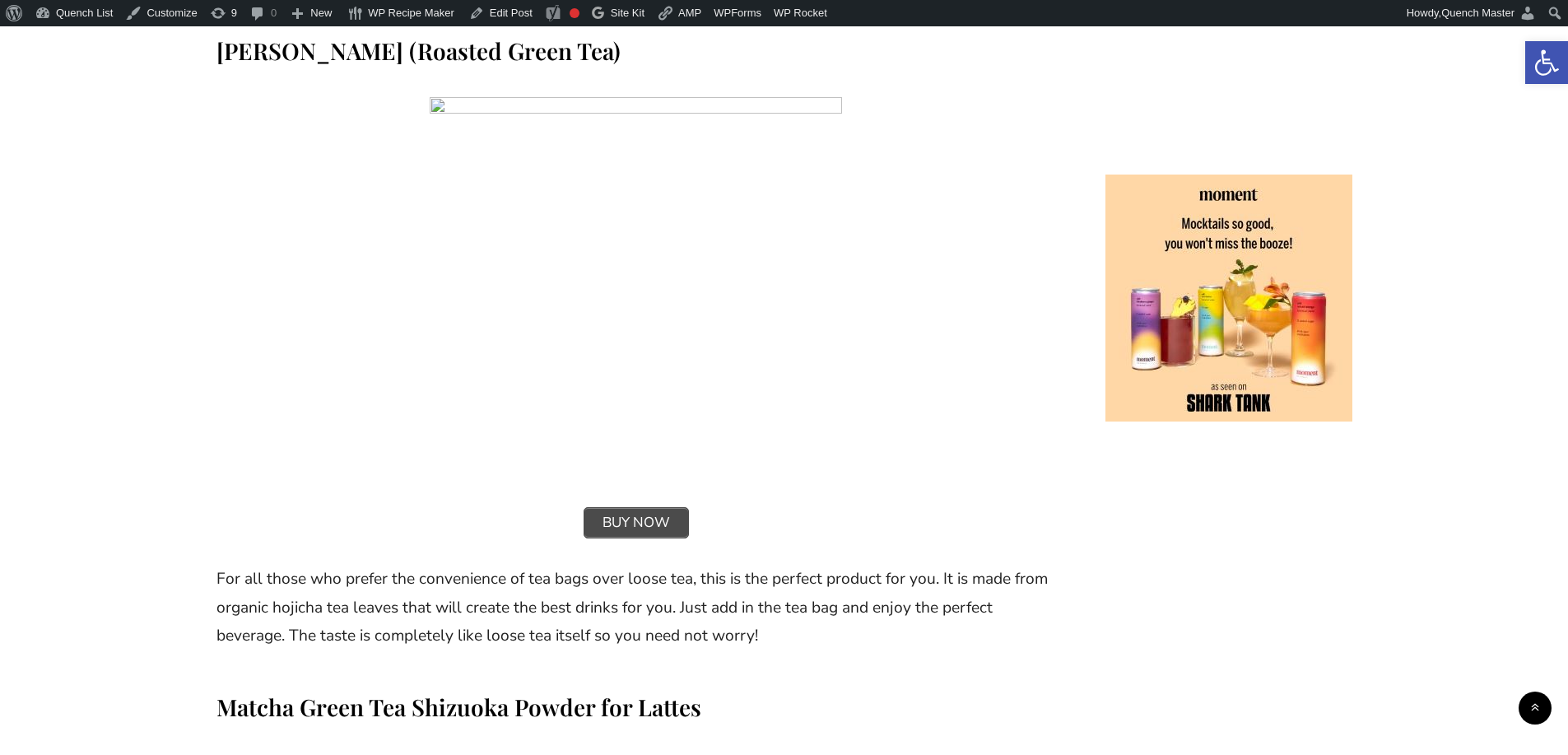
click at [632, 508] on span "BUY NOW" at bounding box center [636, 523] width 104 height 30
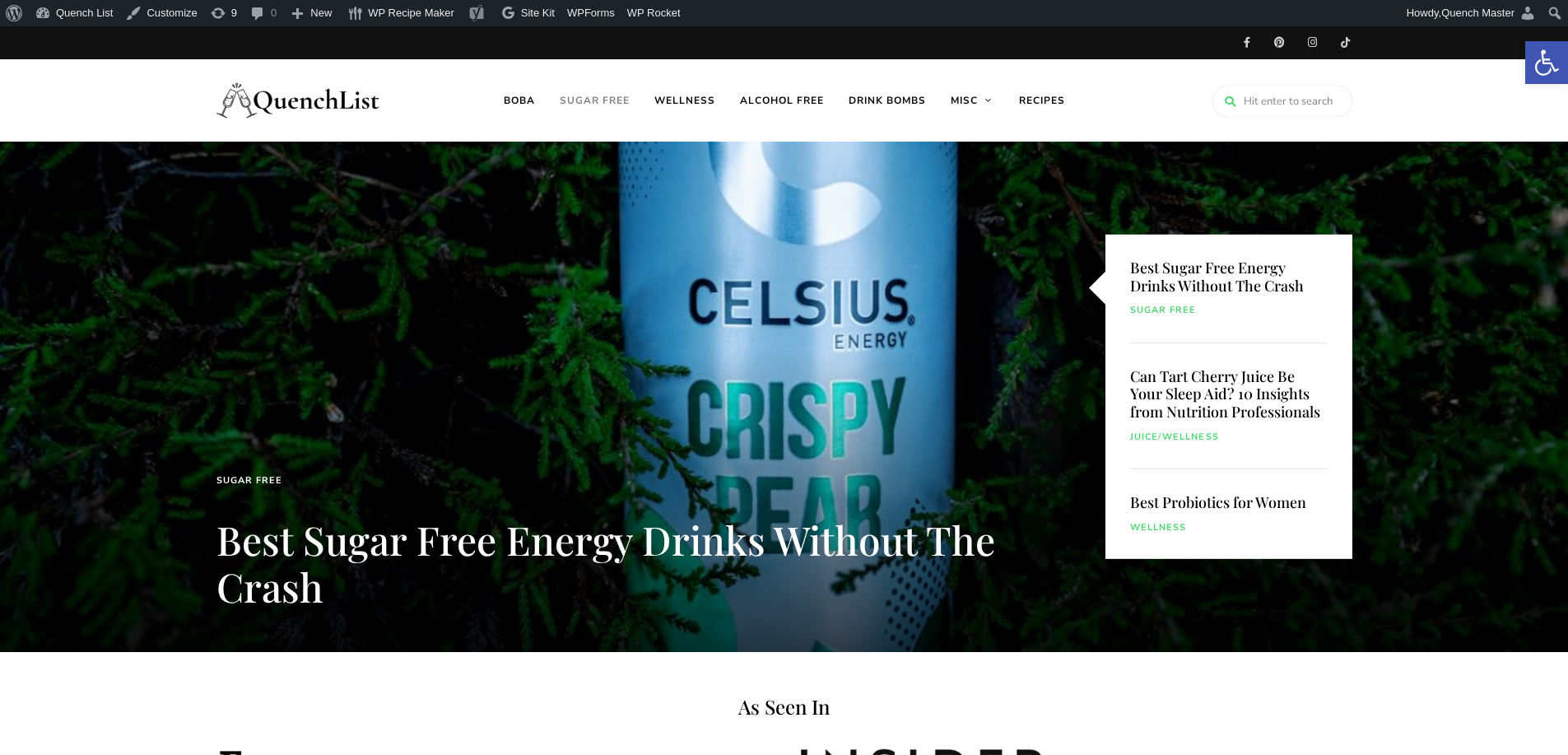
click at [588, 101] on link "Sugar free" at bounding box center [594, 100] width 95 height 82
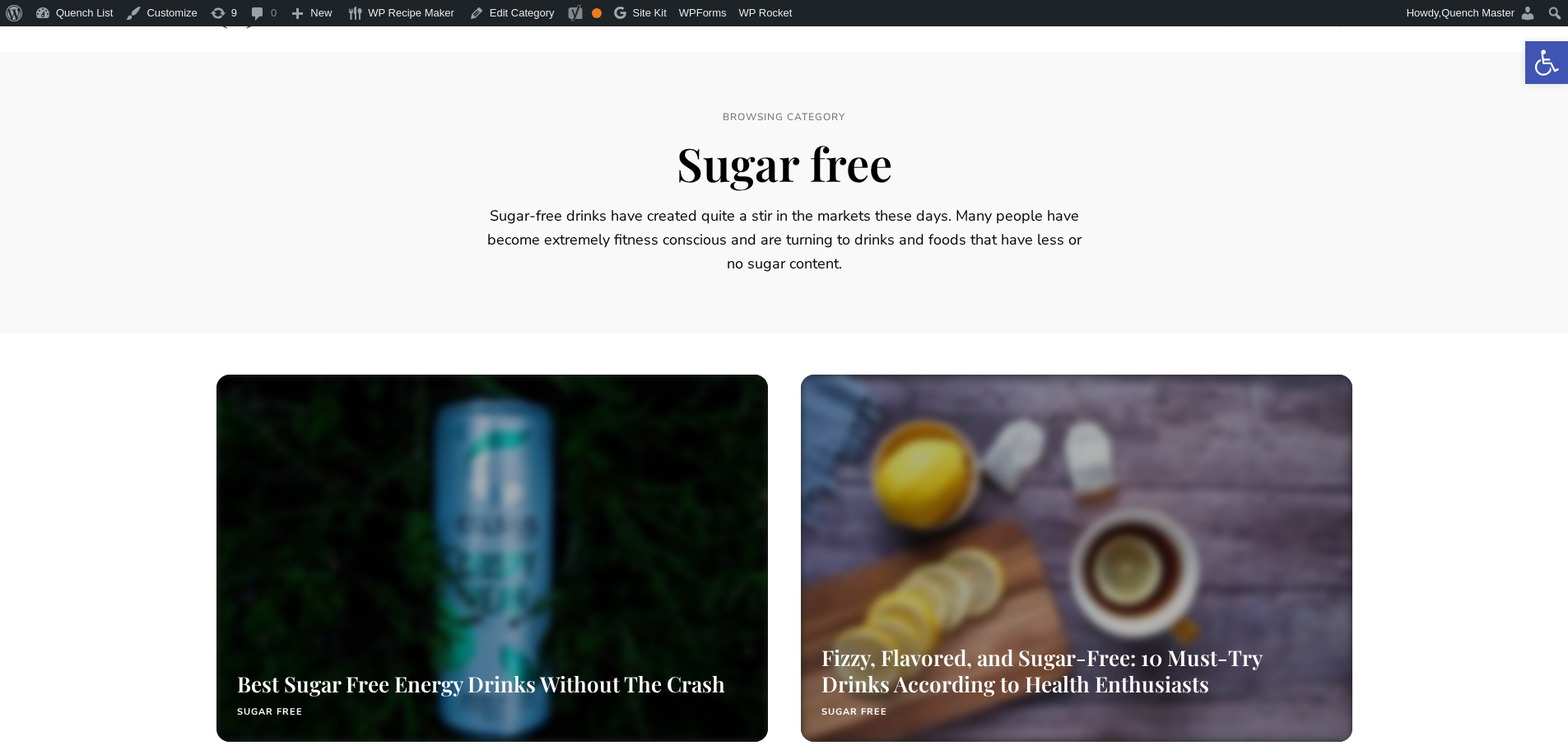
scroll to position [550, 0]
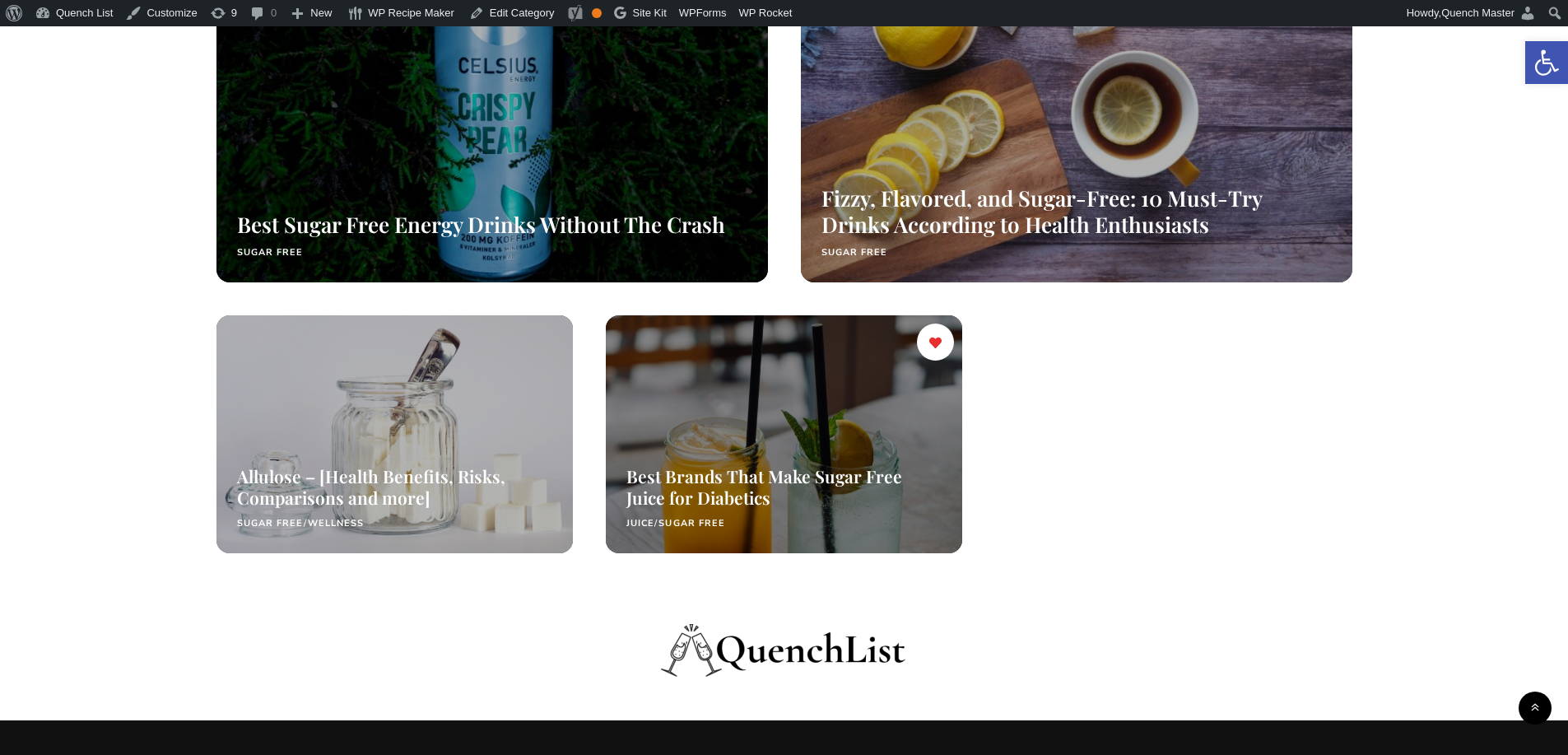
click at [757, 426] on div at bounding box center [784, 435] width 378 height 252
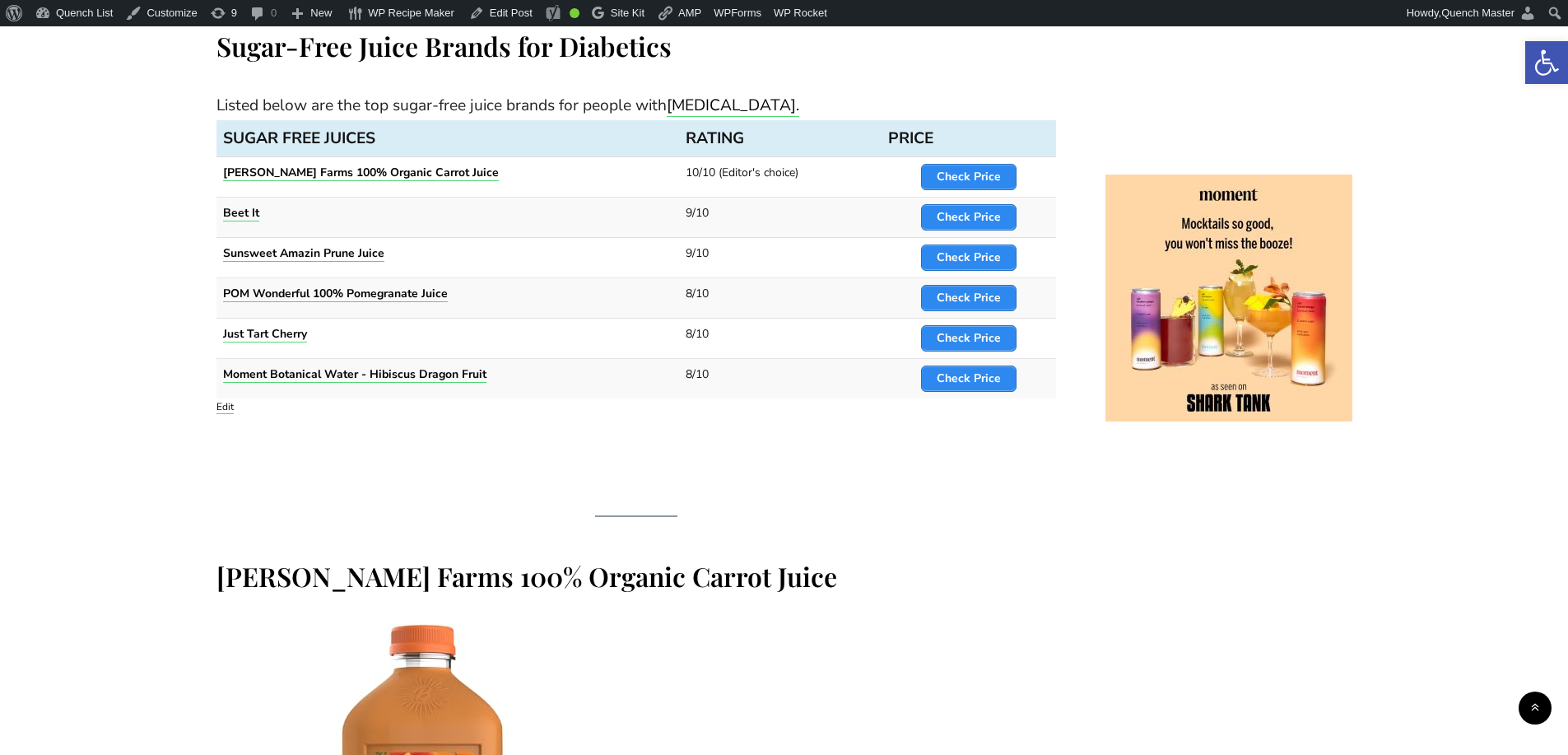
scroll to position [1647, 0]
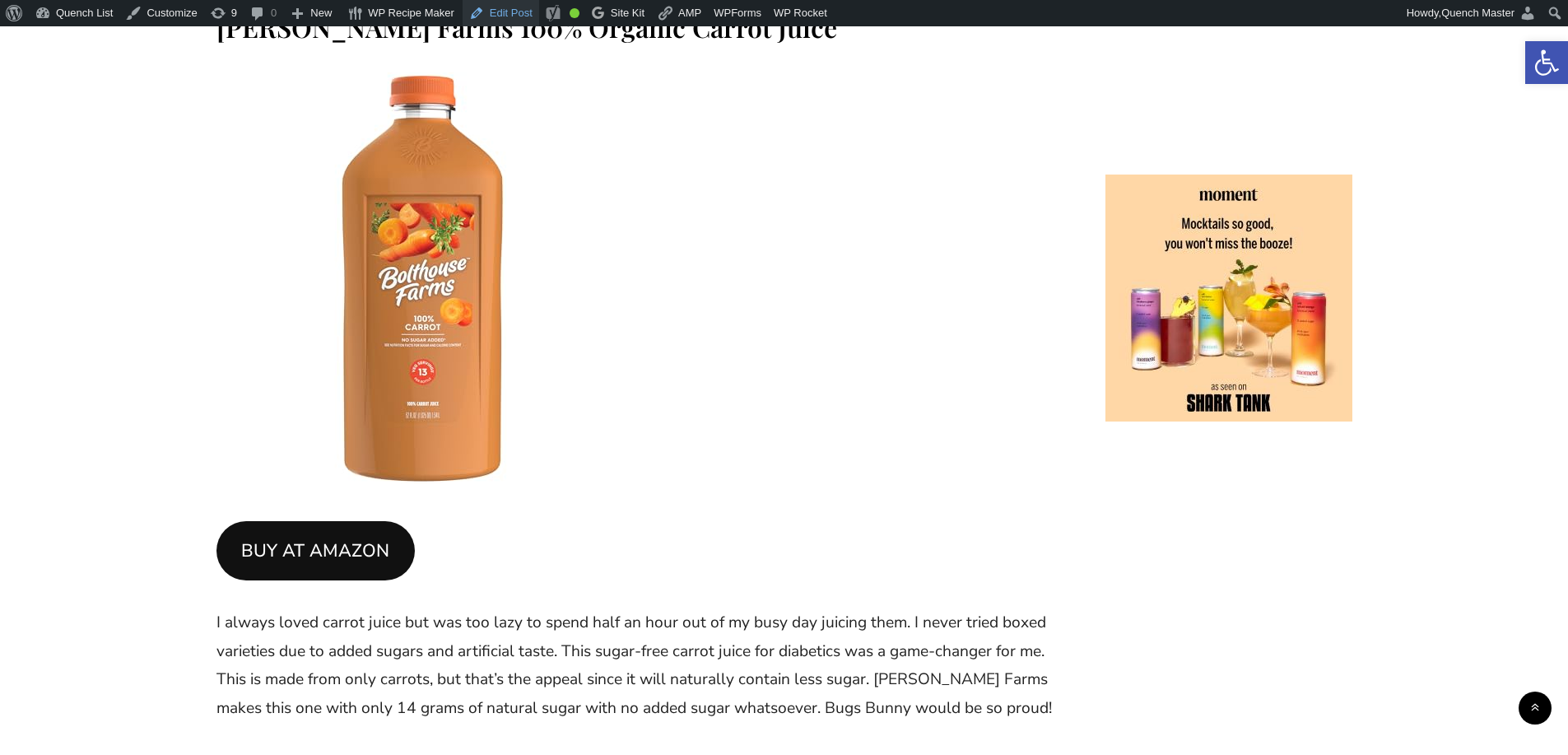
drag, startPoint x: 400, startPoint y: 238, endPoint x: 508, endPoint y: 8, distance: 254.1
click at [508, 8] on link "Edit Post" at bounding box center [501, 13] width 77 height 26
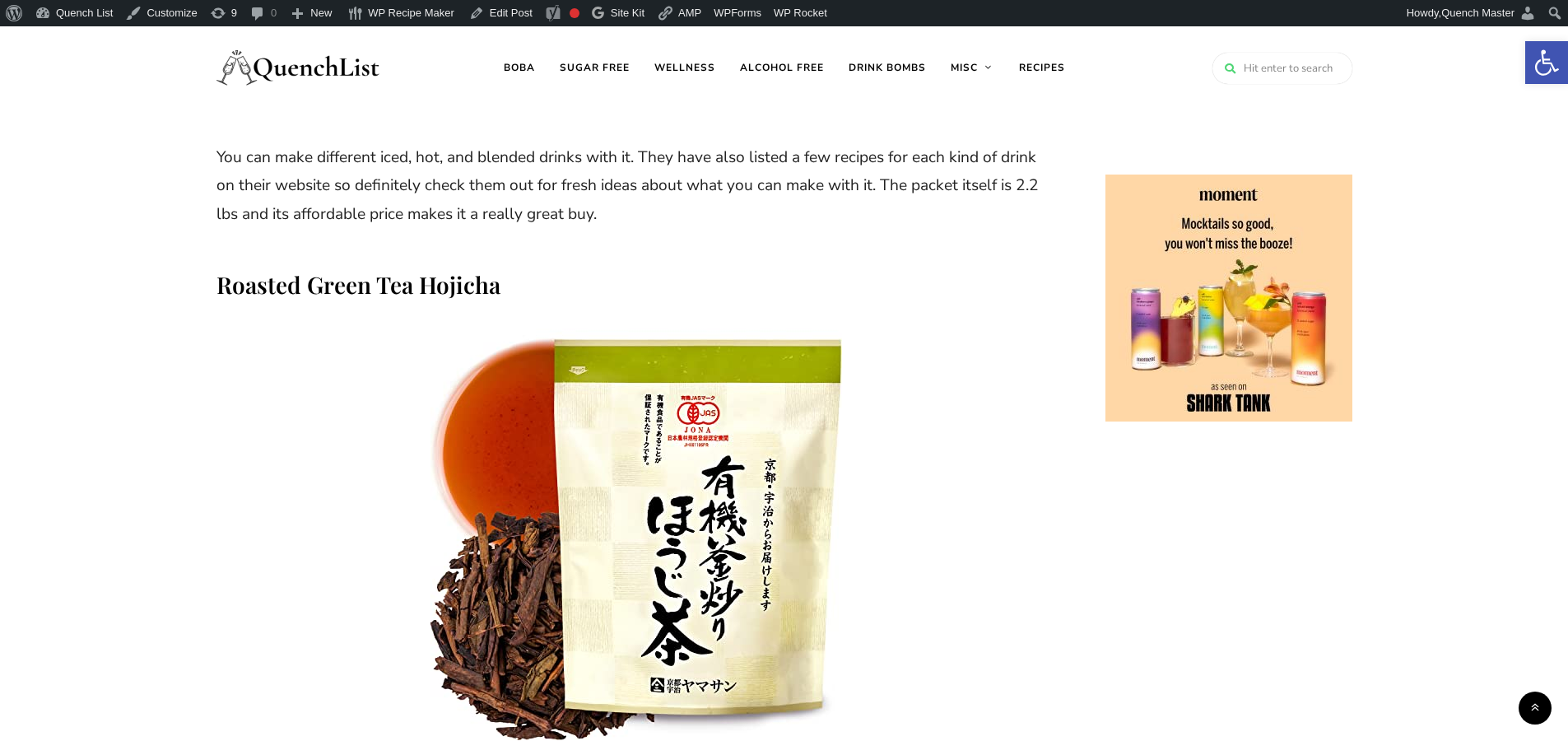
scroll to position [9607, 0]
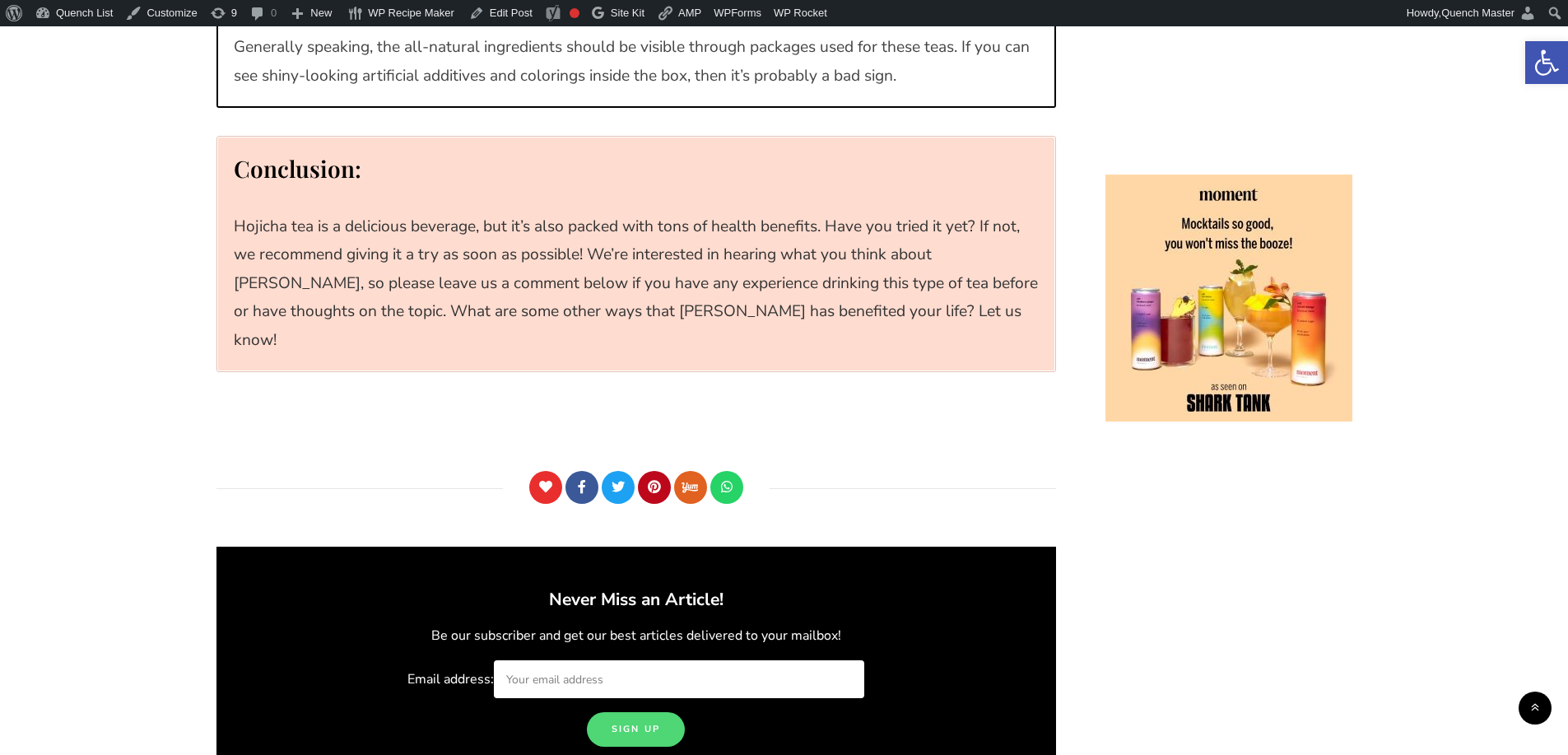
scroll to position [15234, 0]
